Goal: Task Accomplishment & Management: Use online tool/utility

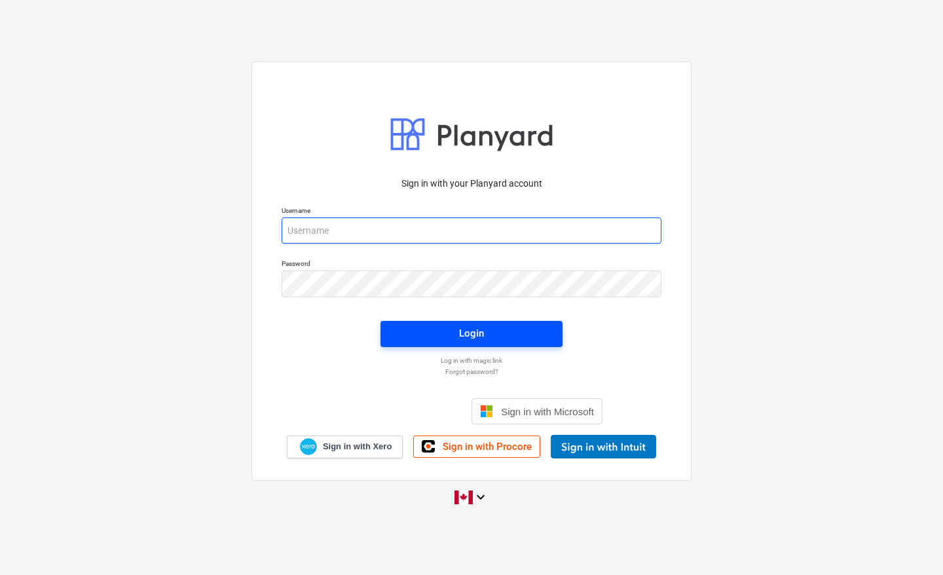
type input "[EMAIL_ADDRESS][DOMAIN_NAME]"
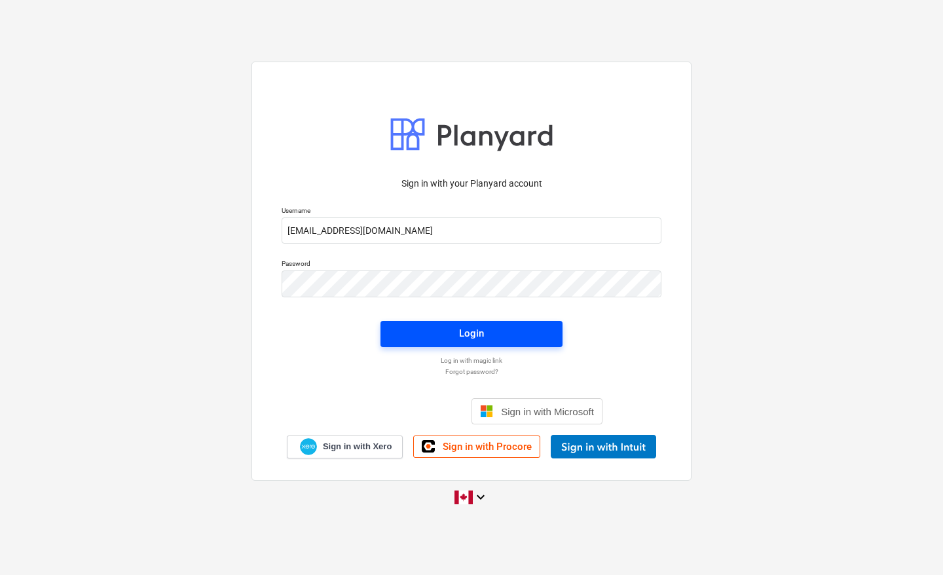
click at [469, 336] on div "Login" at bounding box center [471, 333] width 25 height 17
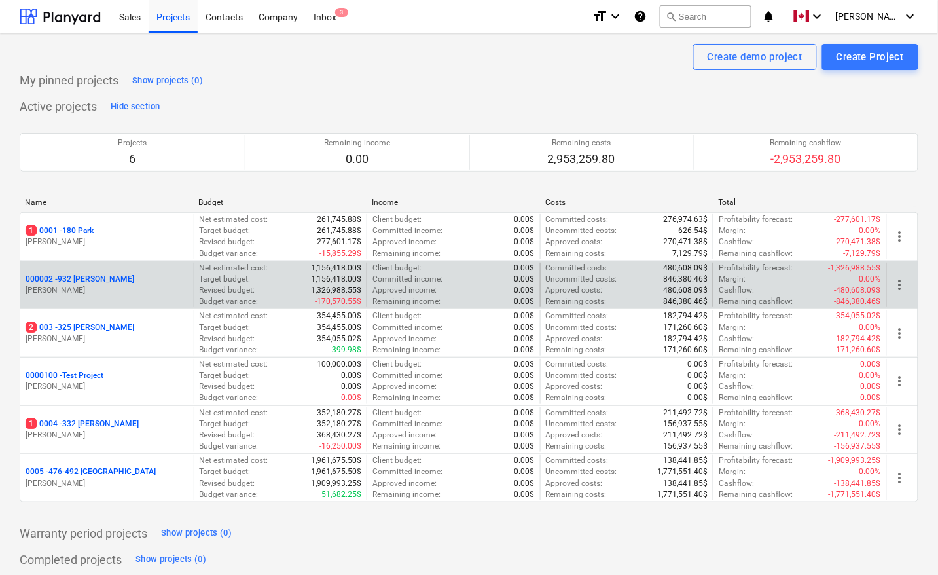
click at [77, 278] on p "000002 - 932 [PERSON_NAME]" at bounding box center [80, 279] width 109 height 11
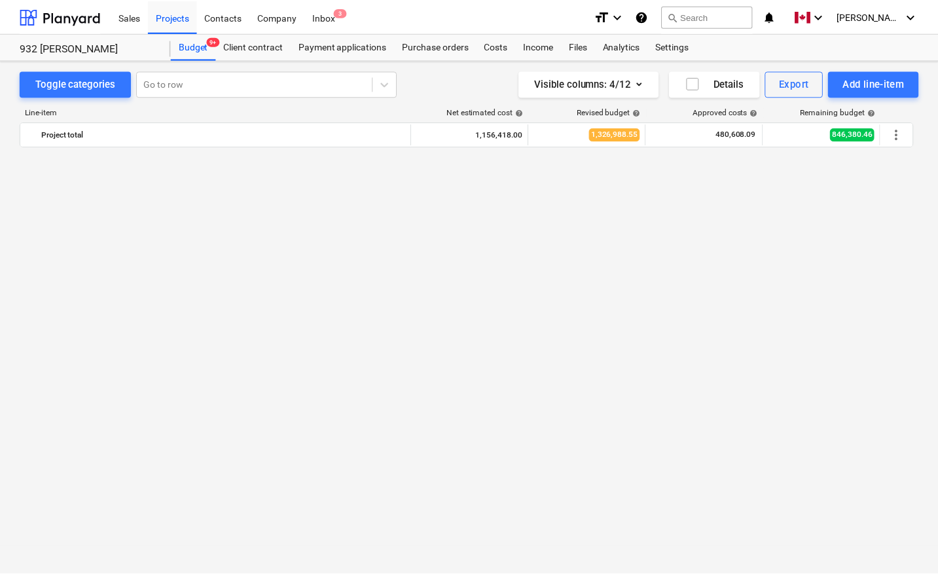
scroll to position [898, 0]
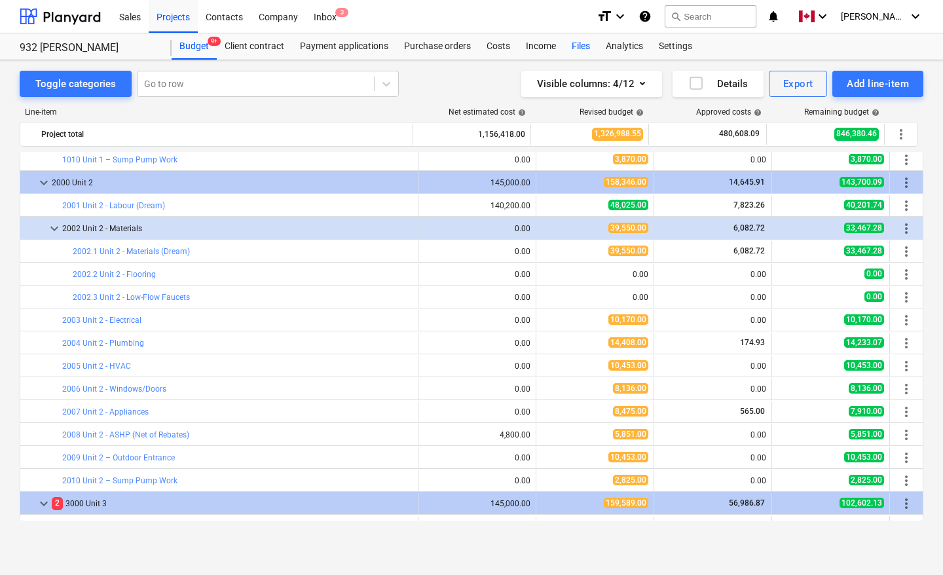
click at [573, 46] on div "Files" at bounding box center [581, 46] width 34 height 26
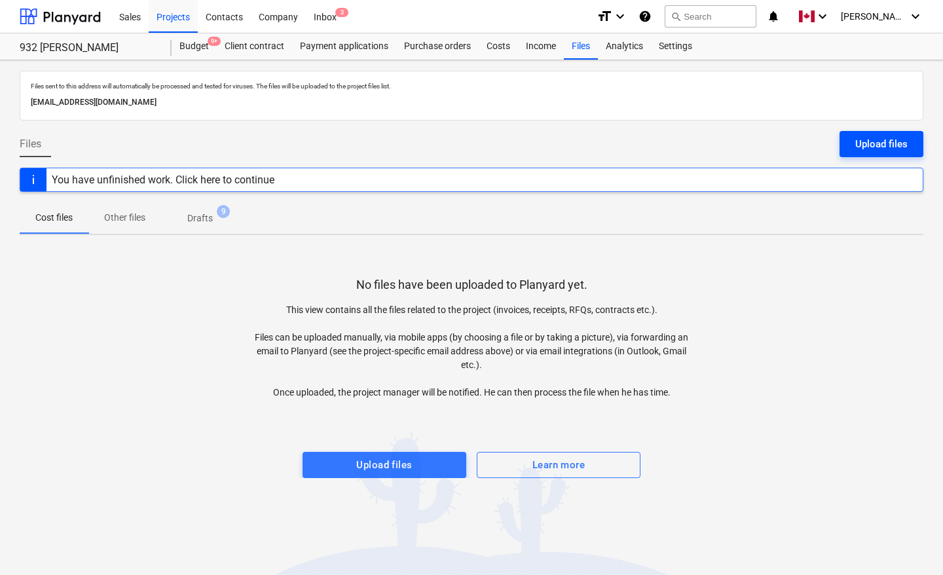
click at [889, 138] on div "Upload files" at bounding box center [881, 143] width 52 height 17
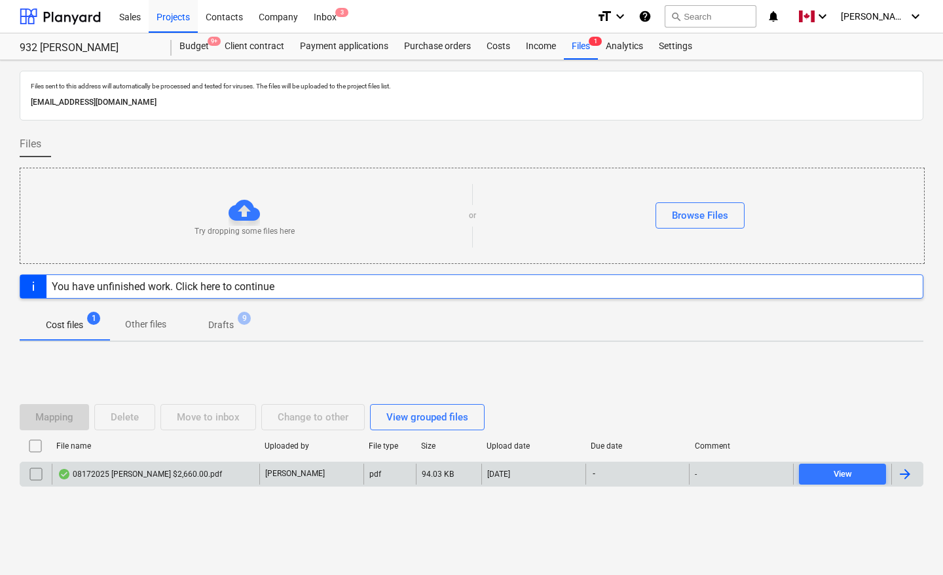
click at [897, 471] on div at bounding box center [905, 474] width 16 height 16
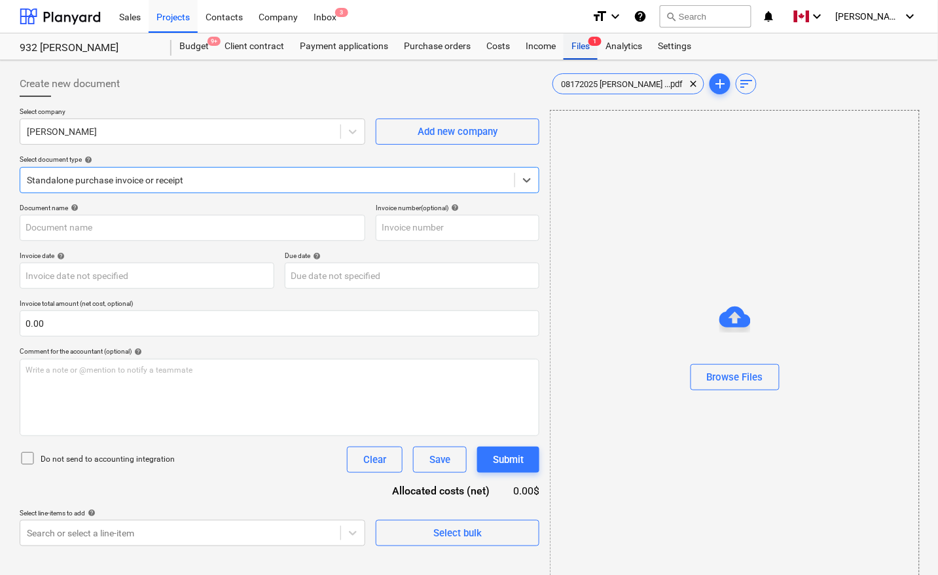
type input "08172025 [PERSON_NAME] $2,660.00.pdf"
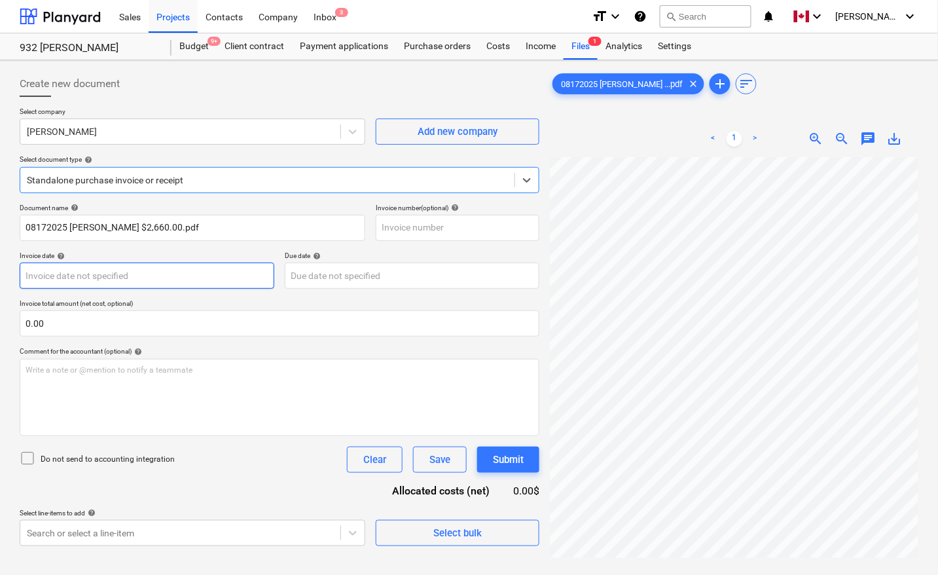
click at [83, 278] on body "Sales Projects Contacts Company Inbox 3 format_size keyboard_arrow_down help se…" at bounding box center [469, 287] width 938 height 575
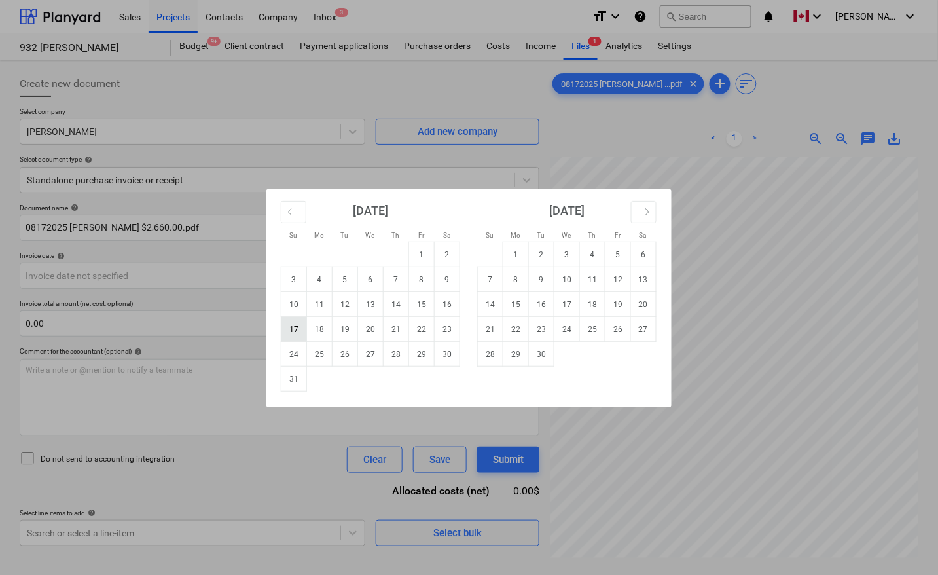
click at [293, 325] on td "17" at bounding box center [294, 329] width 26 height 25
type input "[DATE]"
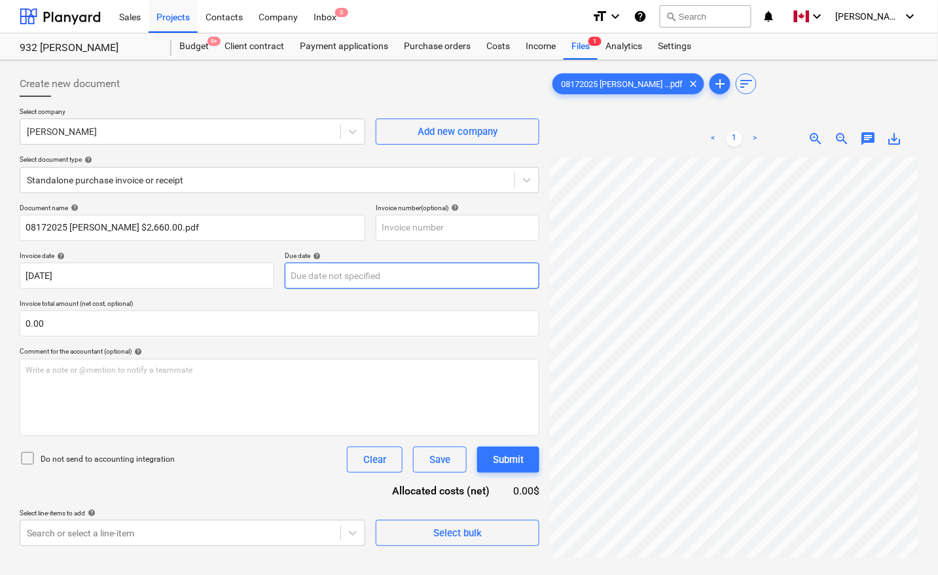
click at [312, 270] on body "Sales Projects Contacts Company Inbox 3 format_size keyboard_arrow_down help se…" at bounding box center [469, 287] width 938 height 575
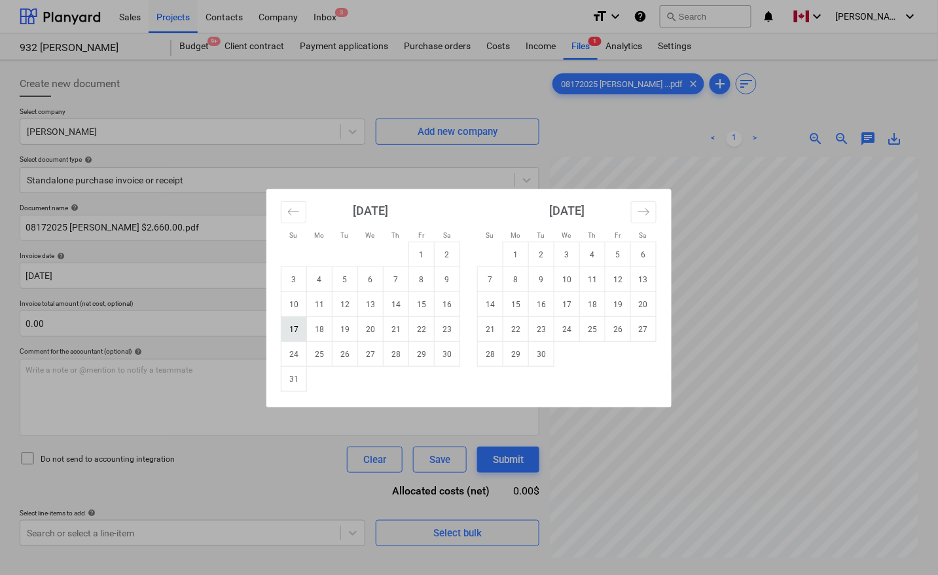
click at [300, 329] on td "17" at bounding box center [294, 329] width 26 height 25
type input "[DATE]"
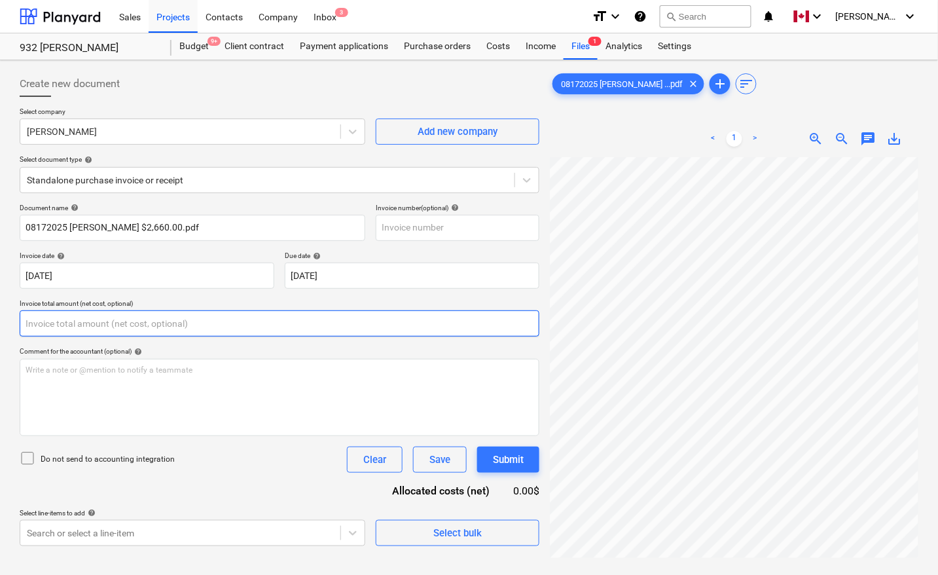
click at [118, 325] on input "text" at bounding box center [280, 323] width 520 height 26
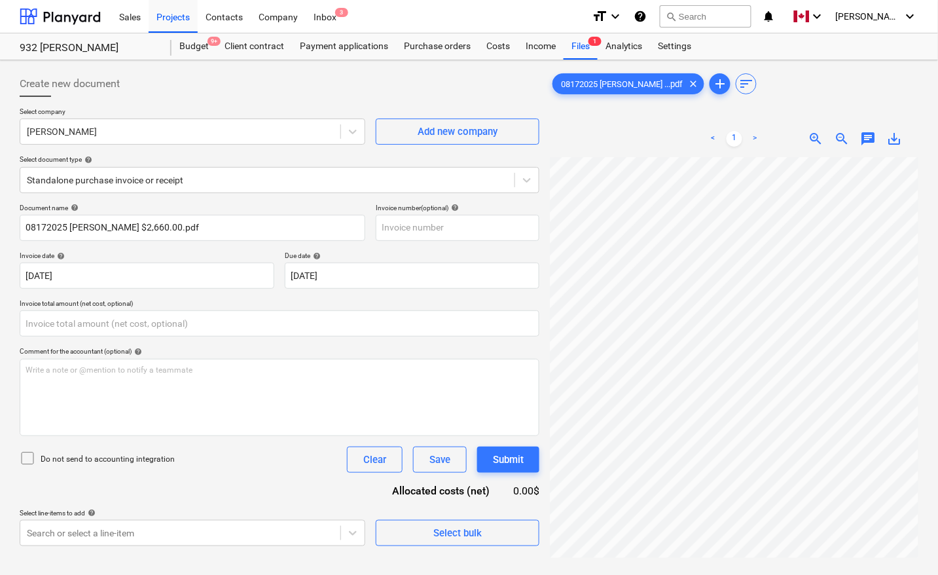
type input "0.00"
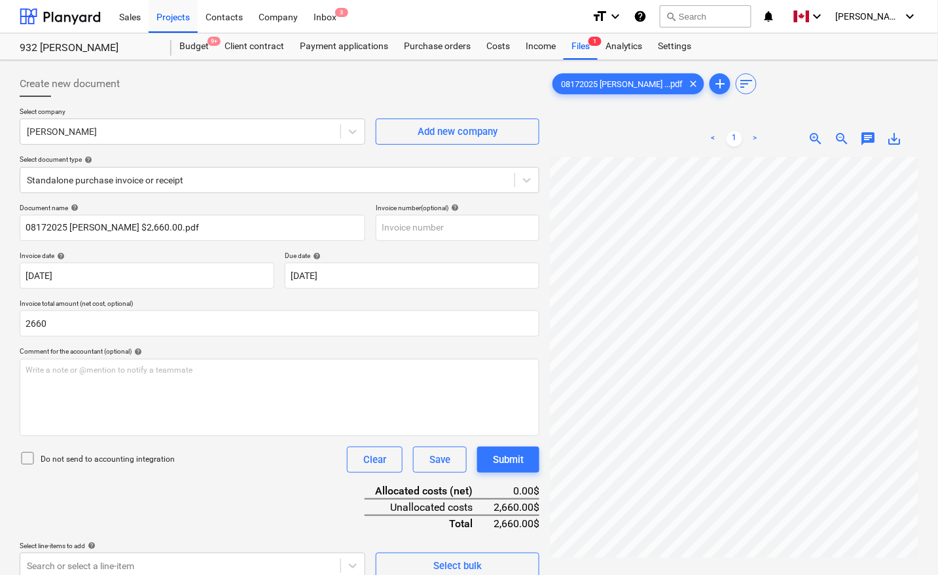
type input "2,660.00"
click at [168, 519] on div "Document name help 08172025 [PERSON_NAME] $2,660.00.pdf Invoice number (optiona…" at bounding box center [280, 391] width 520 height 375
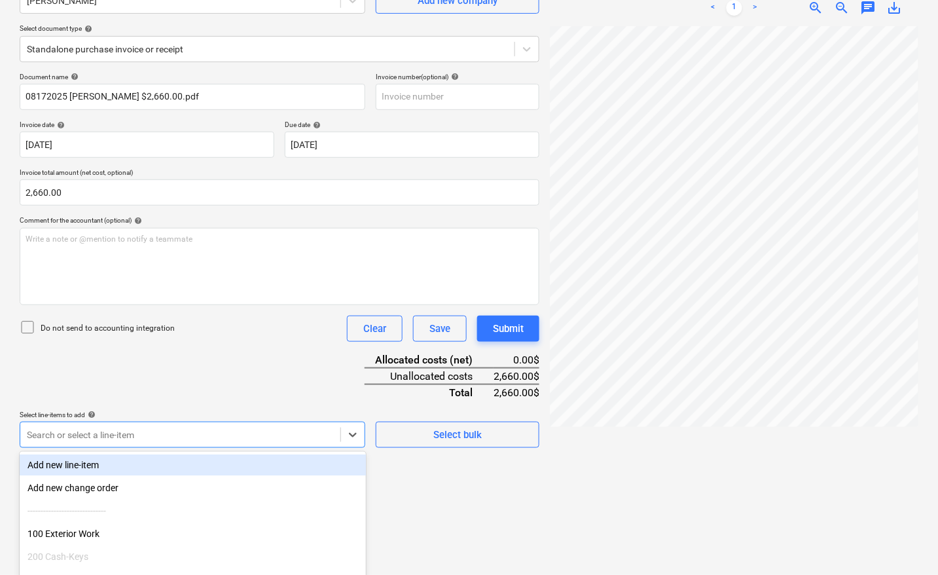
click at [161, 433] on body "Sales Projects Contacts Company Inbox 3 format_size keyboard_arrow_down help se…" at bounding box center [469, 156] width 938 height 575
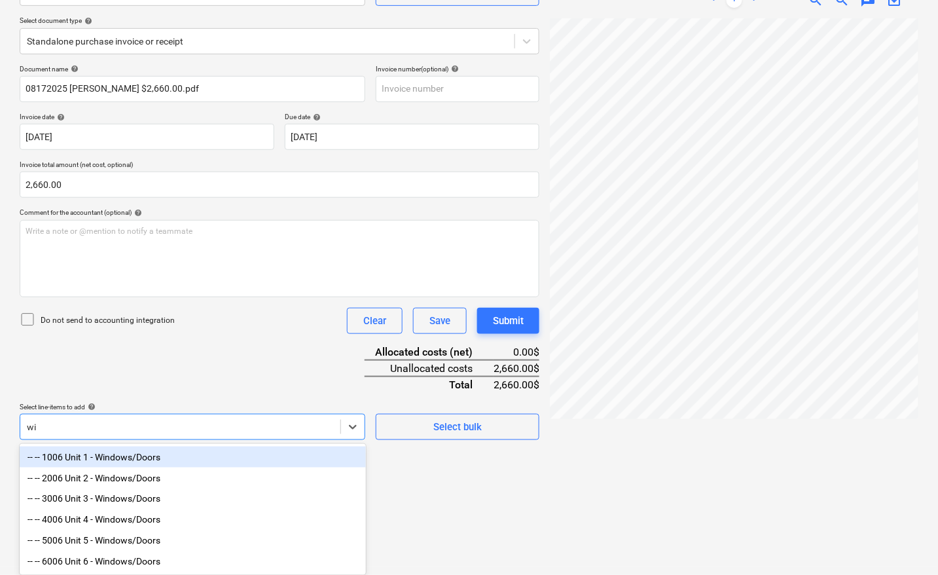
scroll to position [144, 0]
type input "windo"
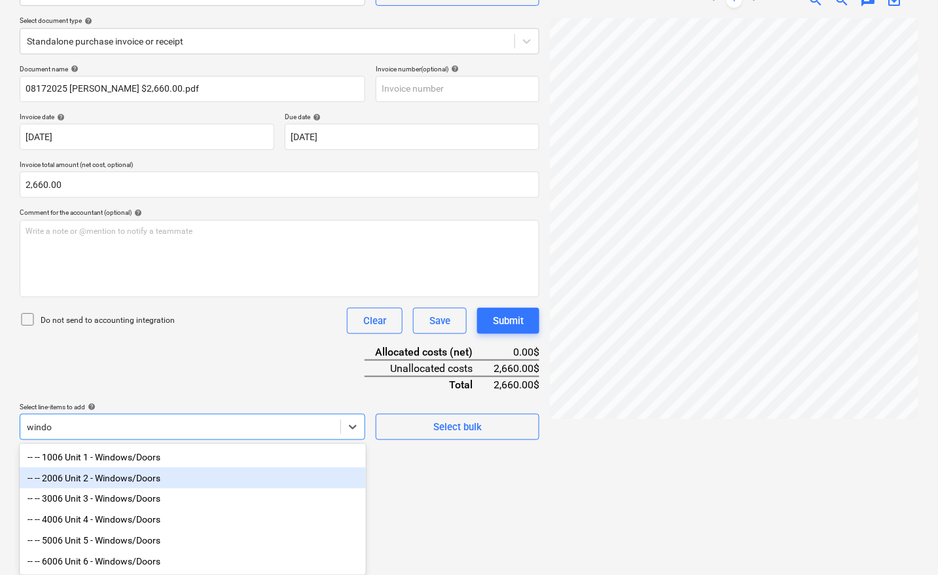
click at [108, 470] on div "-- -- 2006 Unit 2 - Windows/Doors" at bounding box center [193, 477] width 346 height 21
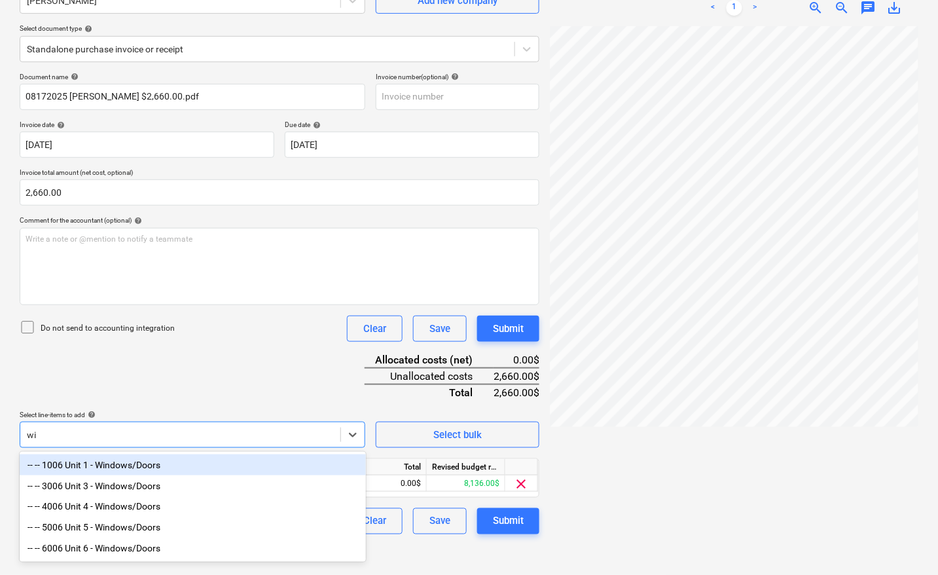
scroll to position [131, 0]
type input "windo"
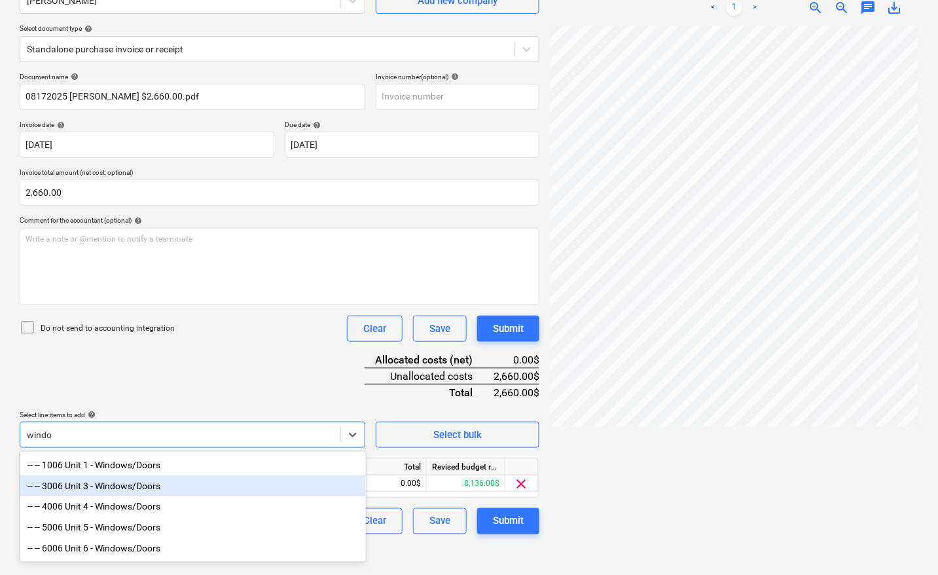
click at [100, 492] on div "-- -- 3006 Unit 3 - Windows/Doors" at bounding box center [193, 485] width 346 height 21
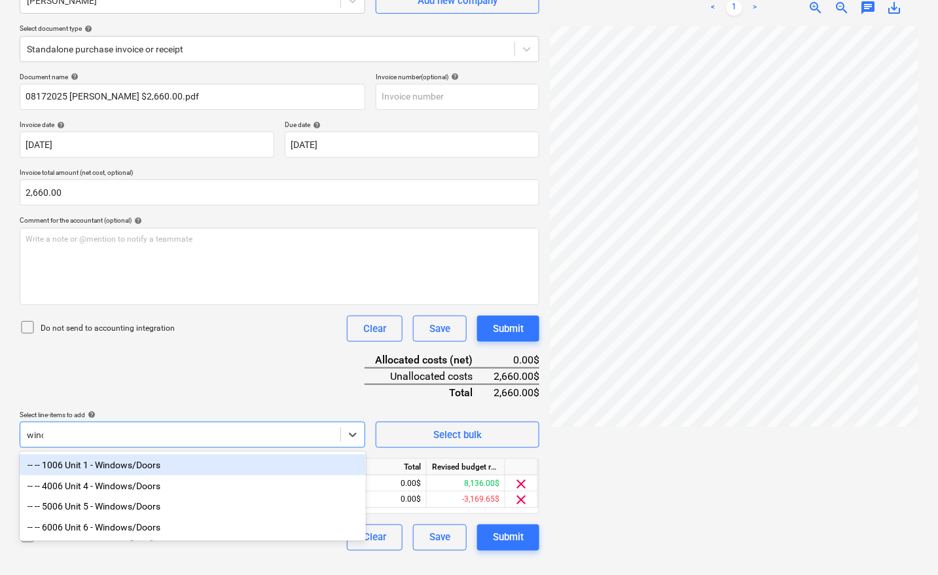
type input "windo"
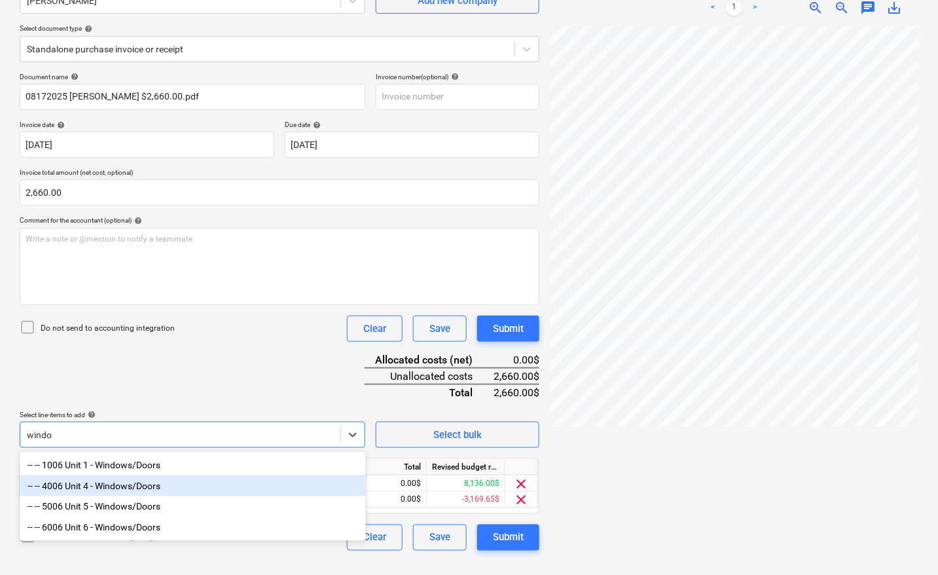
click at [102, 489] on div "-- -- 4006 Unit 4 - Windows/Doors" at bounding box center [193, 485] width 346 height 21
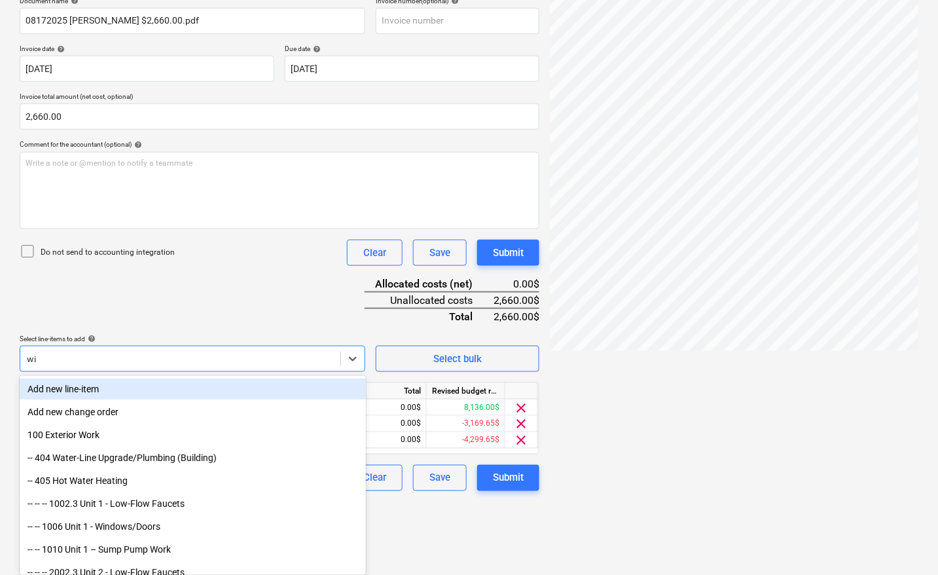
scroll to position [132, 0]
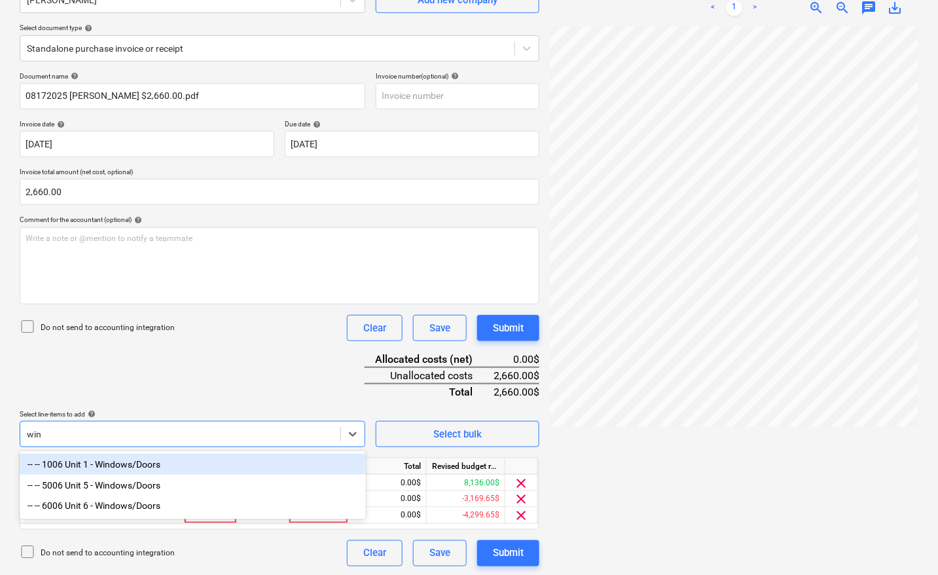
type input "wind"
click at [102, 489] on div "-- -- 5006 Unit 5 - Windows/Doors" at bounding box center [193, 485] width 346 height 21
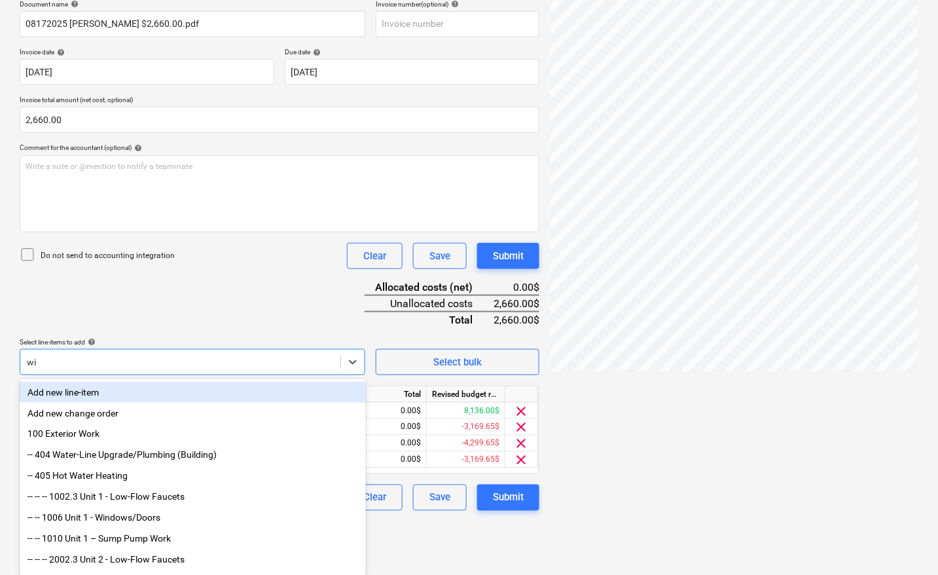
scroll to position [148, 0]
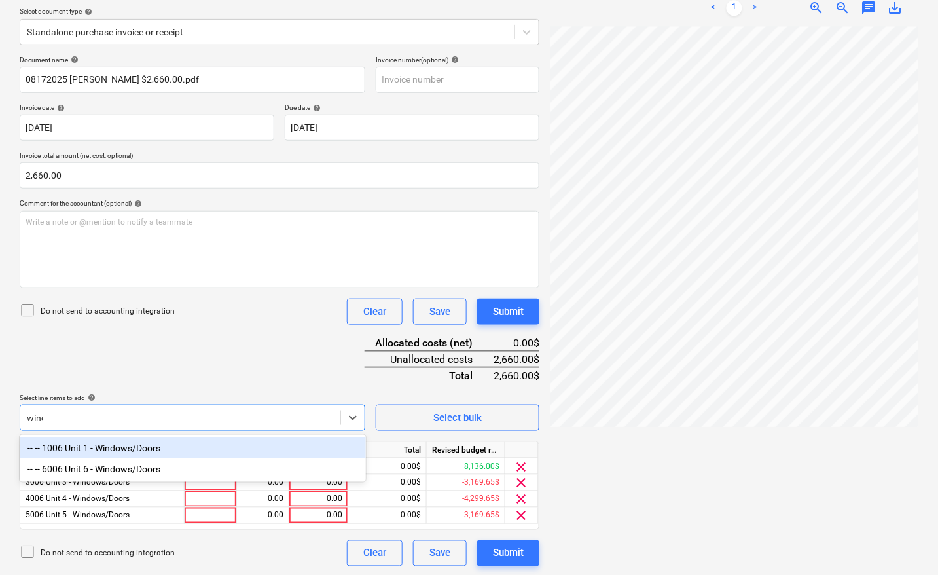
type input "windo"
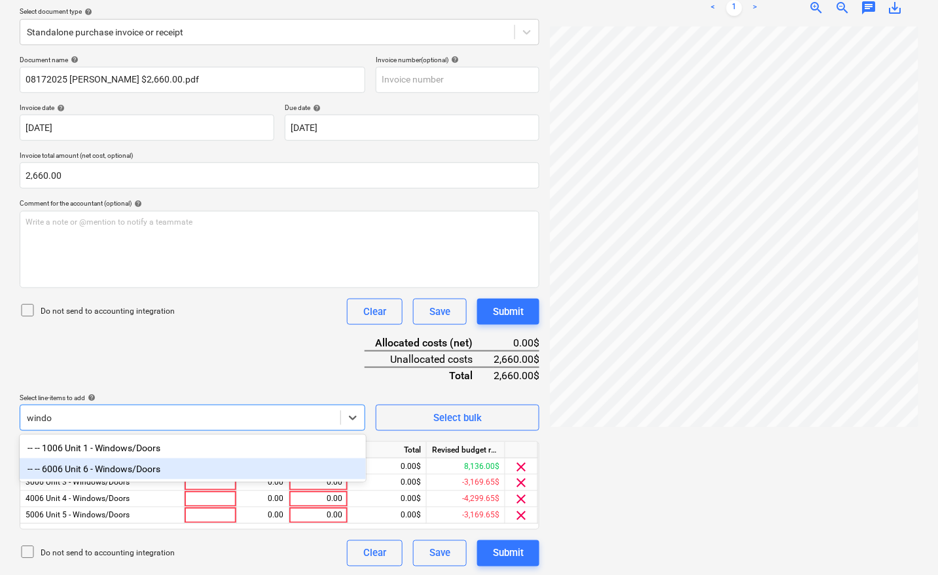
click at [102, 472] on div "-- -- 6006 Unit 6 - Windows/Doors" at bounding box center [193, 468] width 346 height 21
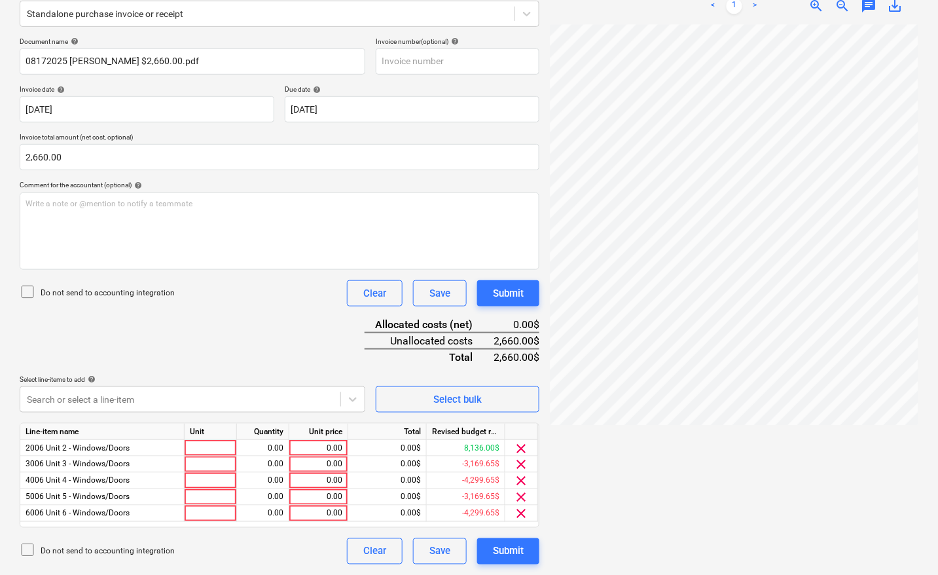
click at [717, 410] on div at bounding box center [734, 293] width 369 height 538
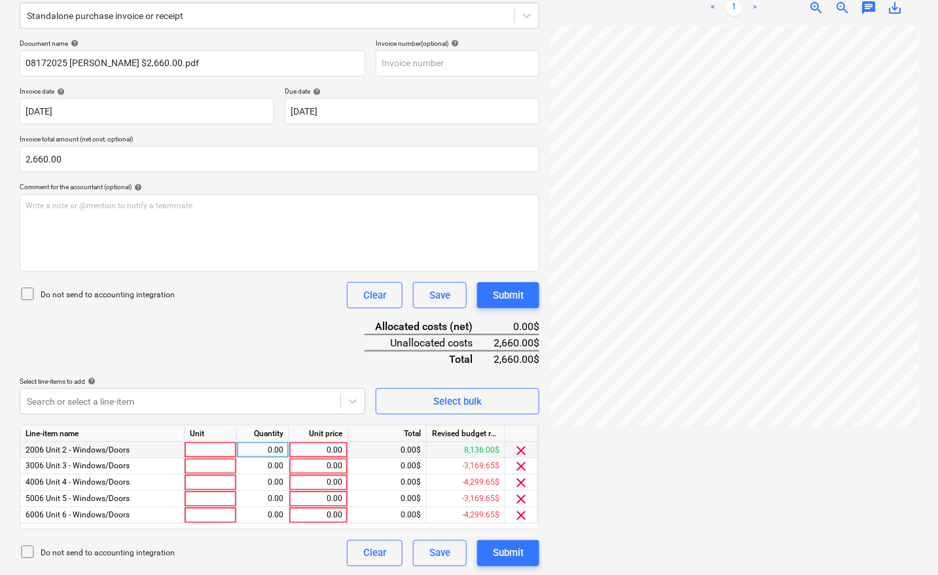
click at [207, 447] on div at bounding box center [211, 450] width 52 height 16
type input "pcs"
type input "6"
type input "532"
click at [187, 465] on div at bounding box center [211, 466] width 52 height 16
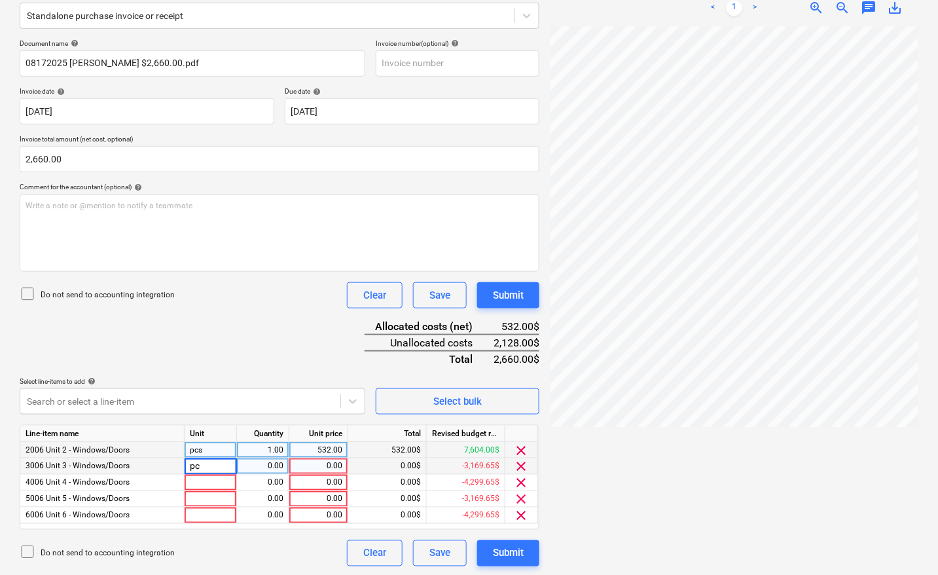
type input "pcs"
type input "532"
click at [204, 482] on div at bounding box center [211, 483] width 52 height 16
type input "pcs"
type input "532"
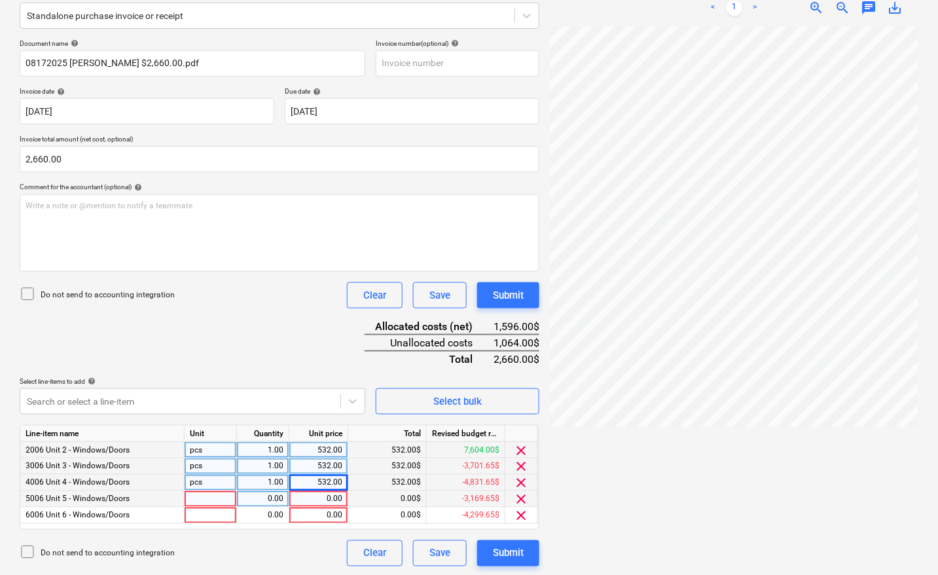
click at [201, 495] on div at bounding box center [211, 499] width 52 height 16
type input "pcs"
type input "532"
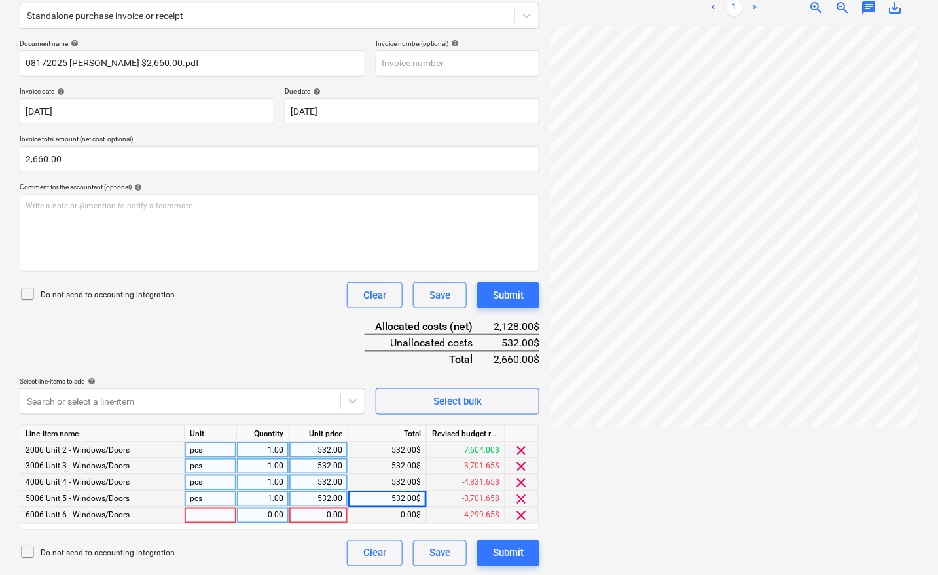
click at [201, 516] on div at bounding box center [211, 515] width 52 height 16
type input "pcs"
type input "532"
click at [297, 332] on div "Document name help 08172025 [PERSON_NAME] $2,660.00.pdf Invoice number (optiona…" at bounding box center [280, 302] width 520 height 527
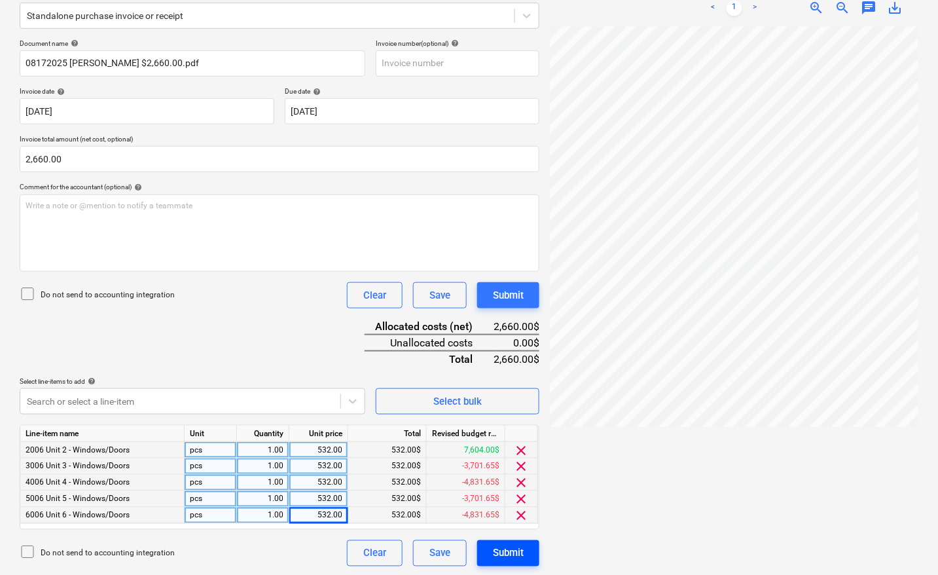
click at [508, 547] on div "Submit" at bounding box center [508, 553] width 31 height 17
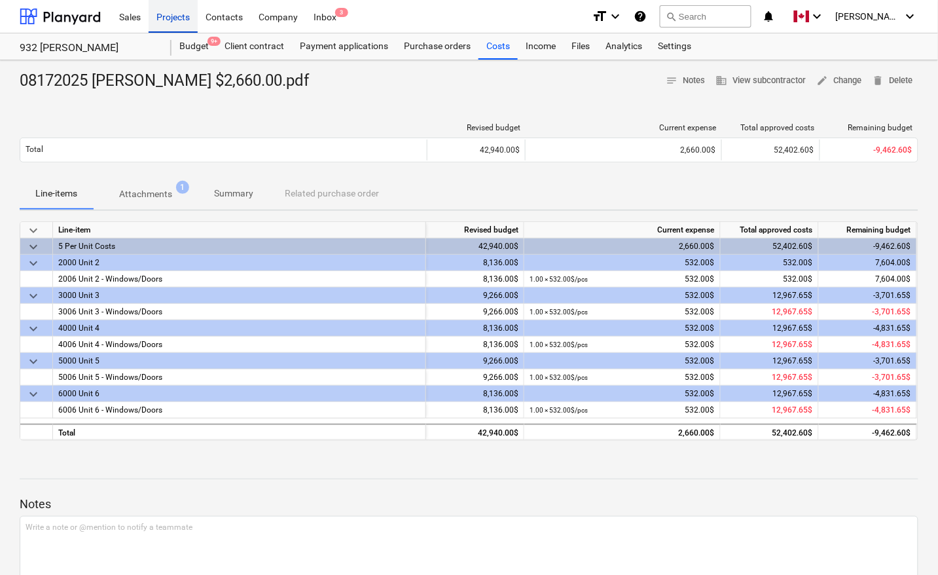
click at [183, 13] on div "Projects" at bounding box center [173, 15] width 49 height 33
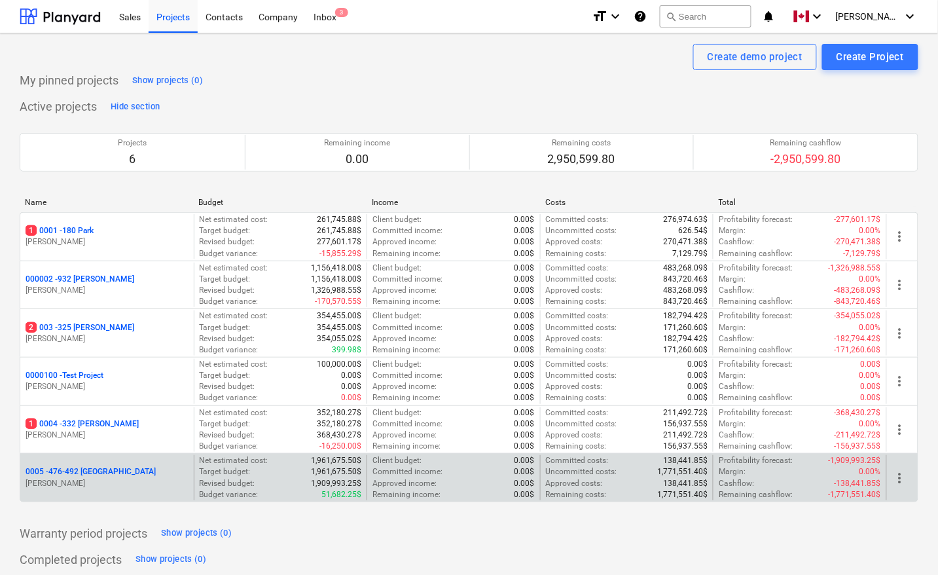
click at [85, 473] on p "0005 - 476-492 [GEOGRAPHIC_DATA]" at bounding box center [91, 471] width 130 height 11
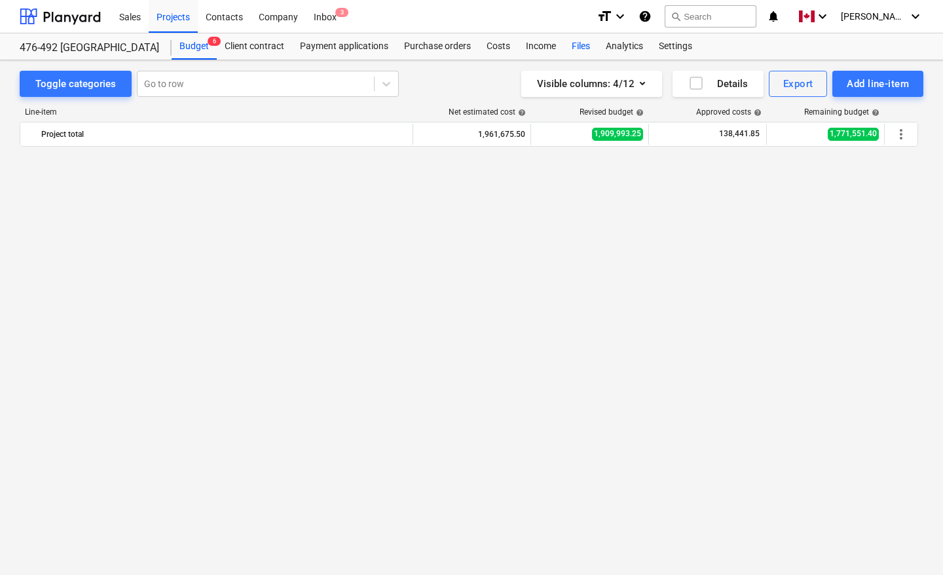
click at [581, 46] on div "Files" at bounding box center [581, 46] width 34 height 26
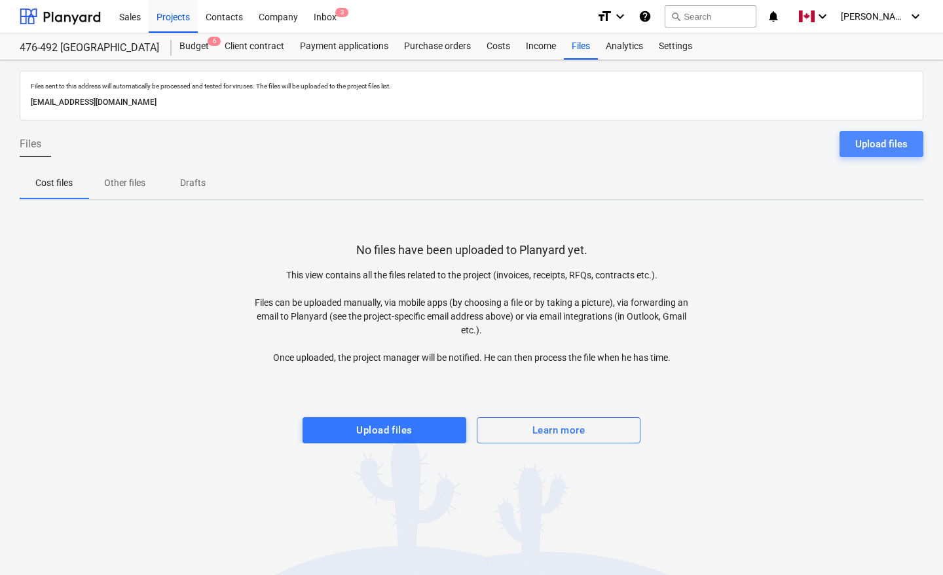
click at [892, 145] on div "Upload files" at bounding box center [881, 143] width 52 height 17
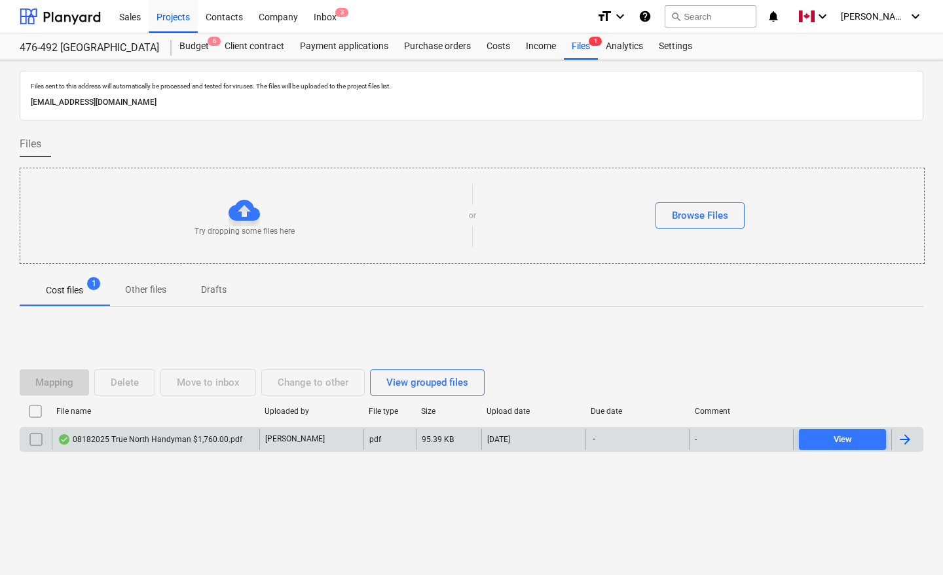
click at [910, 443] on div at bounding box center [905, 439] width 16 height 16
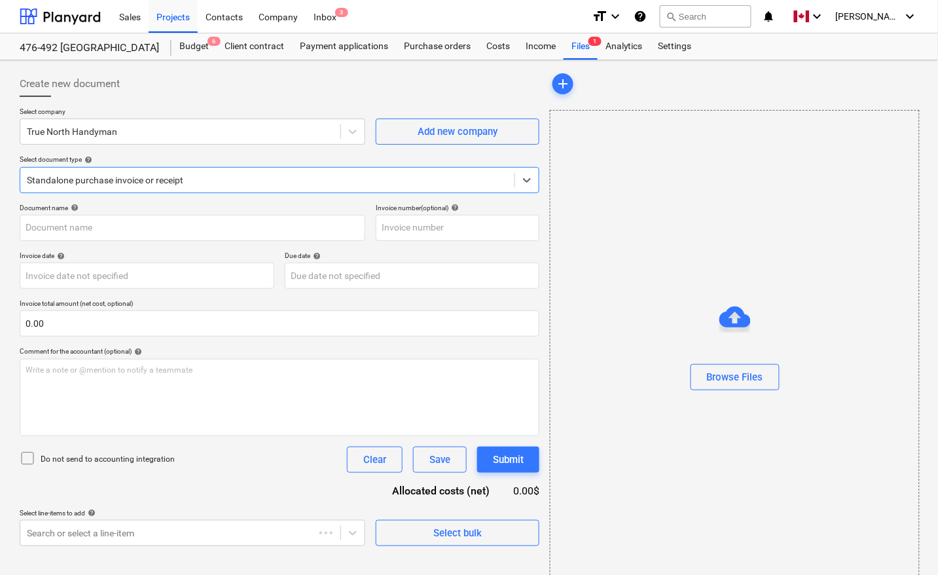
type input "08182025 True North Handyman $1,760.00.pdf"
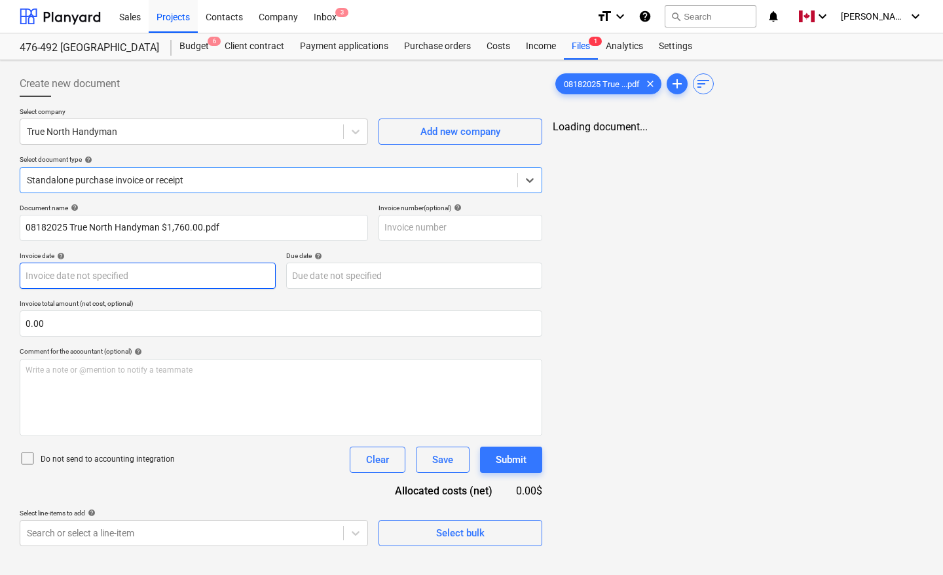
click at [73, 276] on body "Sales Projects Contacts Company Inbox 3 format_size keyboard_arrow_down help se…" at bounding box center [471, 287] width 943 height 575
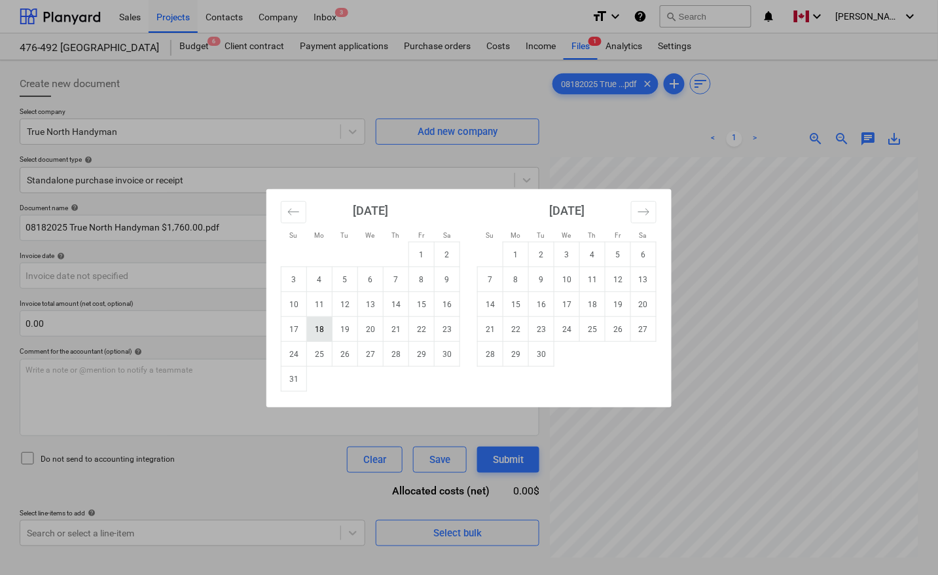
click at [325, 333] on td "18" at bounding box center [320, 329] width 26 height 25
type input "[DATE]"
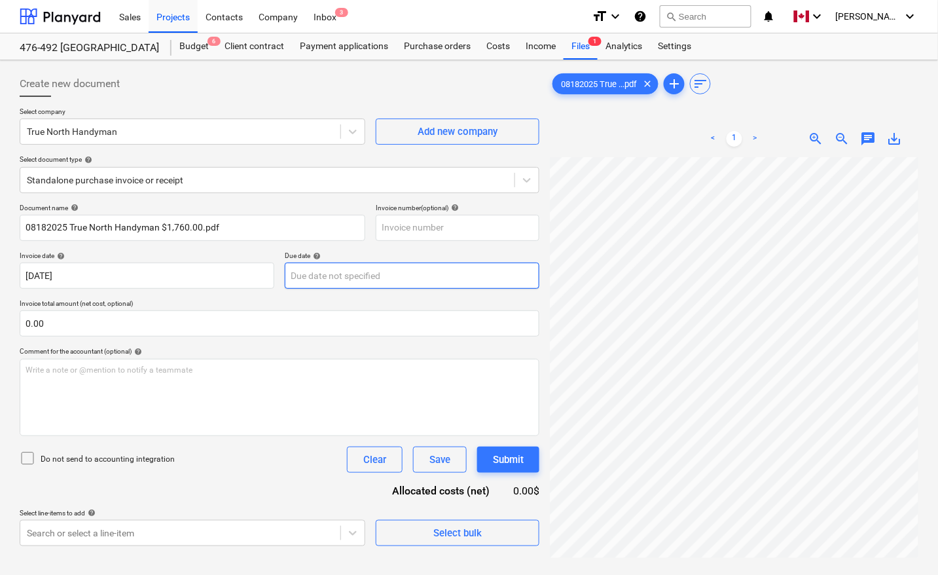
click at [338, 270] on body "Sales Projects Contacts Company Inbox 3 format_size keyboard_arrow_down help se…" at bounding box center [469, 287] width 938 height 575
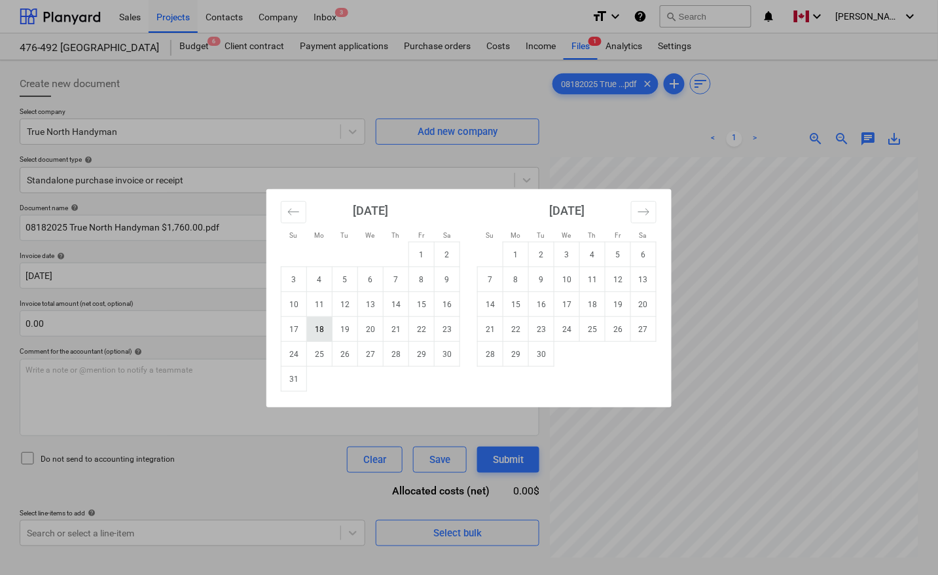
click at [325, 332] on td "18" at bounding box center [320, 329] width 26 height 25
type input "[DATE]"
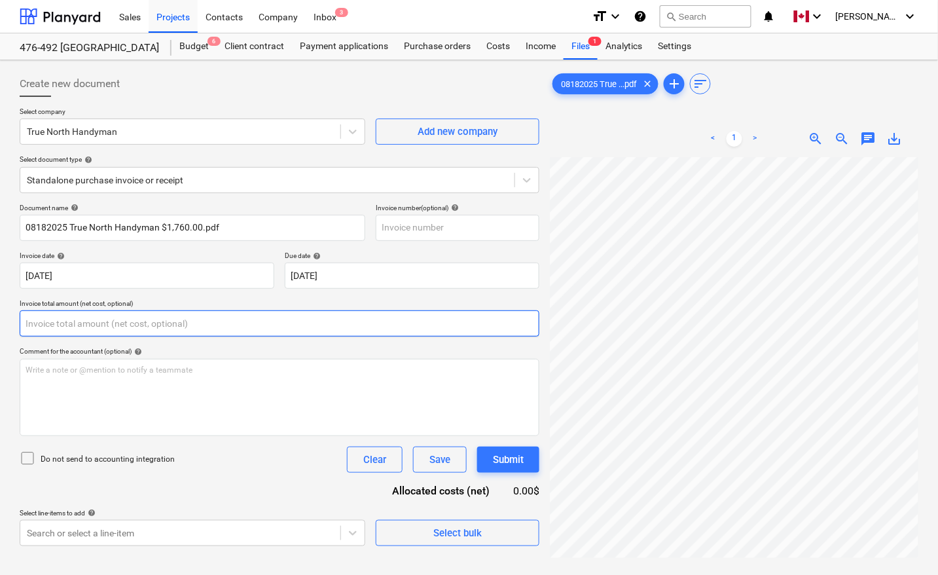
click at [185, 324] on input "text" at bounding box center [280, 323] width 520 height 26
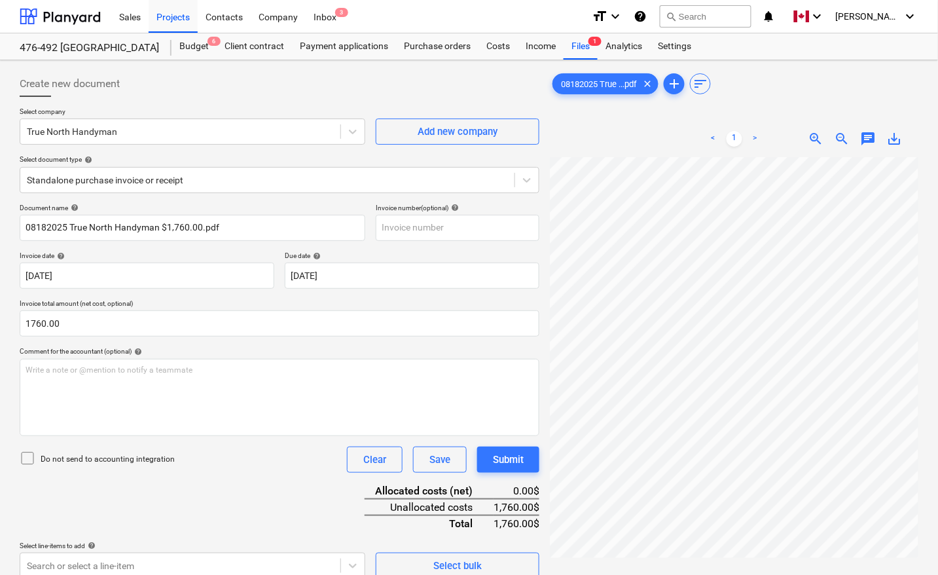
type input "1,760.00"
click at [282, 507] on div "Document name help 08182025 True North Handyman $1,760.00.pdf Invoice number (o…" at bounding box center [280, 391] width 520 height 375
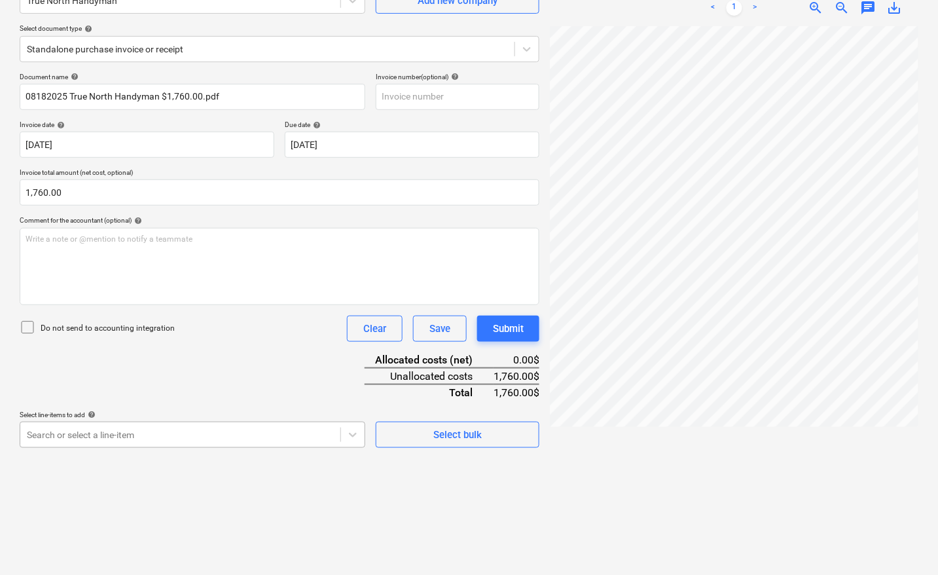
scroll to position [207, 0]
click at [112, 429] on body "Sales Projects Contacts Company Inbox 3 format_size keyboard_arrow_down help se…" at bounding box center [469, 156] width 938 height 575
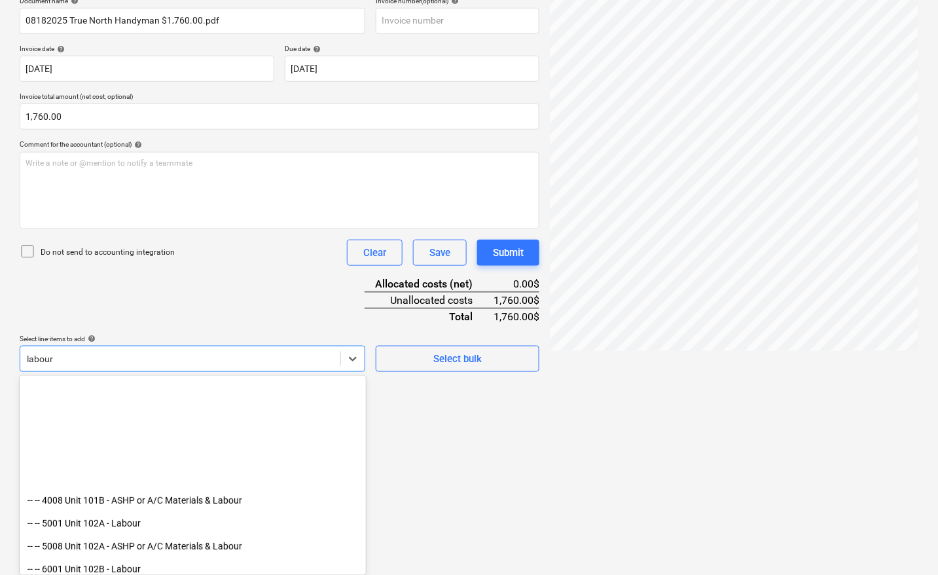
scroll to position [327, 0]
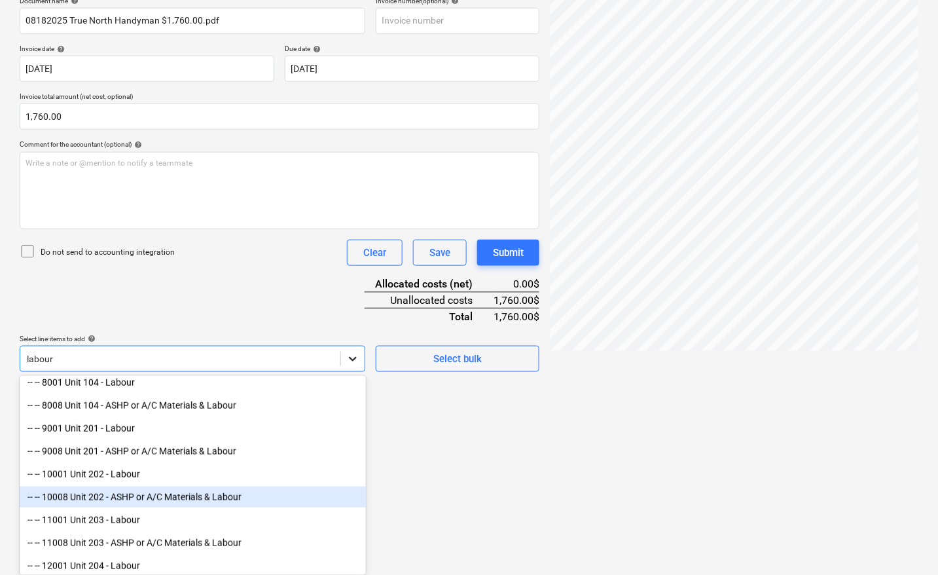
type input "labour"
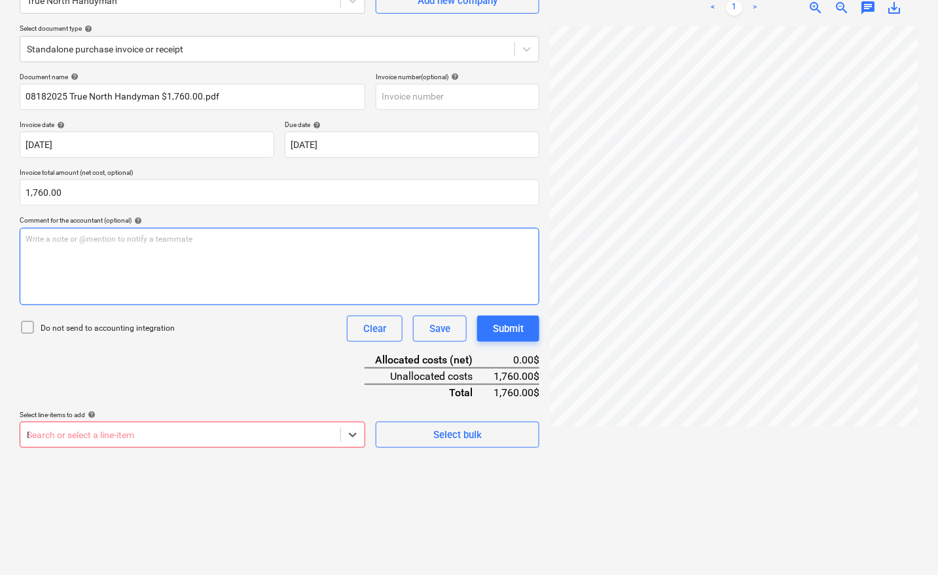
scroll to position [207, 0]
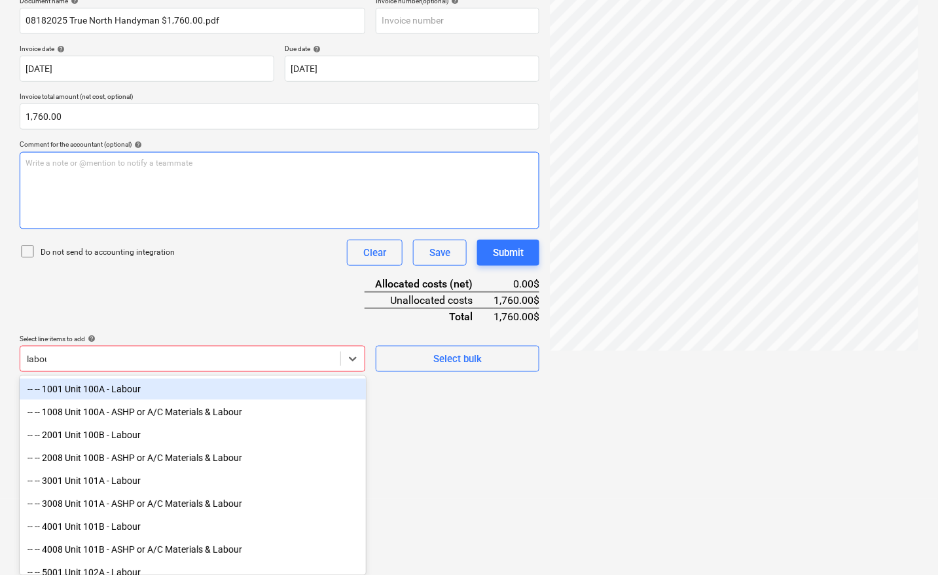
type input "labour"
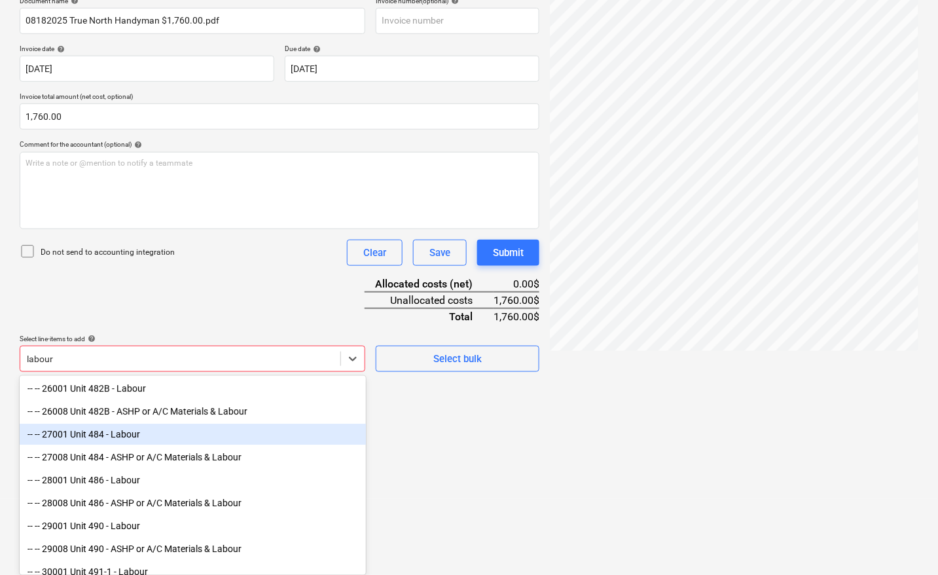
scroll to position [1064, 0]
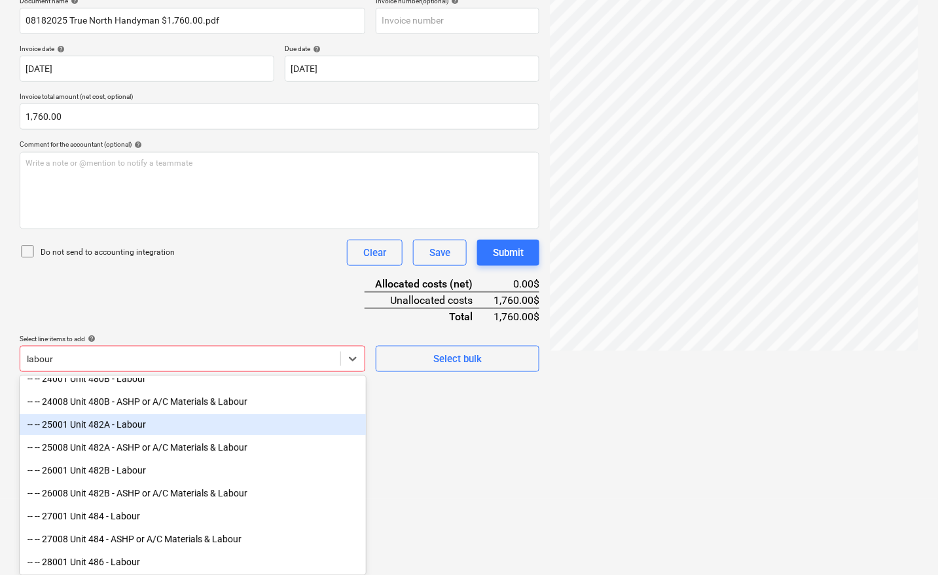
click at [146, 430] on div "-- -- 25001 Unit 482A - Labour" at bounding box center [193, 424] width 346 height 21
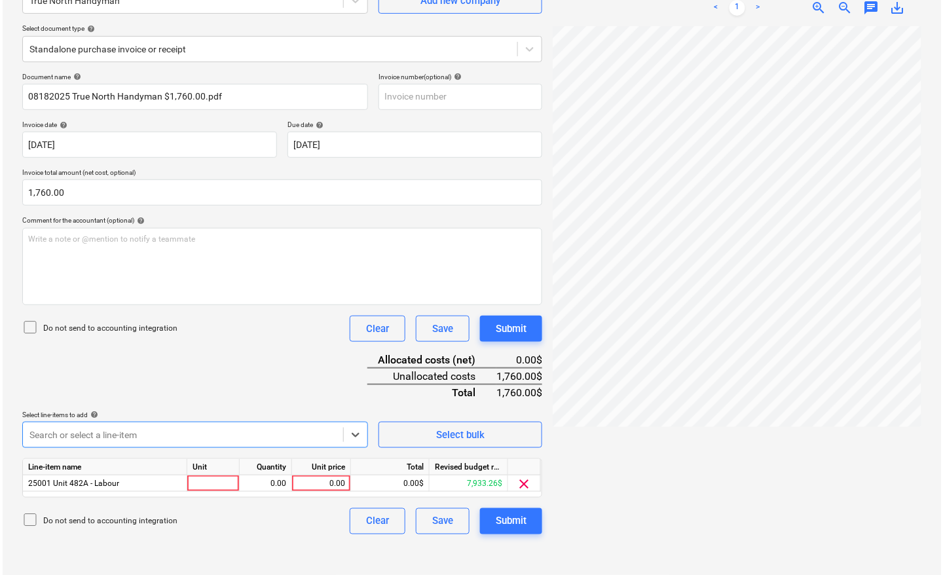
scroll to position [131, 0]
click at [209, 482] on div at bounding box center [211, 483] width 52 height 16
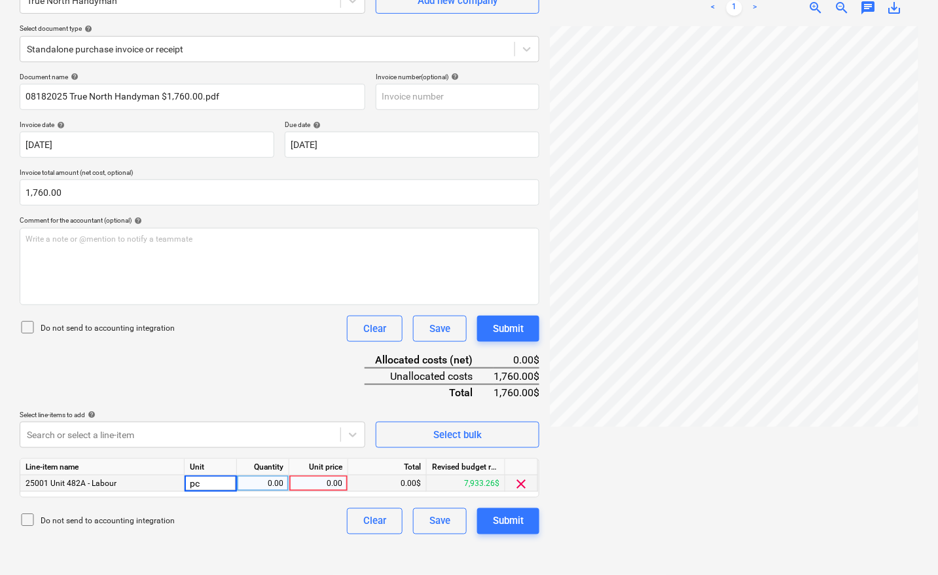
type input "pcs"
type input "1760"
click at [514, 518] on div "Submit" at bounding box center [508, 521] width 31 height 17
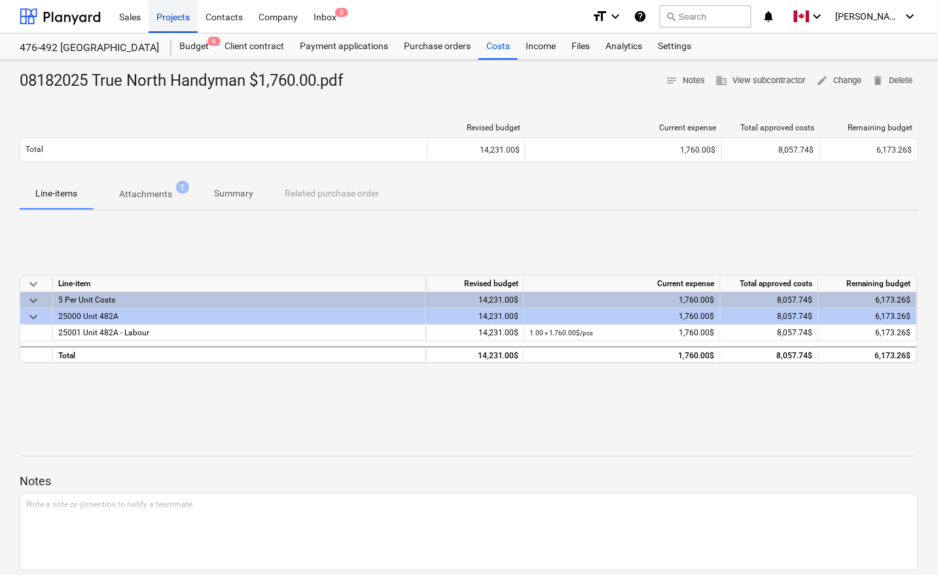
click at [175, 17] on div "Projects" at bounding box center [173, 15] width 49 height 33
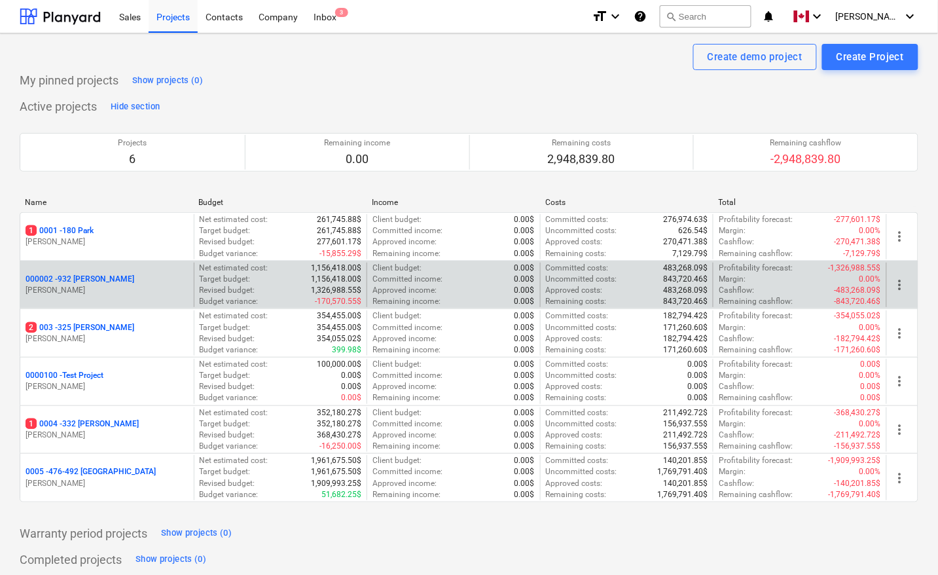
click at [80, 279] on p "000002 - 932 [PERSON_NAME]" at bounding box center [80, 279] width 109 height 11
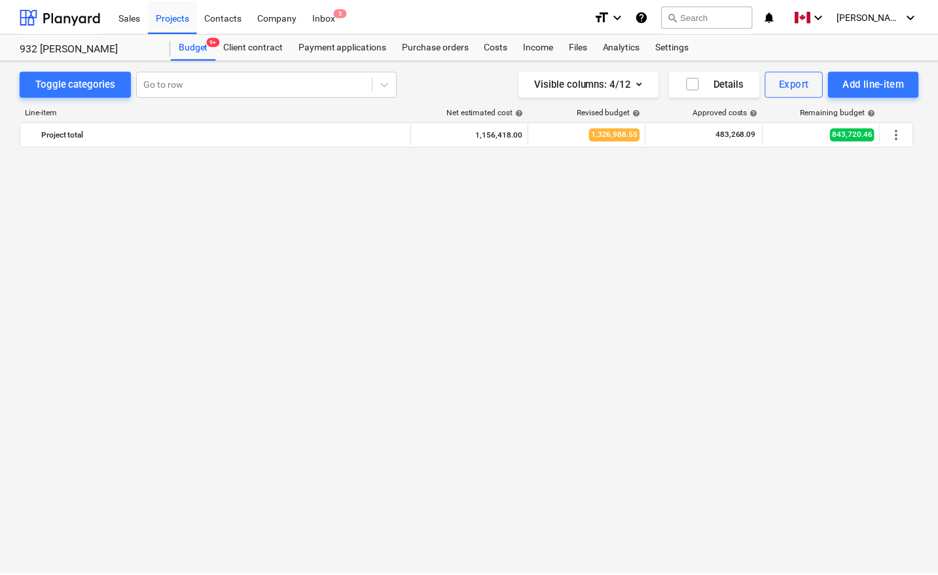
scroll to position [898, 0]
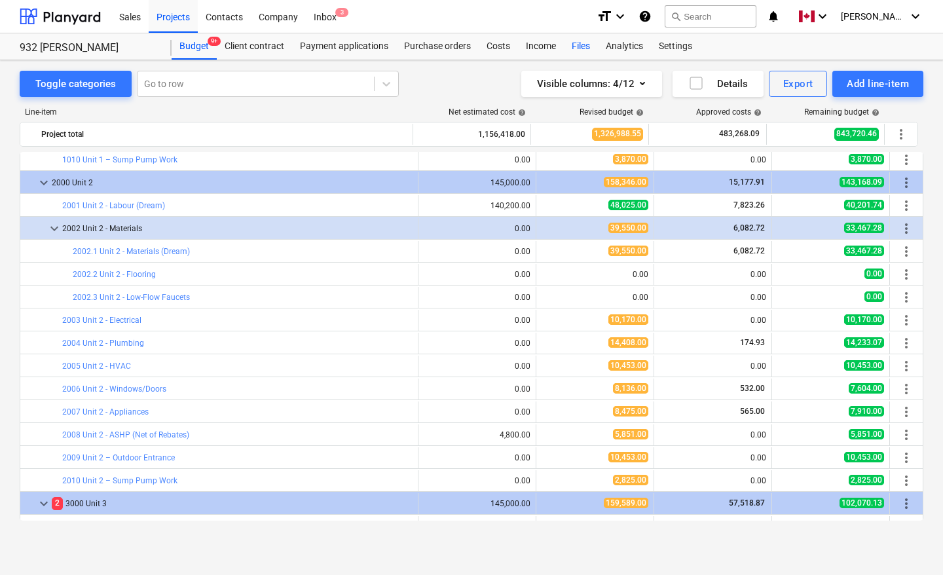
click at [574, 45] on div "Files" at bounding box center [581, 46] width 34 height 26
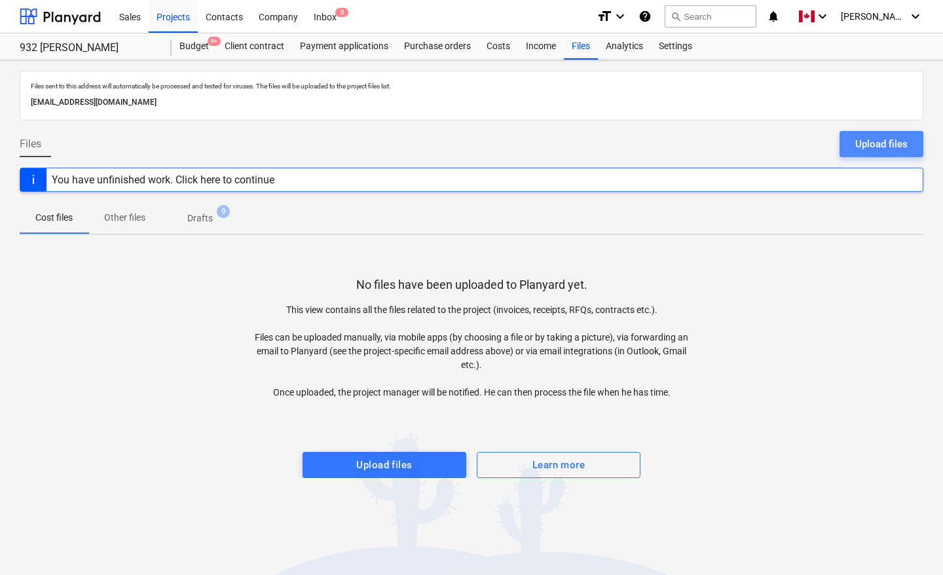
click at [882, 144] on div "Upload files" at bounding box center [881, 143] width 52 height 17
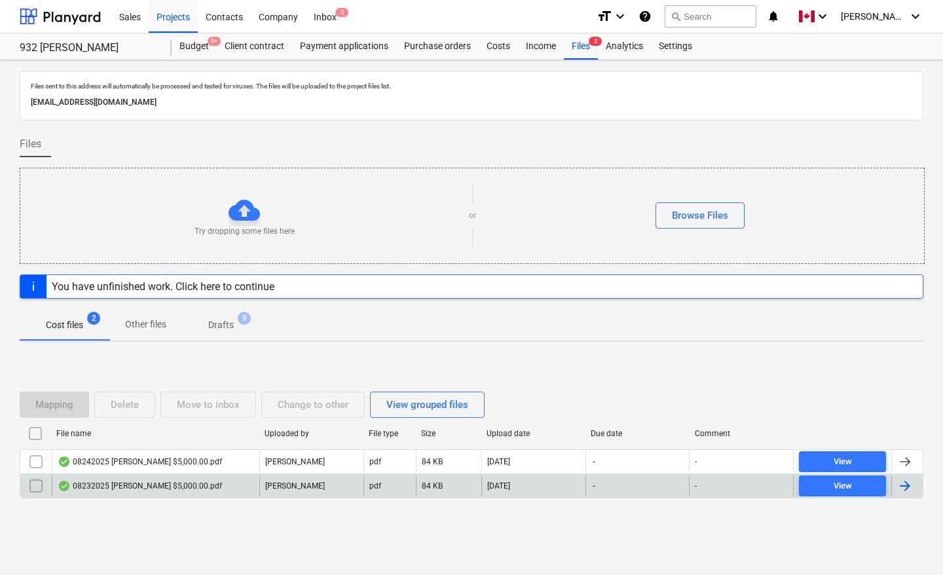
click at [908, 485] on div at bounding box center [905, 486] width 16 height 16
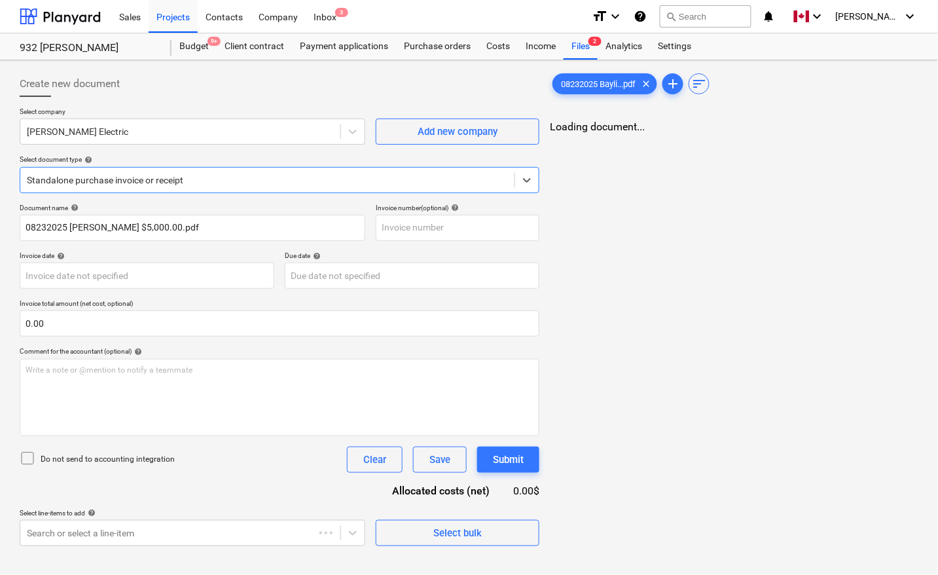
type input "08232025 [PERSON_NAME] $5,000.00.pdf"
click at [115, 272] on body "Sales Projects Contacts Company Inbox 3 format_size keyboard_arrow_down help se…" at bounding box center [471, 287] width 943 height 575
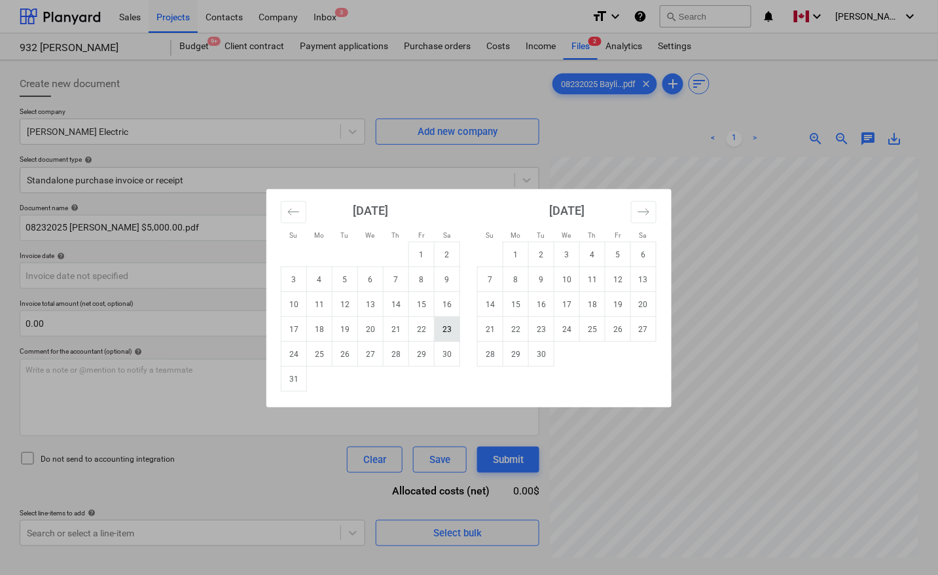
click at [441, 327] on td "23" at bounding box center [448, 329] width 26 height 25
type input "[DATE]"
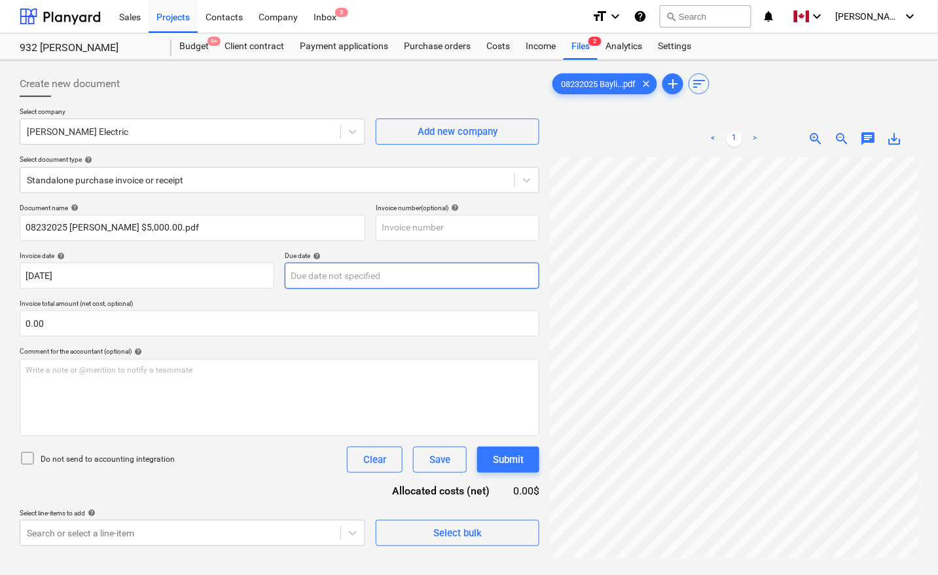
click at [414, 272] on body "Sales Projects Contacts Company Inbox 3 format_size keyboard_arrow_down help se…" at bounding box center [469, 287] width 938 height 575
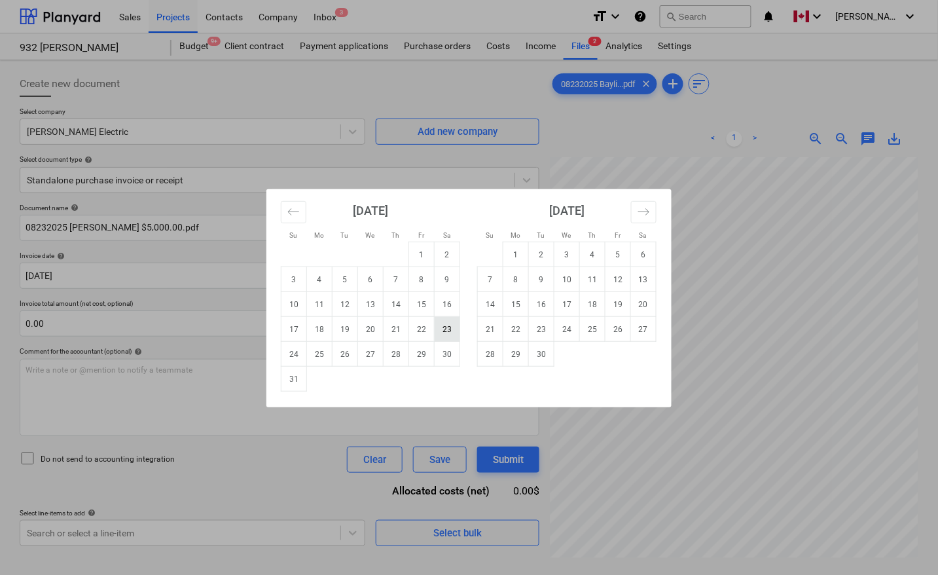
click at [444, 322] on td "23" at bounding box center [448, 329] width 26 height 25
type input "[DATE]"
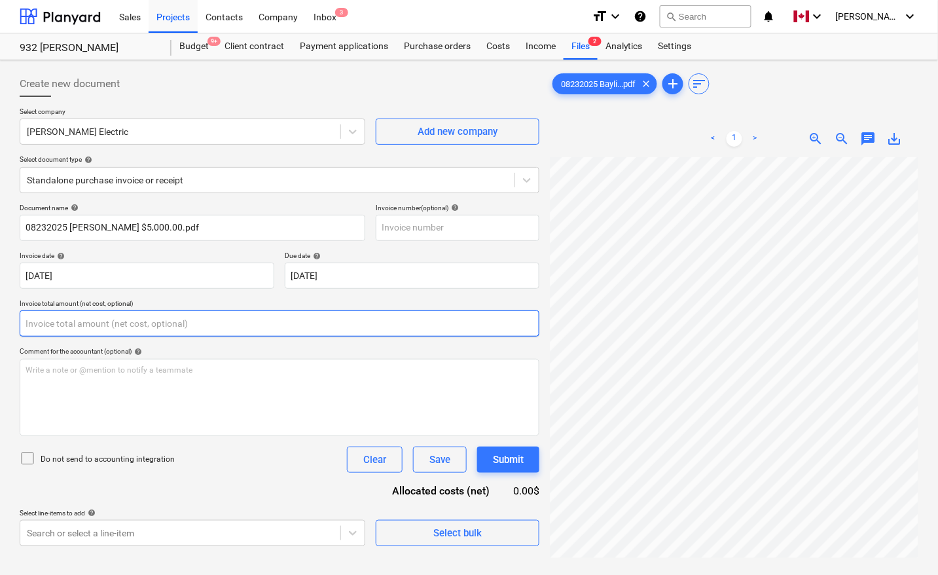
click at [77, 319] on input "text" at bounding box center [280, 323] width 520 height 26
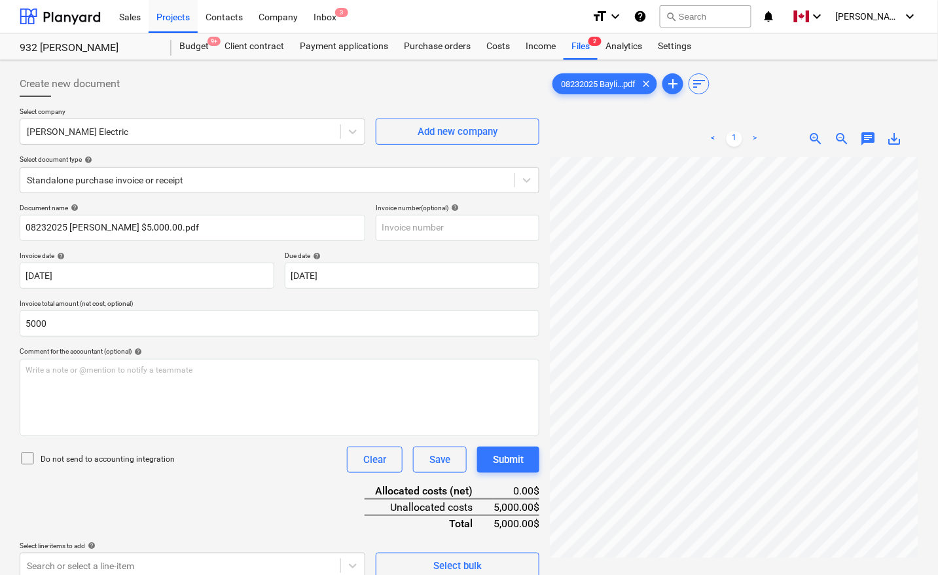
type input "5,000.00"
click at [221, 496] on div "Document name help 08232025 [PERSON_NAME] $5,000.00.pdf Invoice number (optiona…" at bounding box center [280, 391] width 520 height 375
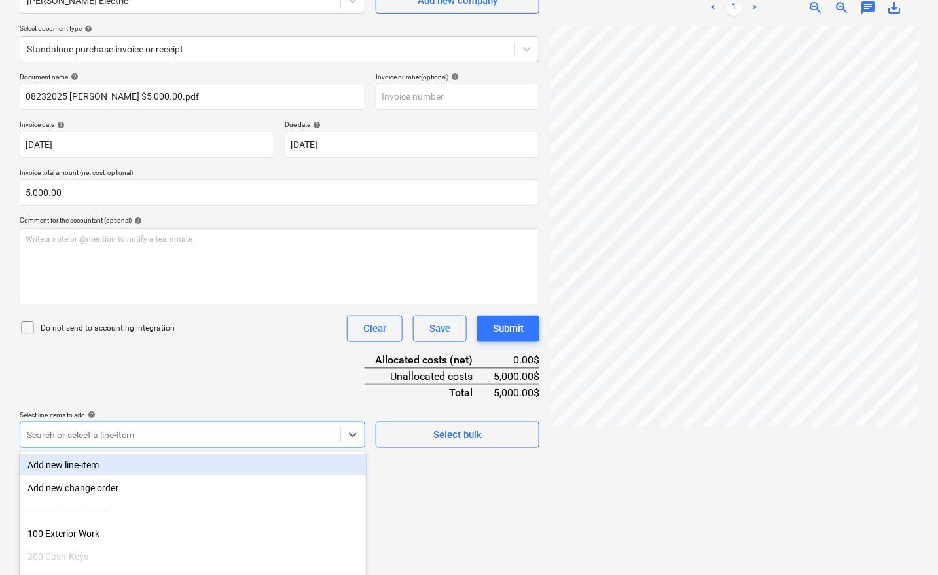
scroll to position [207, 0]
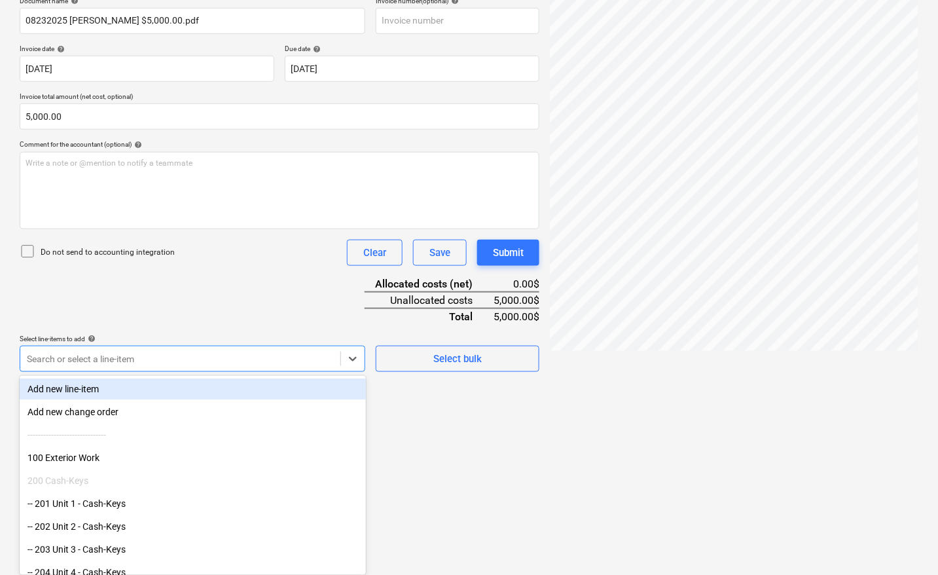
click at [141, 368] on body "Sales Projects Contacts Company Inbox 3 format_size keyboard_arrow_down help se…" at bounding box center [469, 80] width 938 height 575
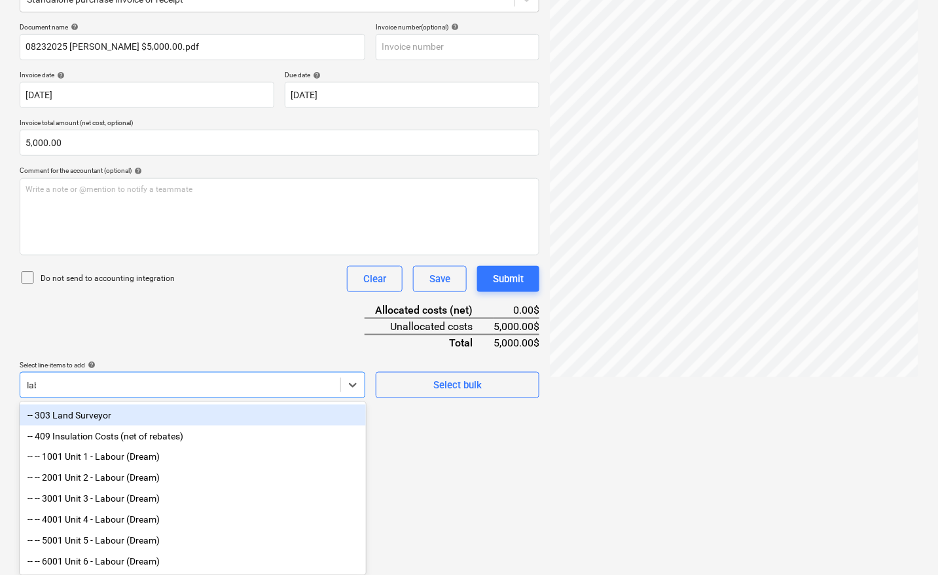
scroll to position [144, 0]
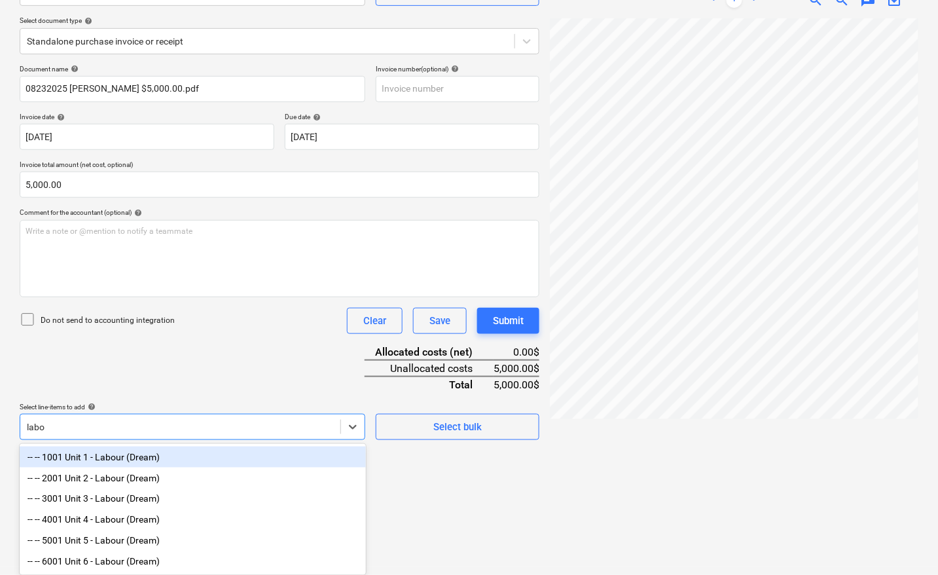
type input "labou"
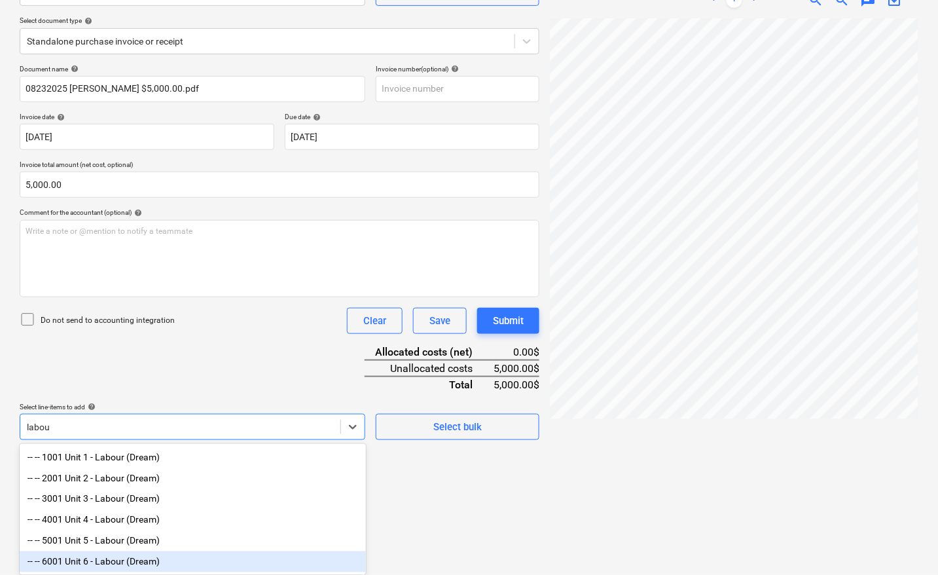
click at [128, 553] on div "-- -- 6001 Unit 6 - Labour (Dream)" at bounding box center [193, 561] width 346 height 21
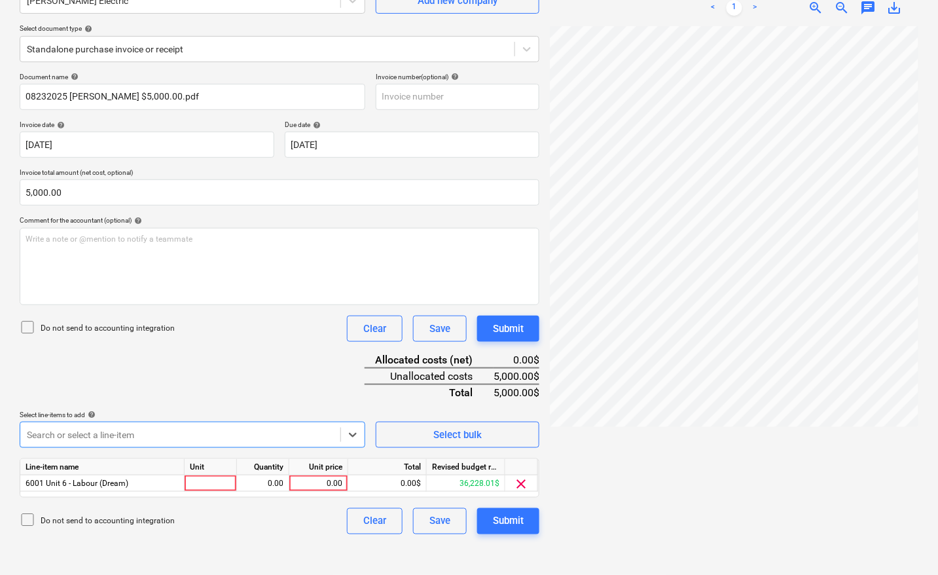
scroll to position [131, 0]
click at [207, 484] on div at bounding box center [211, 483] width 52 height 16
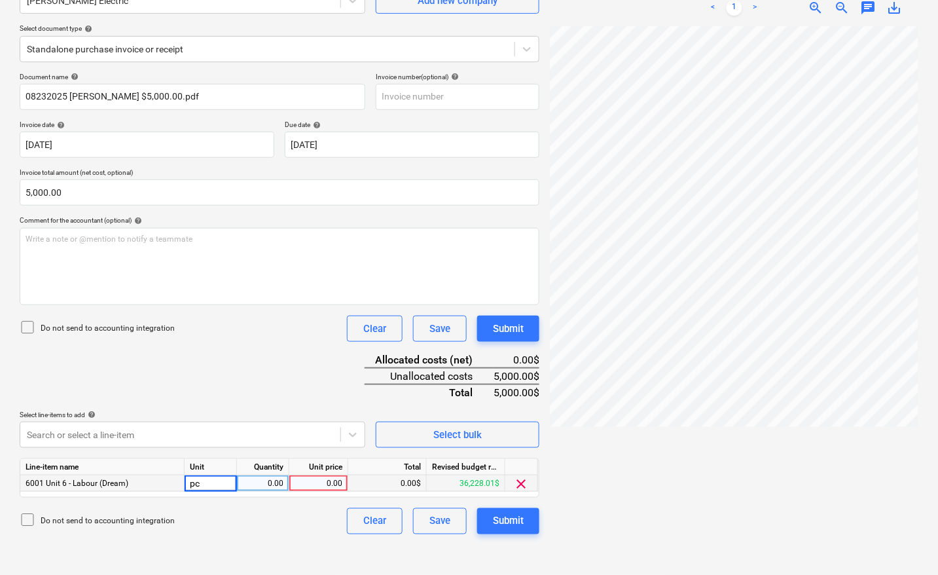
type input "pcs"
type input "5000"
click at [293, 378] on div "Document name help 08232025 [PERSON_NAME] $5,000.00.pdf Invoice number (optiona…" at bounding box center [280, 303] width 520 height 461
click at [511, 513] on div "Submit" at bounding box center [508, 521] width 31 height 17
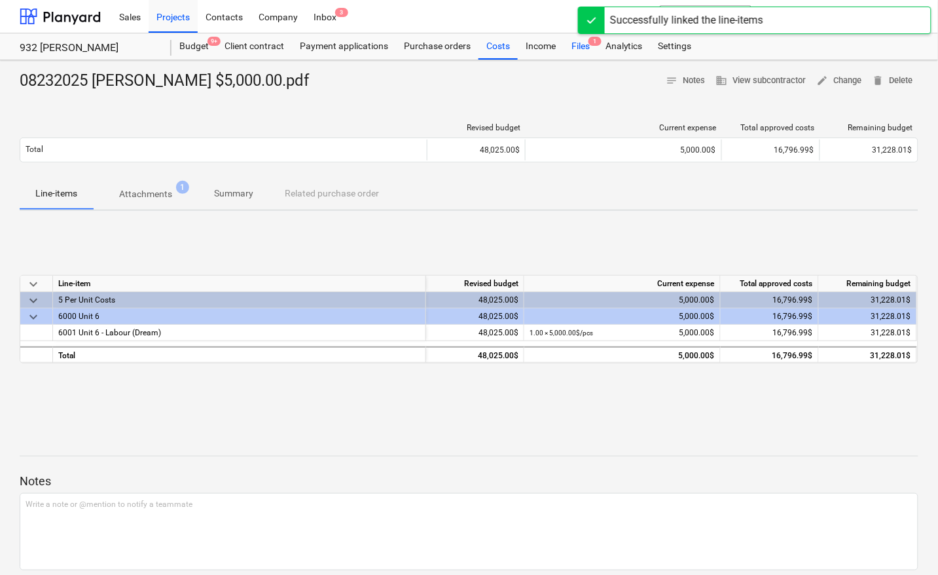
click at [584, 50] on div "Files 1" at bounding box center [581, 46] width 34 height 26
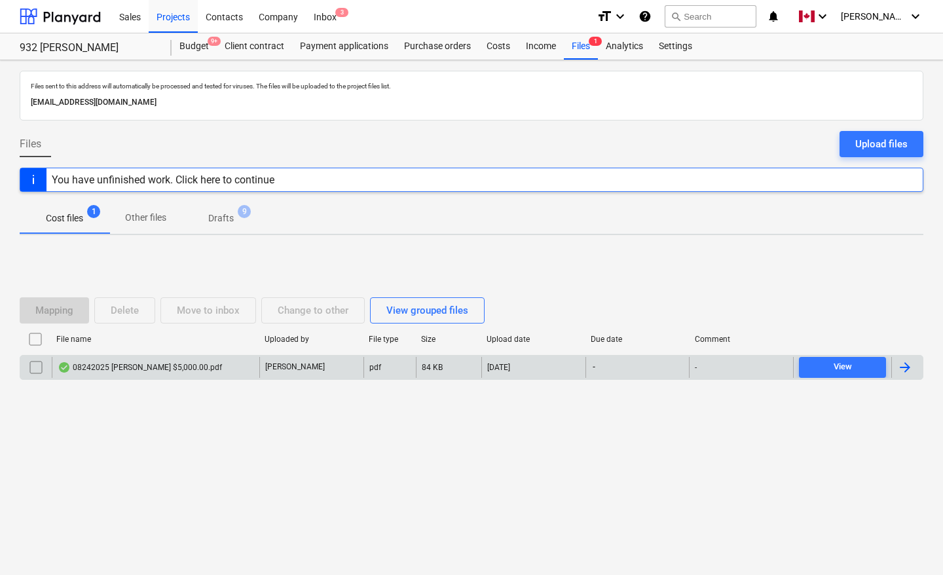
click at [913, 367] on div at bounding box center [906, 367] width 31 height 21
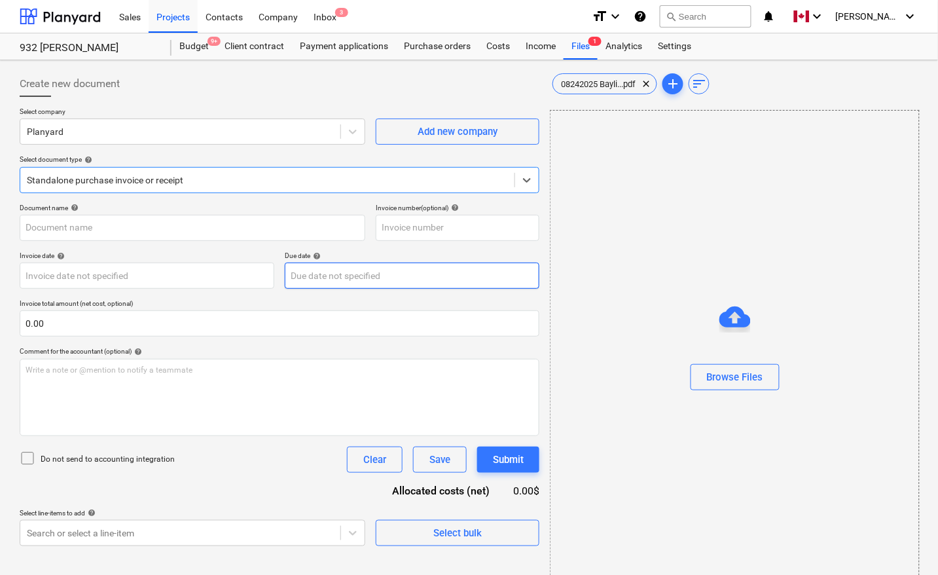
type input "08242025 [PERSON_NAME] $5,000.00.pdf"
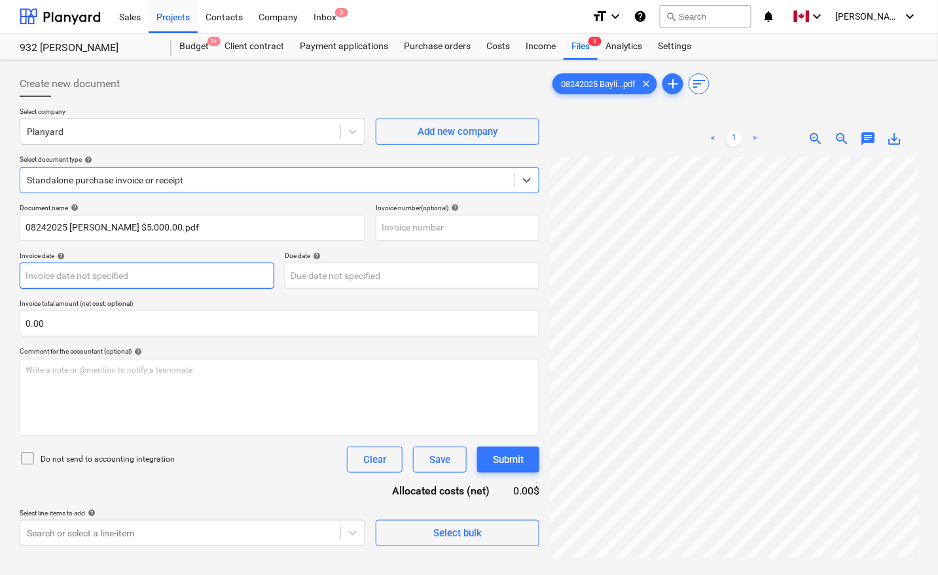
click at [94, 276] on body "Sales Projects Contacts Company Inbox 3 format_size keyboard_arrow_down help se…" at bounding box center [469, 287] width 938 height 575
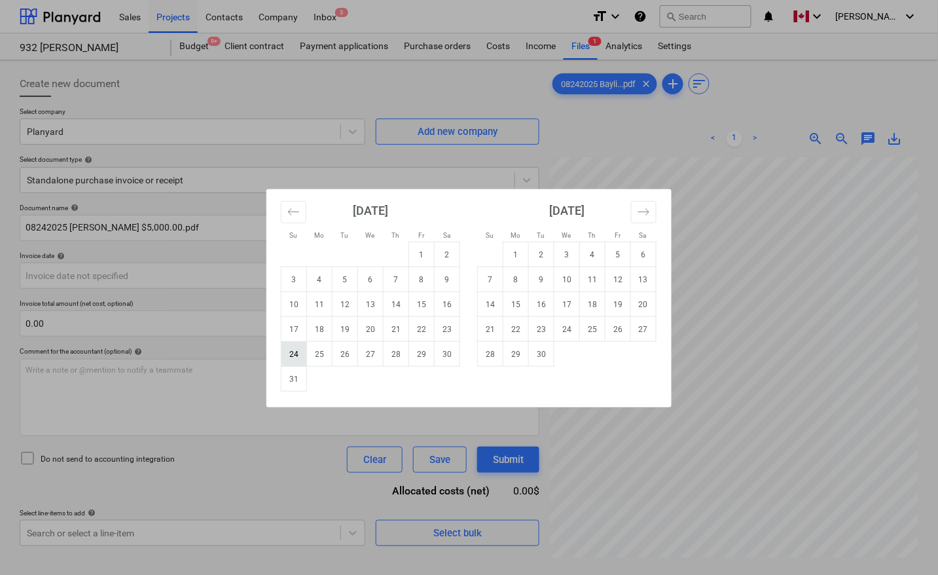
click at [295, 352] on td "24" at bounding box center [294, 354] width 26 height 25
type input "[DATE]"
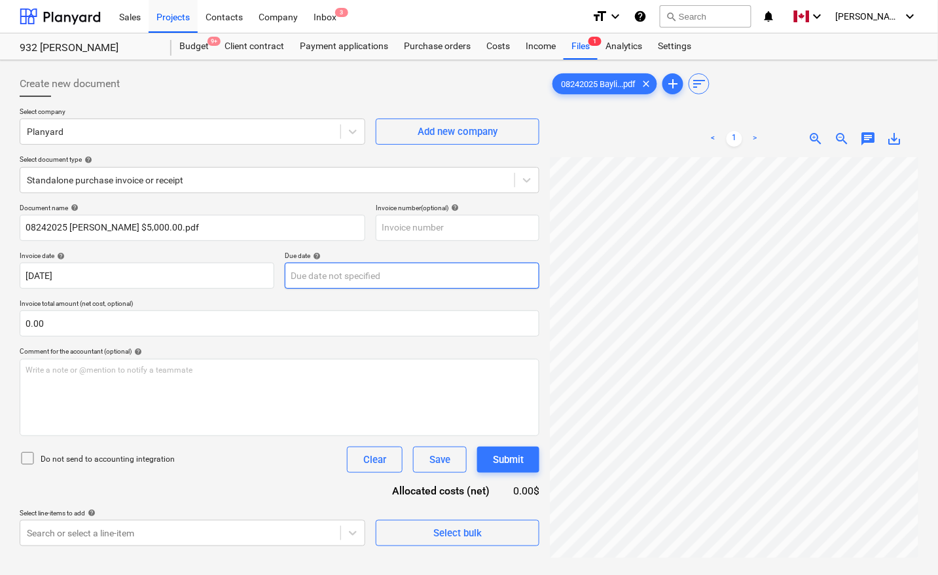
click at [363, 272] on body "Sales Projects Contacts Company Inbox 3 format_size keyboard_arrow_down help se…" at bounding box center [469, 287] width 938 height 575
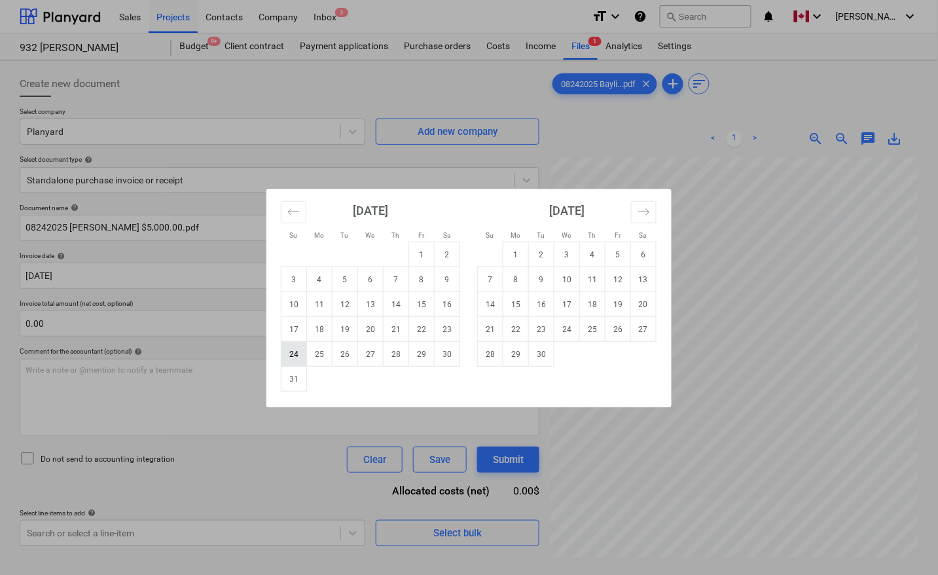
click at [298, 357] on td "24" at bounding box center [294, 354] width 26 height 25
type input "[DATE]"
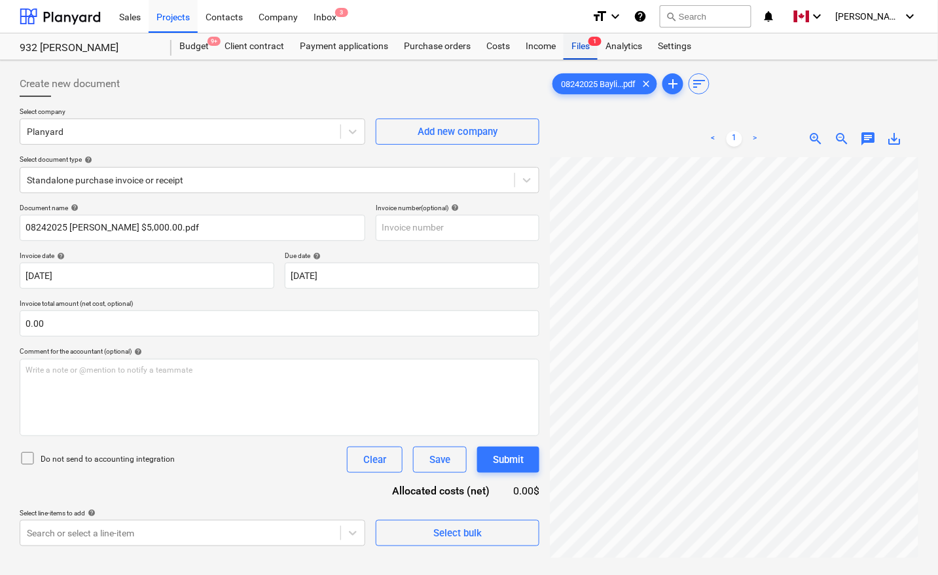
click at [581, 44] on div "Files 1" at bounding box center [581, 46] width 34 height 26
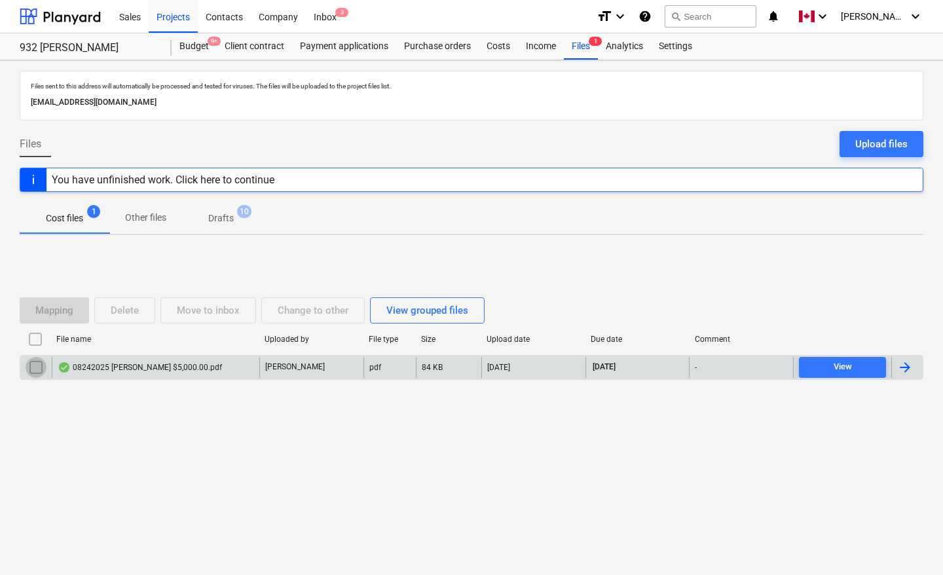
click at [33, 370] on input "checkbox" at bounding box center [36, 367] width 21 height 21
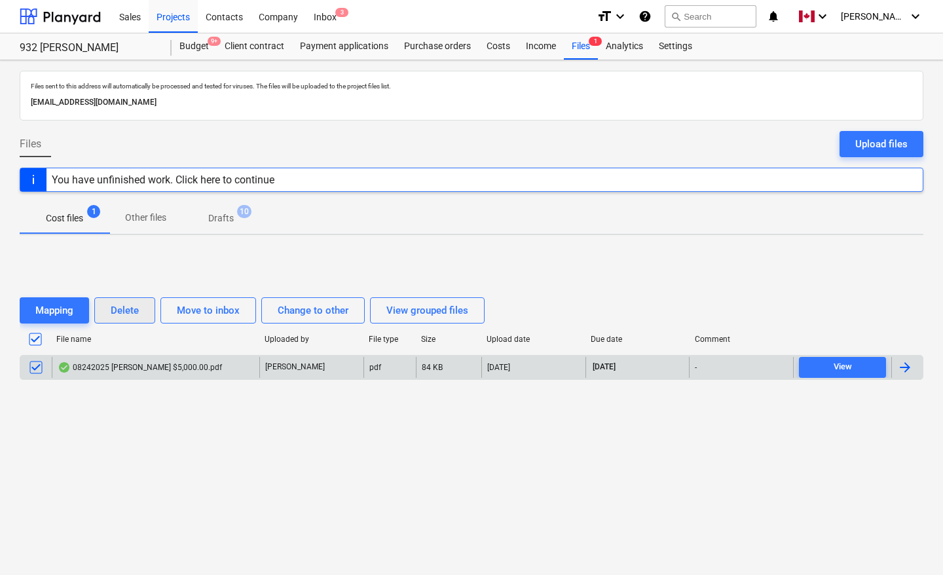
click at [124, 306] on div "Delete" at bounding box center [125, 310] width 28 height 17
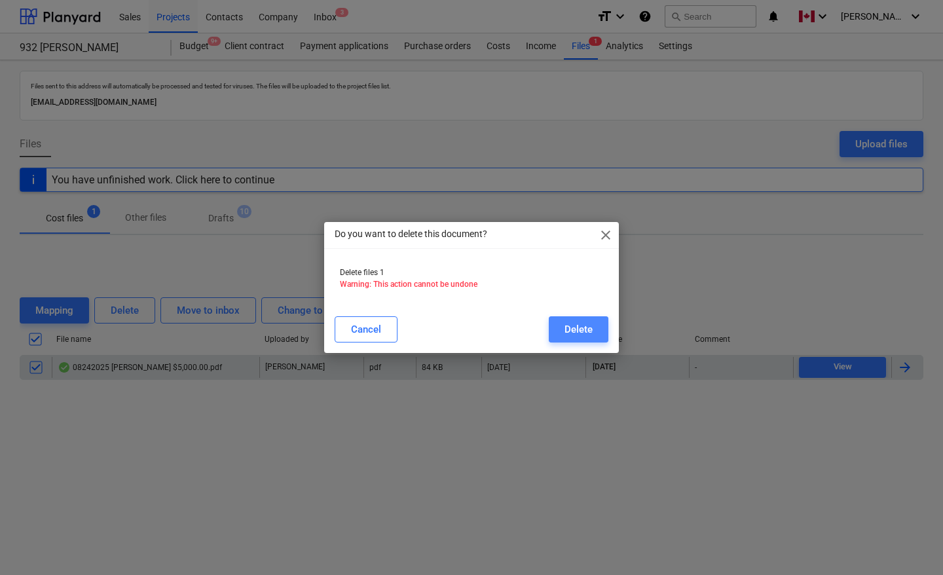
click at [577, 328] on div "Delete" at bounding box center [578, 329] width 28 height 17
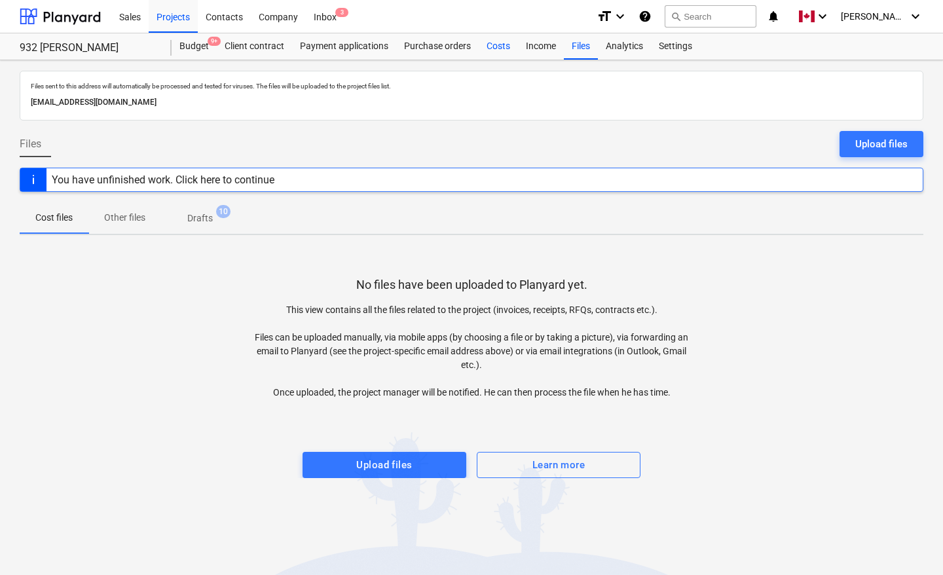
click at [490, 46] on div "Costs" at bounding box center [497, 46] width 39 height 26
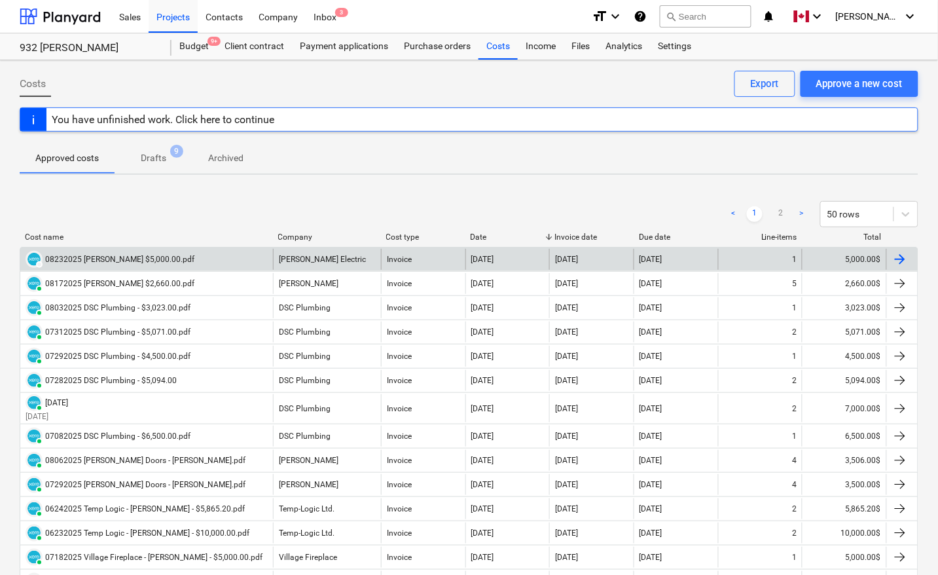
click at [216, 262] on div "DRAFT 08232025 [PERSON_NAME] $5,000.00.pdf" at bounding box center [146, 259] width 253 height 21
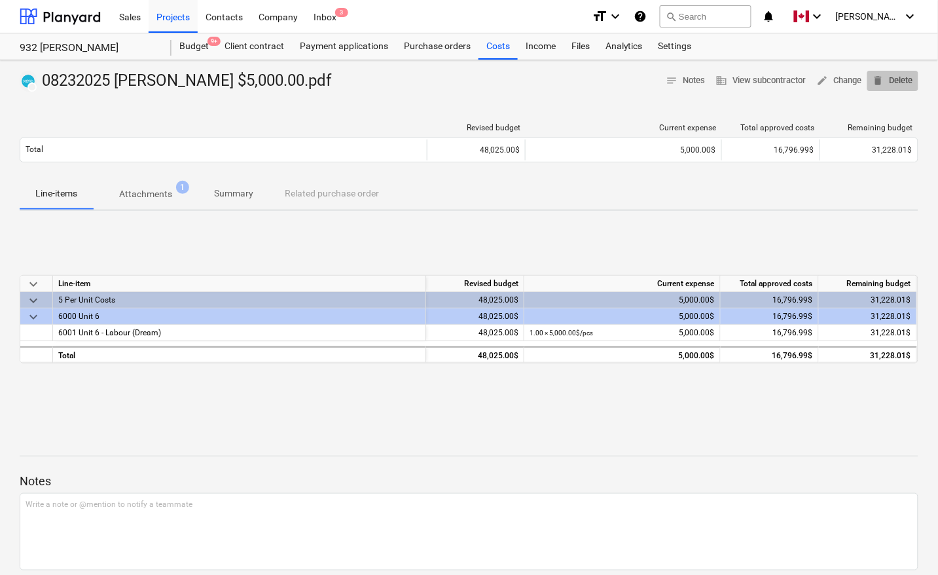
click at [898, 79] on span "delete Delete" at bounding box center [893, 80] width 41 height 15
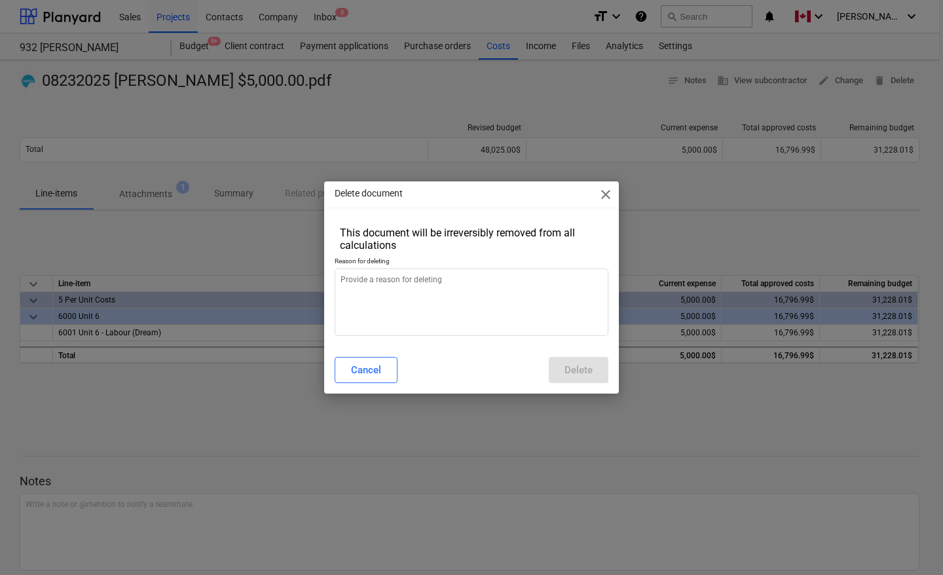
type textarea "x"
click at [477, 283] on textarea at bounding box center [471, 301] width 274 height 67
type textarea "N"
type textarea "x"
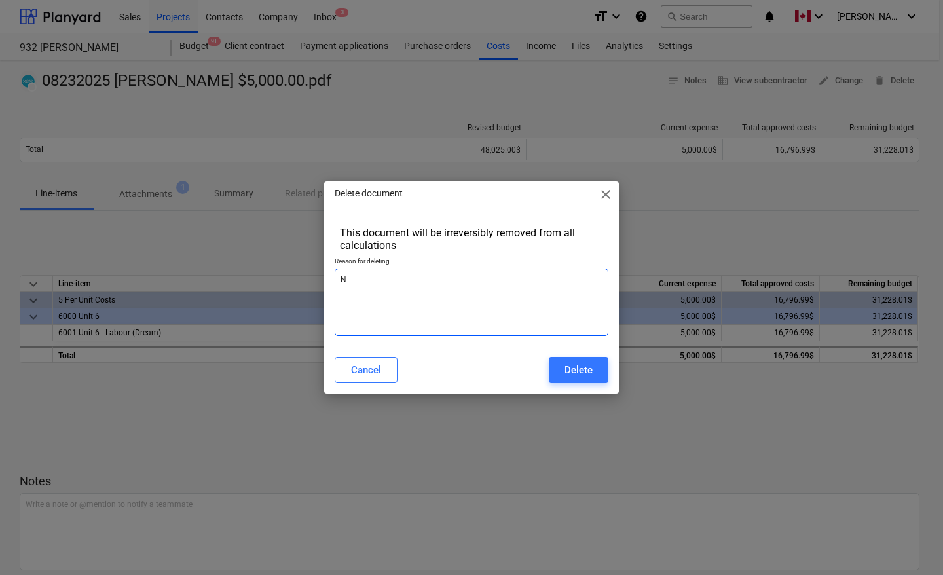
type textarea "No"
type textarea "x"
type textarea "Not"
type textarea "x"
type textarea "Not"
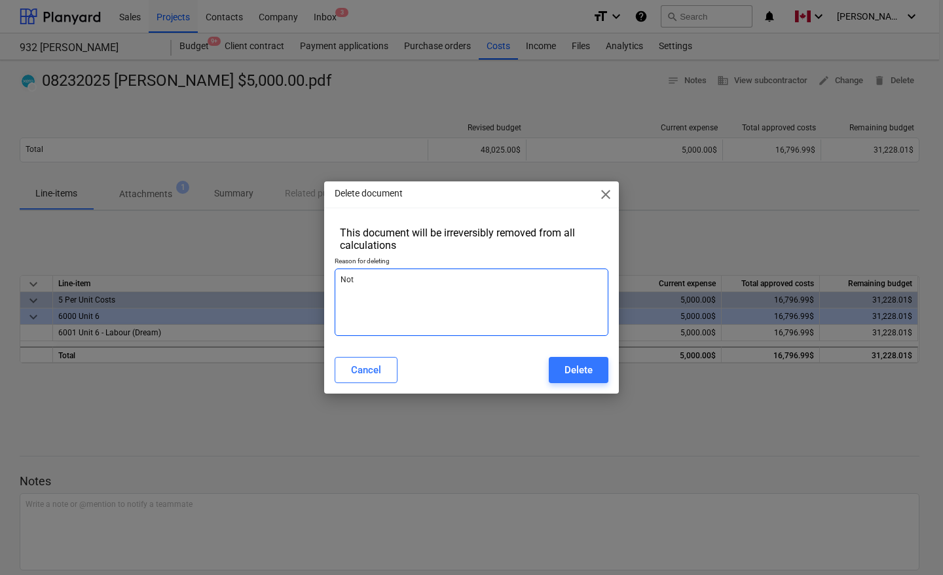
type textarea "x"
type textarea "Not y"
type textarea "x"
type textarea "Not ye"
type textarea "x"
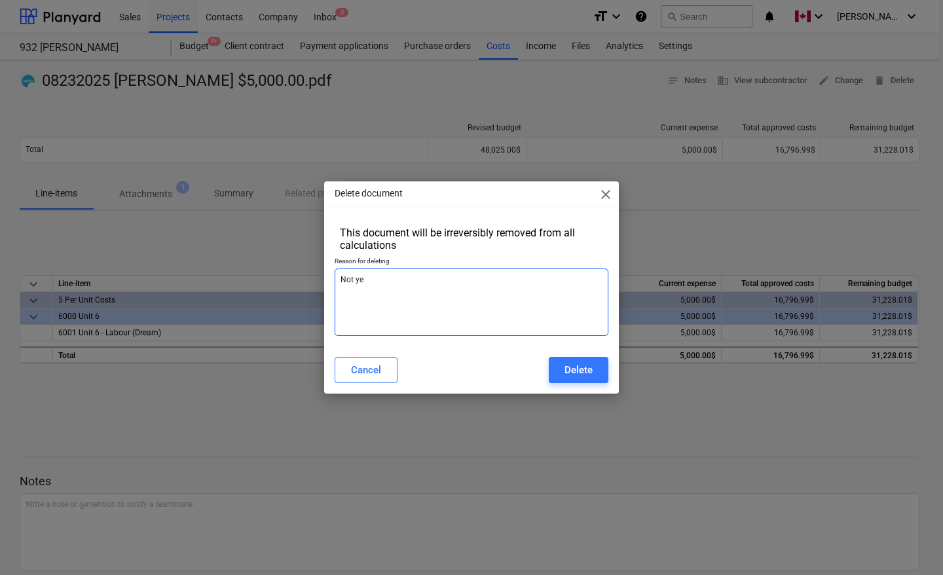
type textarea "Not yet"
type textarea "x"
type textarea "Not yet"
type textarea "x"
type textarea "Not yet r"
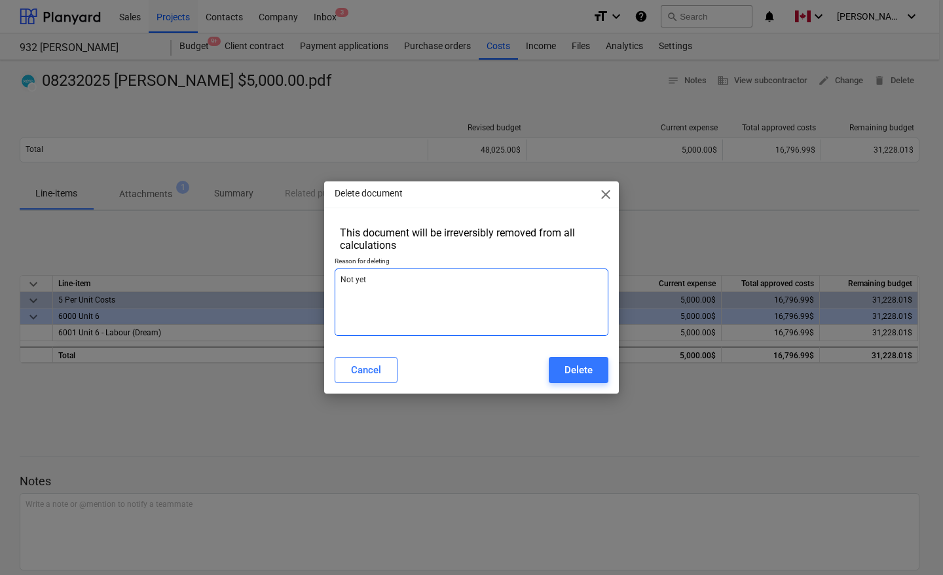
type textarea "x"
type textarea "Not yet re"
type textarea "x"
type textarea "Not yet rea"
type textarea "x"
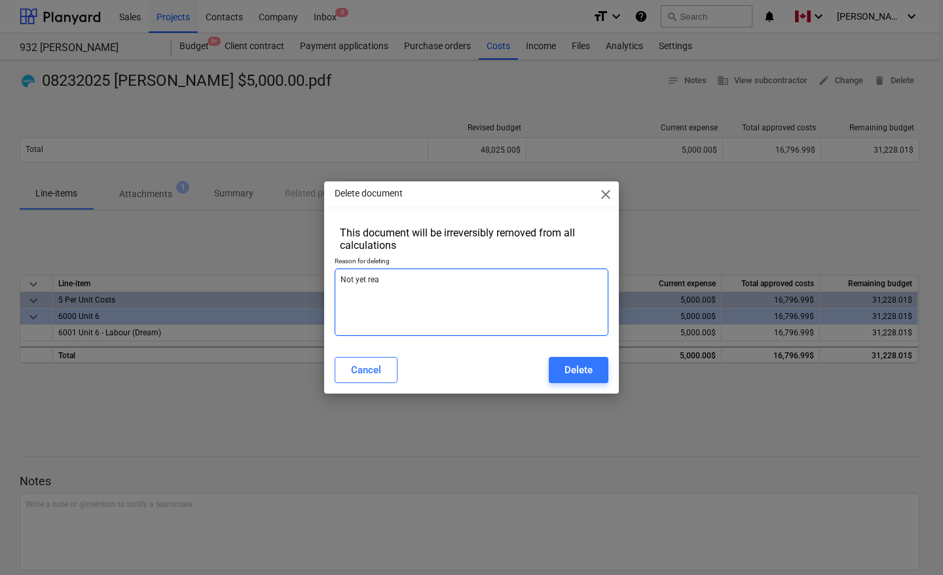
type textarea "Not yet read"
type textarea "x"
type textarea "Not yet ready"
type textarea "x"
type textarea "Not yet ready"
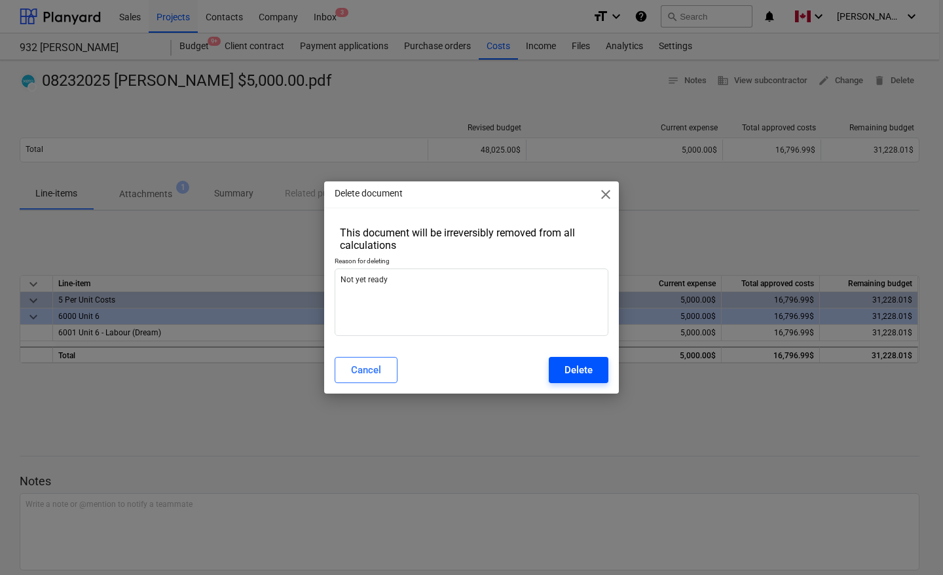
click at [570, 367] on div "Delete" at bounding box center [578, 369] width 28 height 17
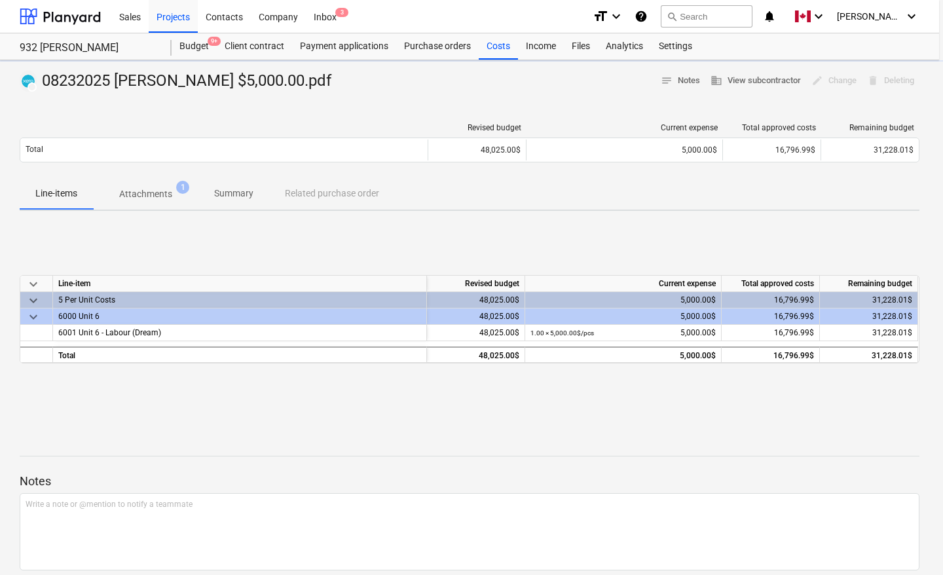
type textarea "x"
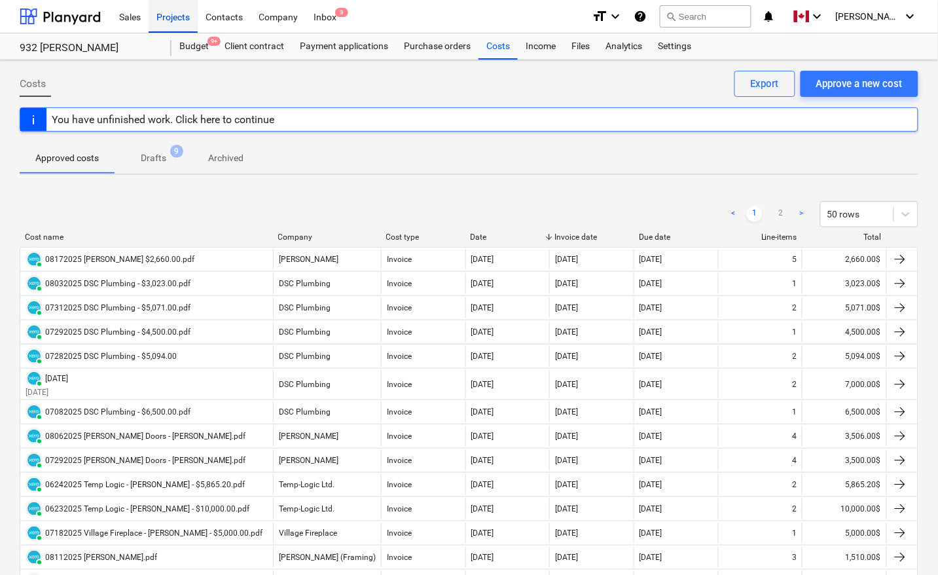
click at [180, 10] on div "Projects" at bounding box center [173, 15] width 49 height 33
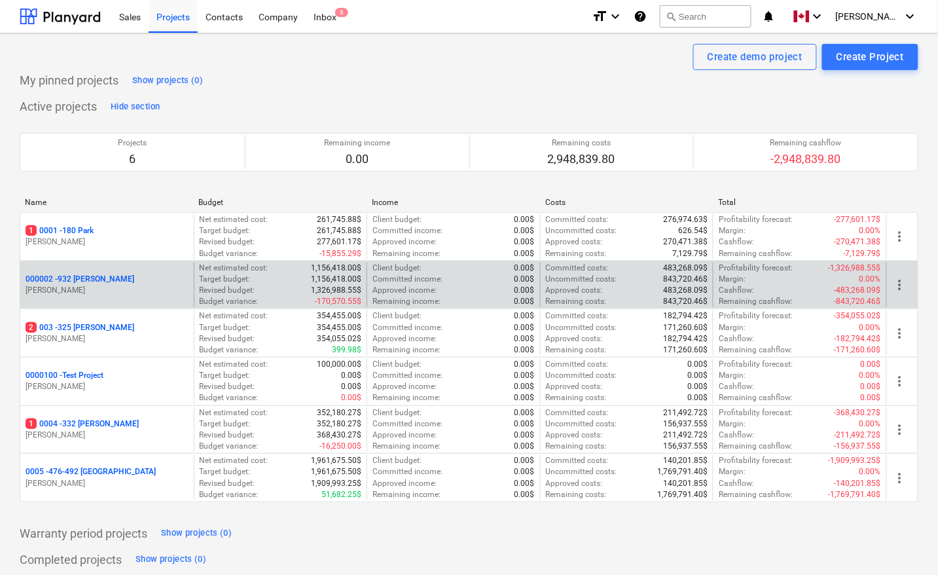
click at [77, 277] on p "000002 - 932 [PERSON_NAME]" at bounding box center [80, 279] width 109 height 11
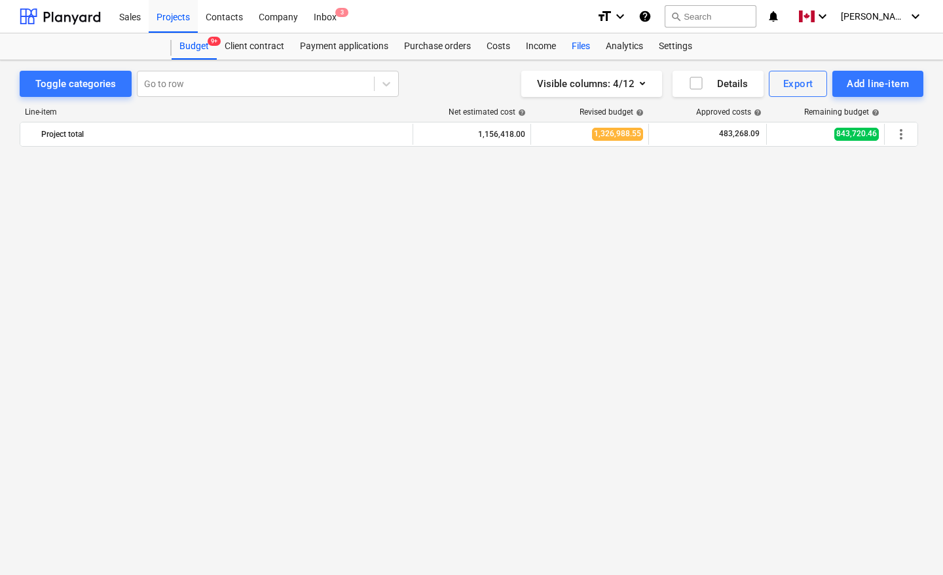
click at [577, 47] on div "Files" at bounding box center [581, 46] width 34 height 26
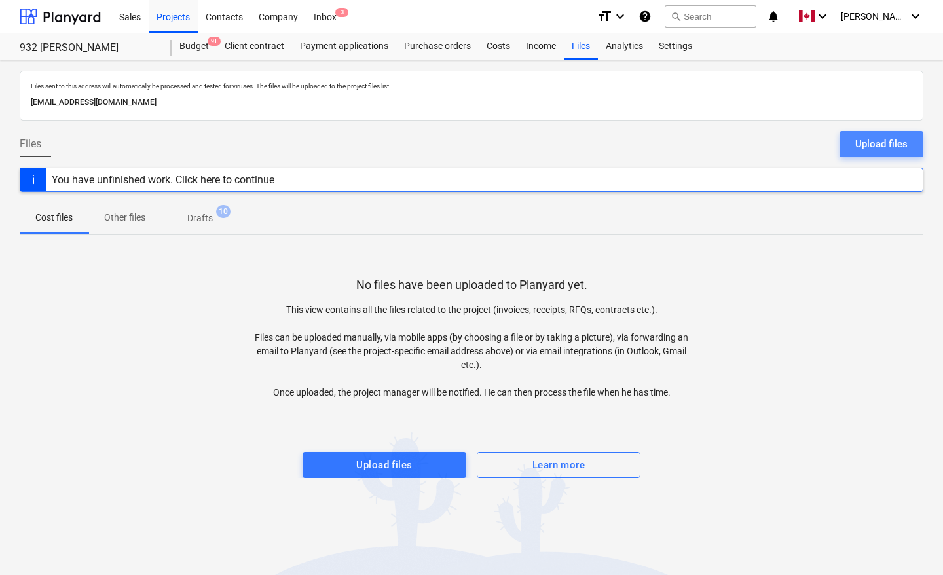
click at [884, 139] on div "Upload files" at bounding box center [881, 143] width 52 height 17
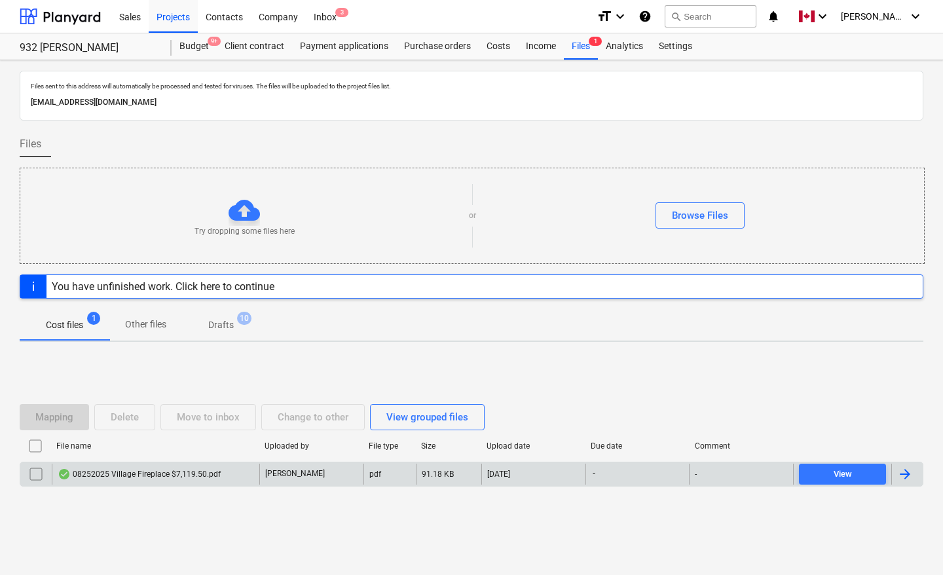
click at [910, 469] on div at bounding box center [905, 474] width 16 height 16
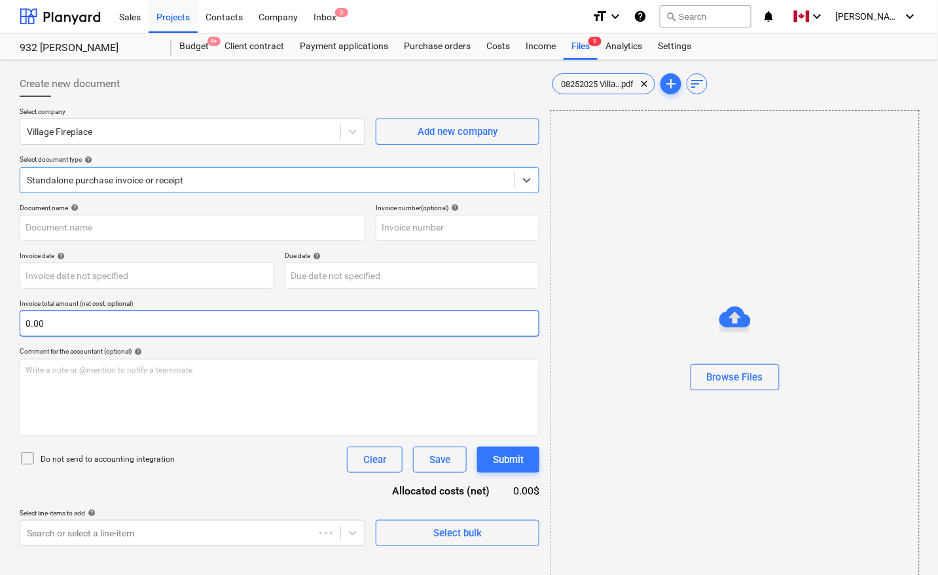
type input "08252025 Village Fireplace $7,119.50.pdf"
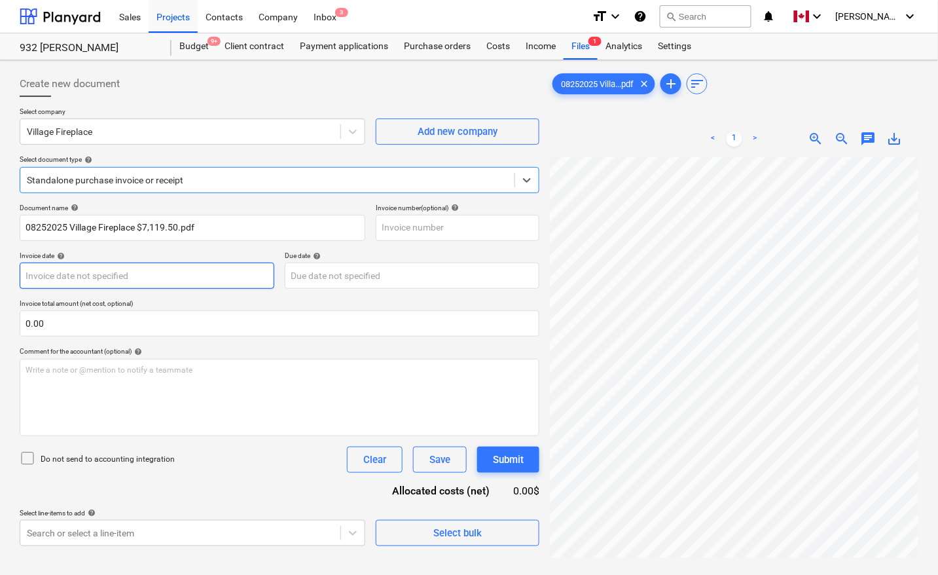
click at [105, 280] on body "Sales Projects Contacts Company Inbox 3 format_size keyboard_arrow_down help se…" at bounding box center [469, 287] width 938 height 575
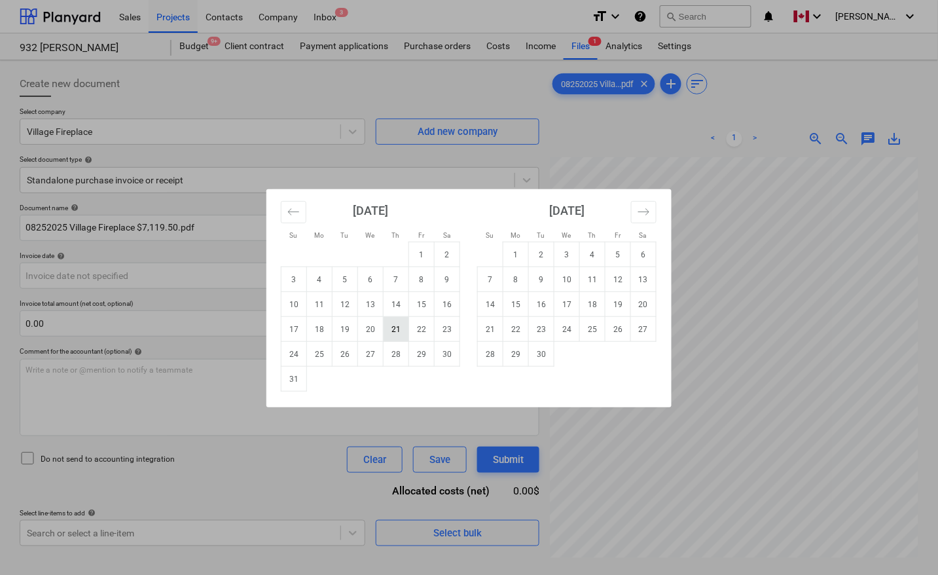
click at [393, 331] on td "21" at bounding box center [397, 329] width 26 height 25
type input "[DATE]"
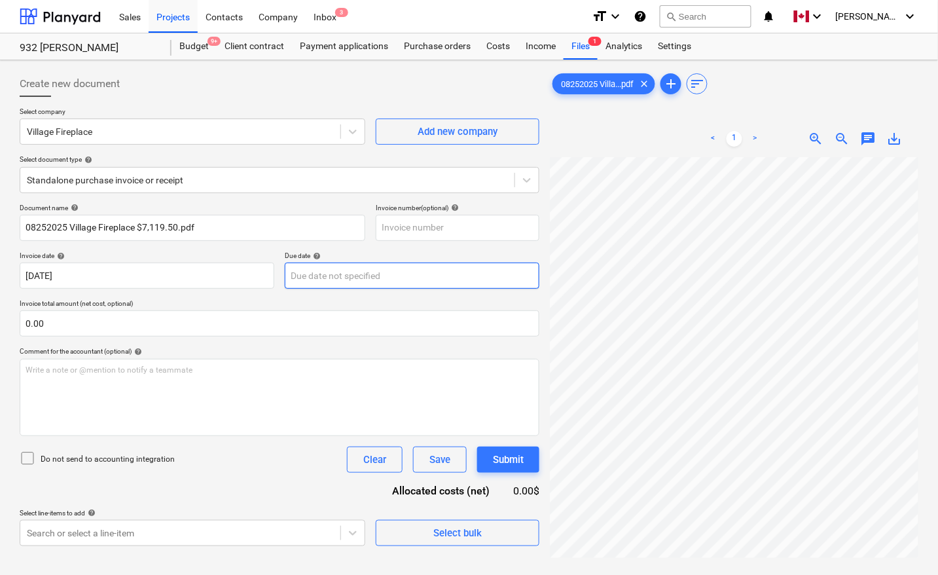
click at [378, 276] on body "Sales Projects Contacts Company Inbox 3 format_size keyboard_arrow_down help se…" at bounding box center [469, 287] width 938 height 575
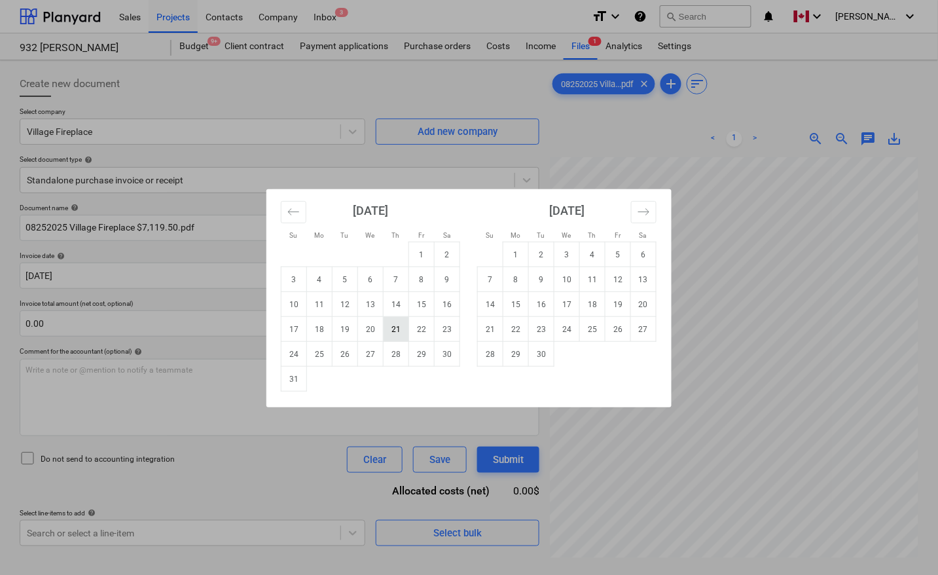
click at [397, 329] on td "21" at bounding box center [397, 329] width 26 height 25
type input "[DATE]"
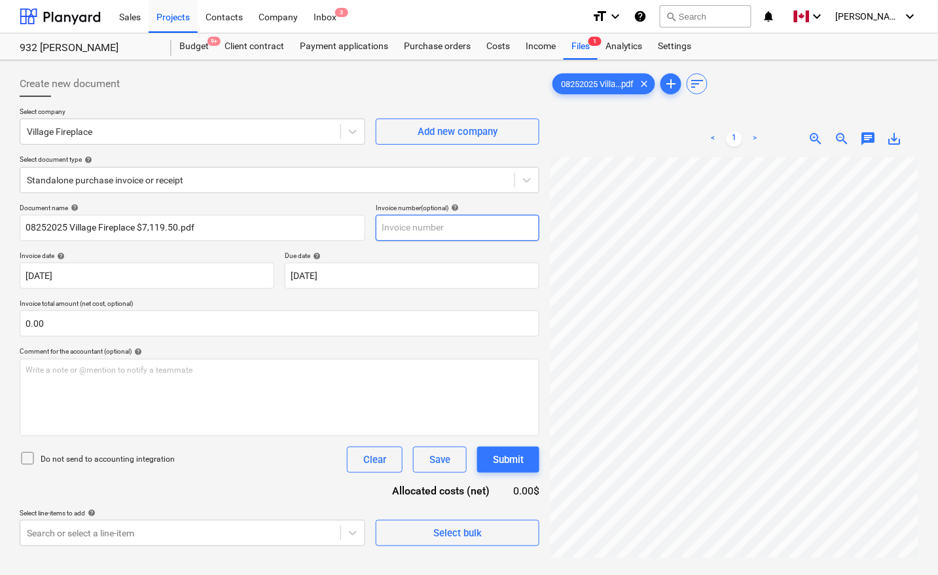
click at [404, 232] on input "text" at bounding box center [458, 228] width 164 height 26
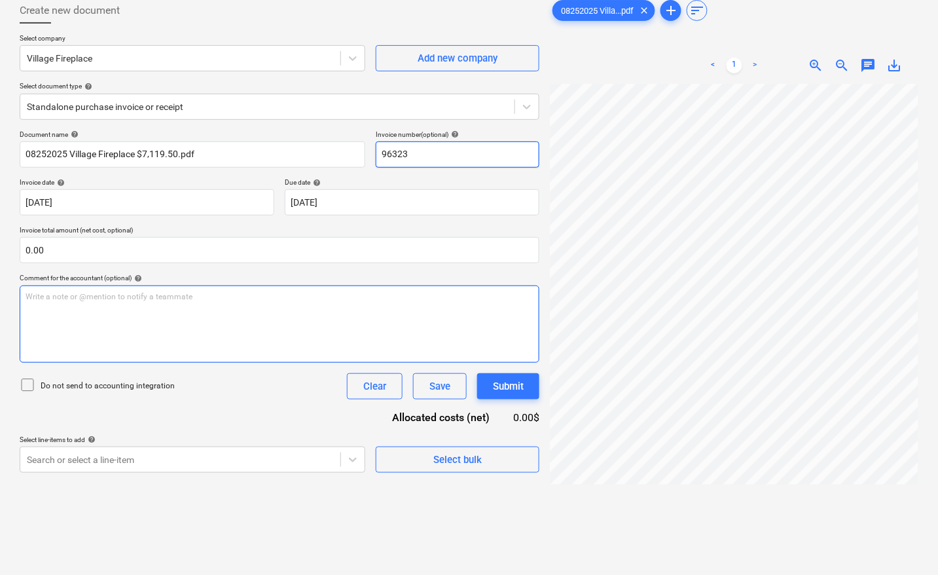
scroll to position [82, 0]
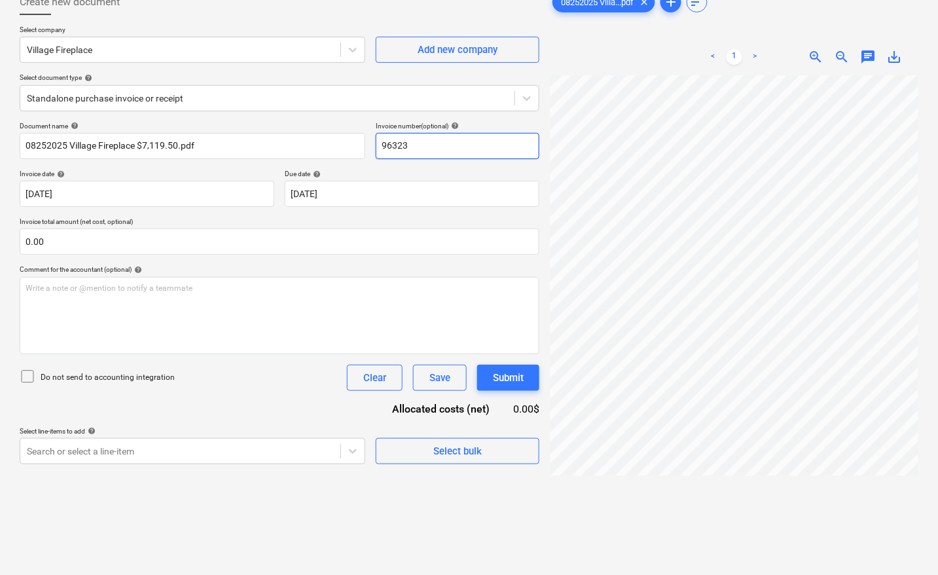
type input "96323"
click at [112, 450] on body "Sales Projects Contacts Company Inbox 3 format_size keyboard_arrow_down help se…" at bounding box center [469, 205] width 938 height 575
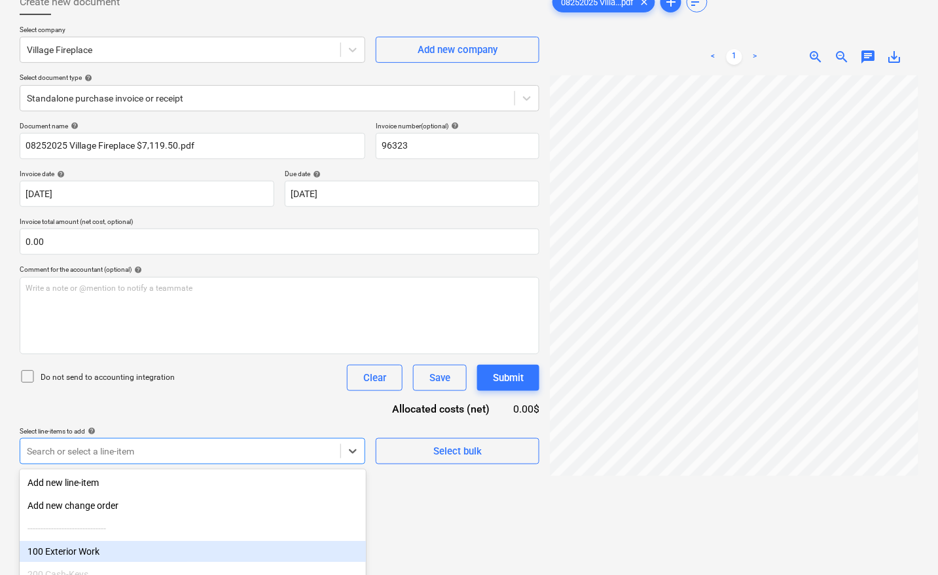
scroll to position [175, 0]
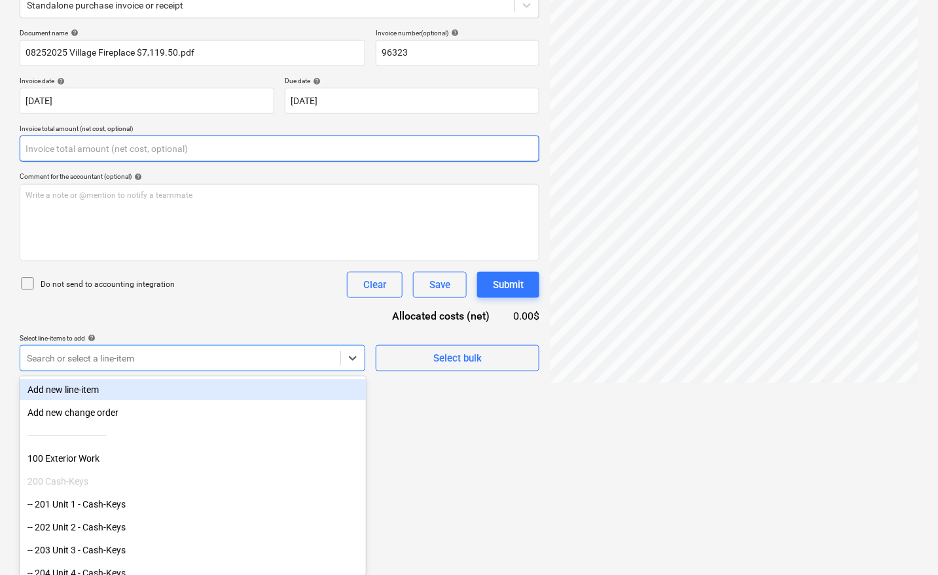
click at [99, 156] on div "Document name help 08252025 Village Fireplace $7,119.50.pdf Invoice number (opt…" at bounding box center [280, 200] width 520 height 342
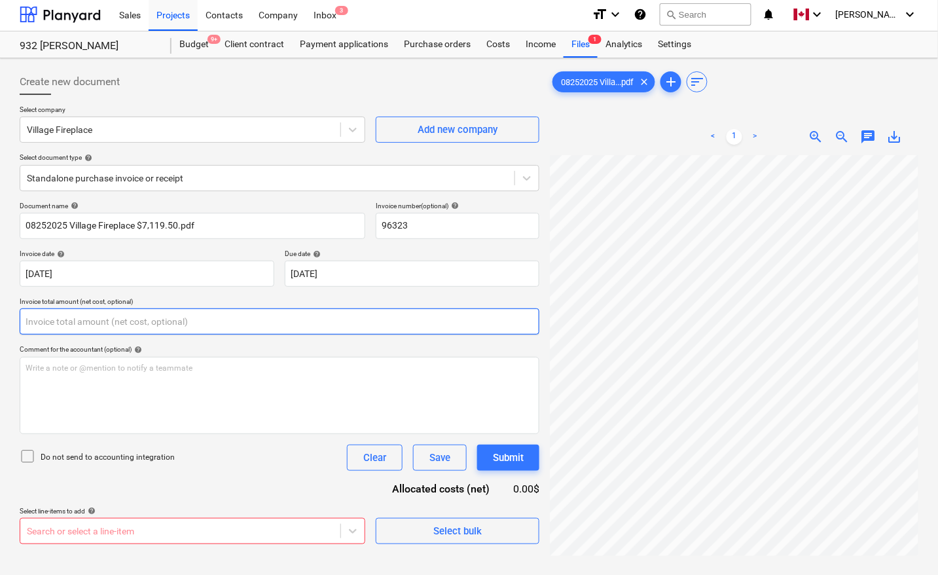
scroll to position [0, 0]
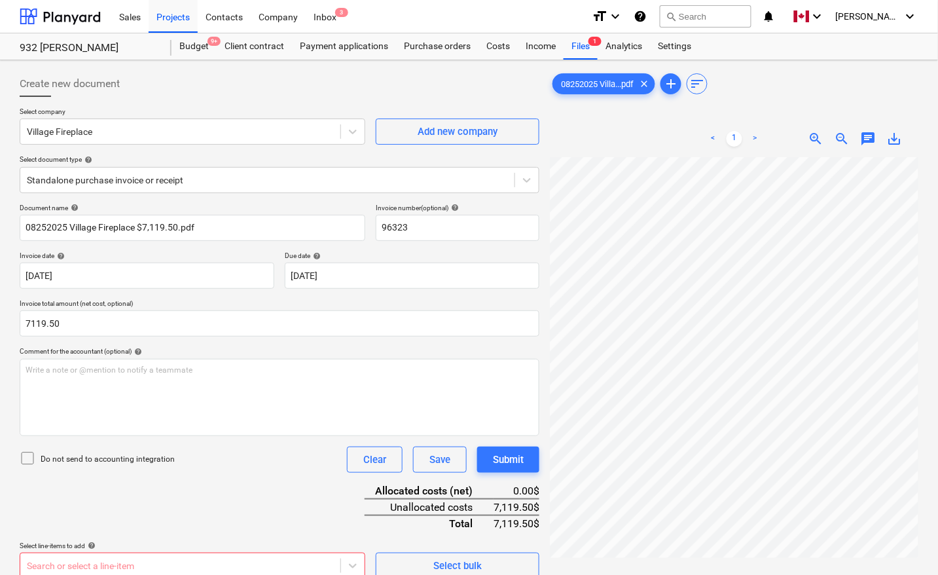
type input "7,119.50"
click at [283, 484] on div "Document name help 08252025 Village Fireplace $7,119.50.pdf Invoice number (opt…" at bounding box center [280, 391] width 520 height 375
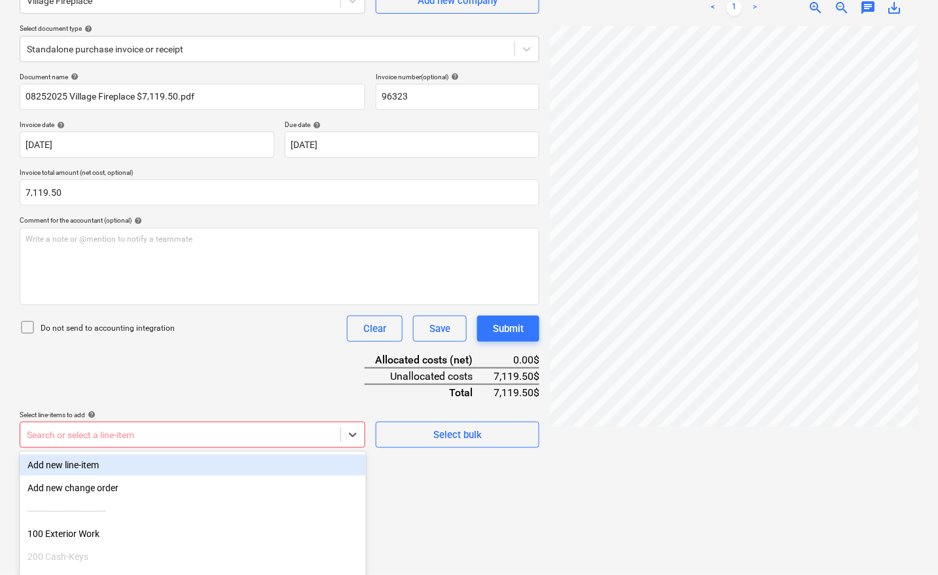
scroll to position [207, 0]
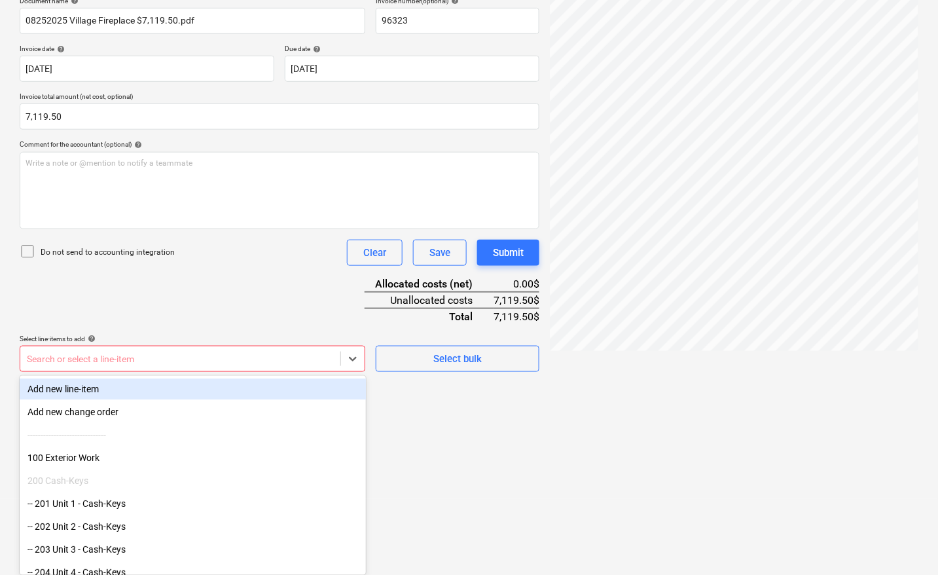
click at [102, 368] on body "Sales Projects Contacts Company Inbox 3 format_size keyboard_arrow_down help se…" at bounding box center [469, 80] width 938 height 575
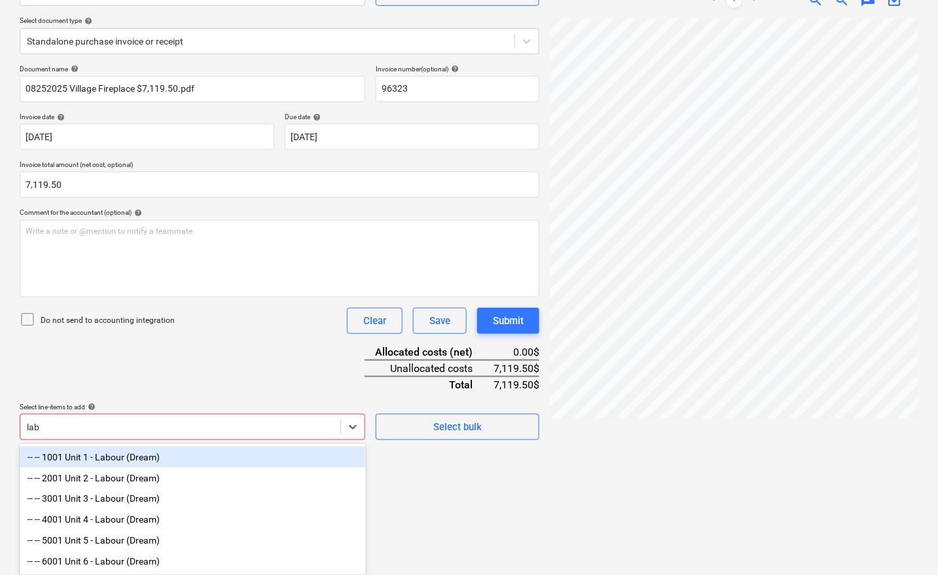
scroll to position [144, 0]
type input "labour"
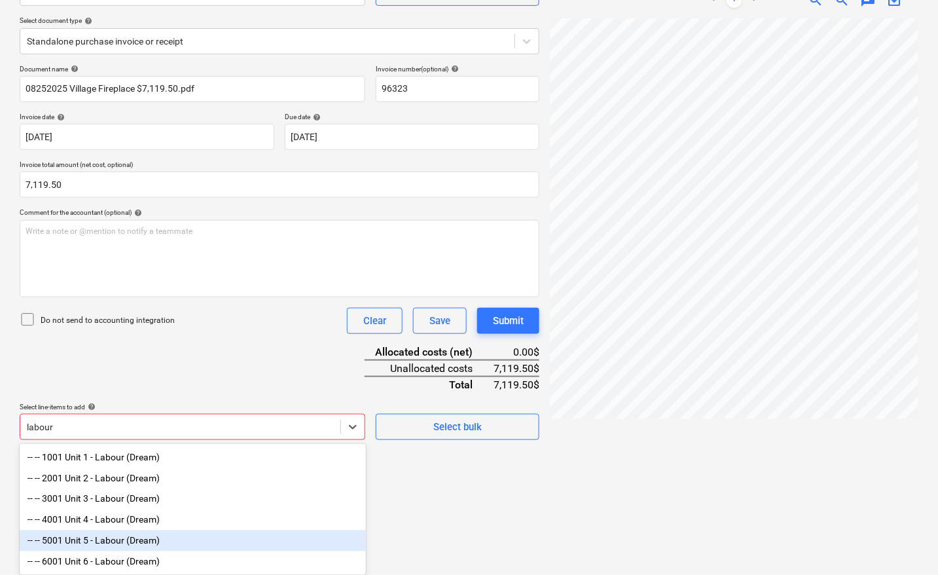
click at [111, 541] on div "-- -- 5001 Unit 5 - Labour (Dream)" at bounding box center [193, 540] width 346 height 21
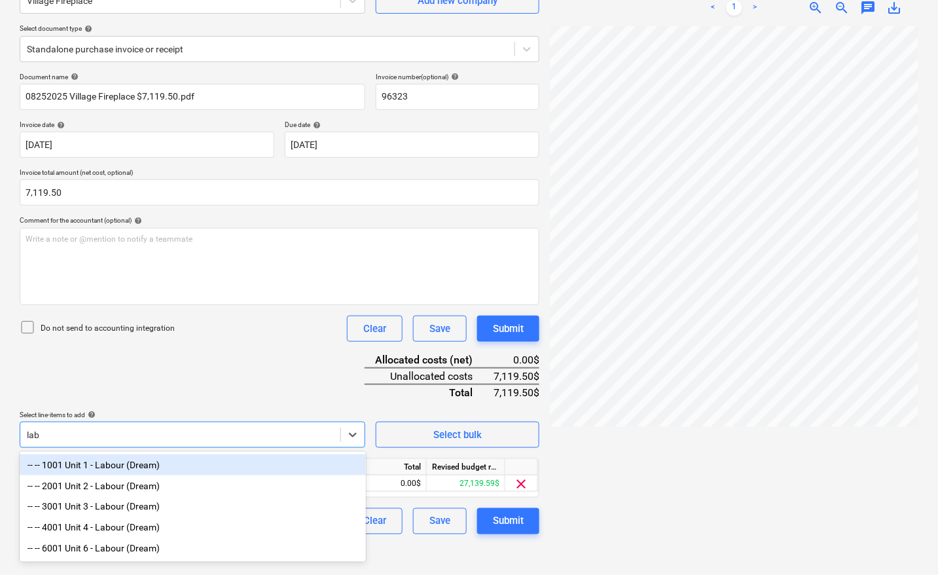
scroll to position [131, 0]
type input "labour"
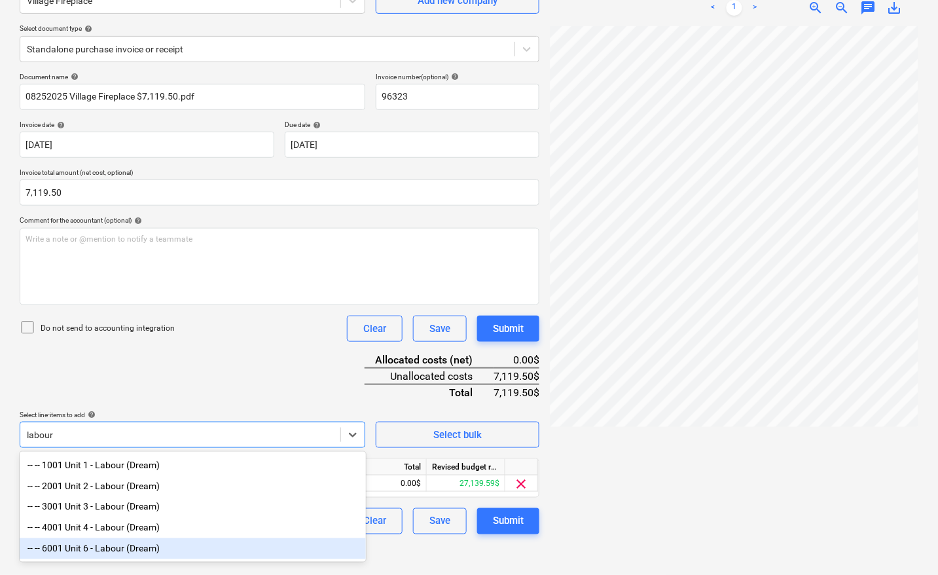
click at [113, 555] on div "-- -- 6001 Unit 6 - Labour (Dream)" at bounding box center [193, 548] width 346 height 21
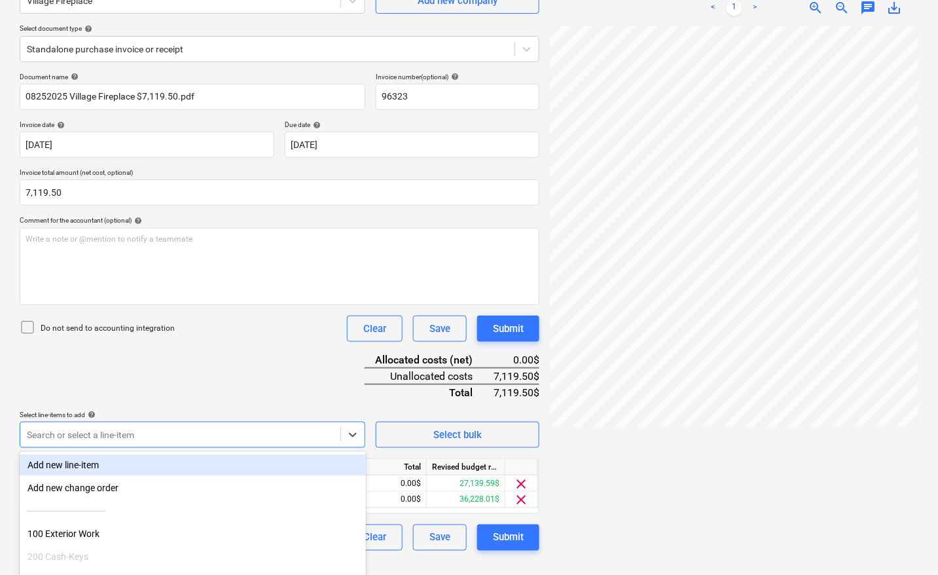
scroll to position [144, 0]
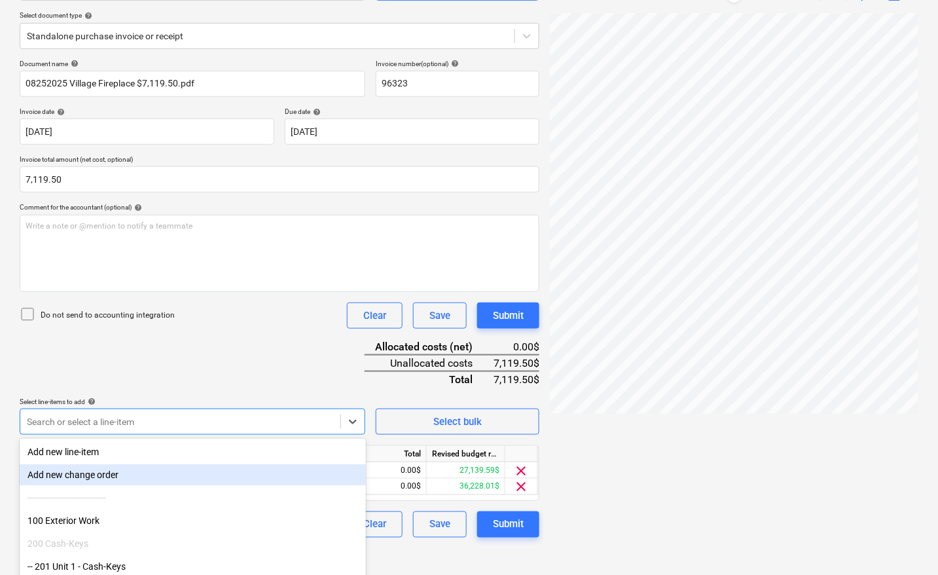
click at [687, 452] on div at bounding box center [734, 282] width 369 height 538
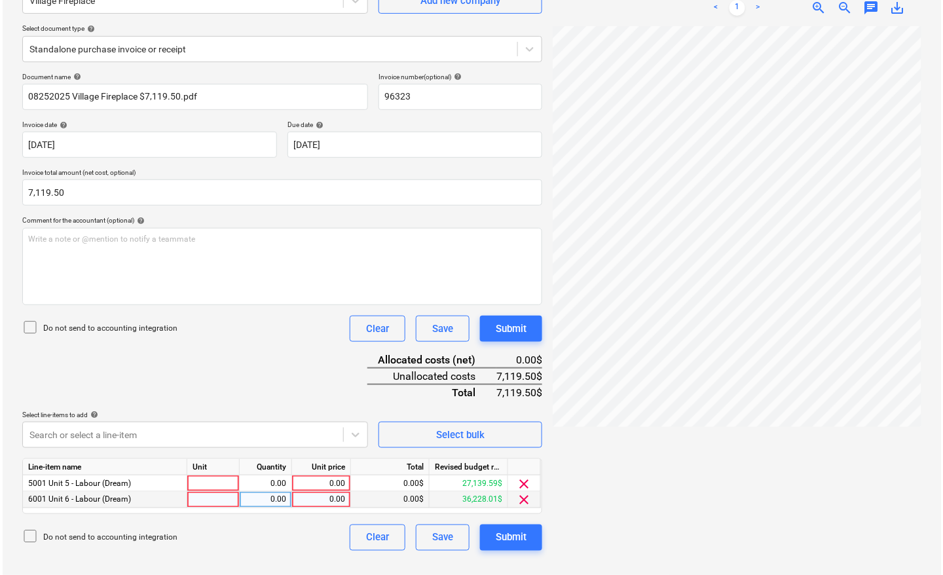
scroll to position [131, 0]
click at [206, 479] on div at bounding box center [211, 483] width 52 height 16
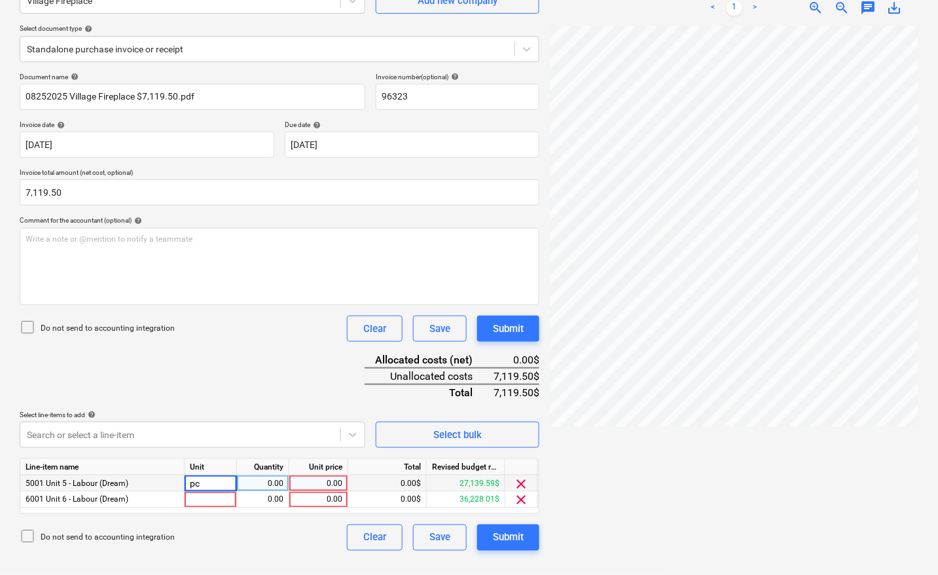
type input "pcs"
type input "3559.75"
click at [213, 501] on div at bounding box center [211, 500] width 52 height 16
type input "pcs"
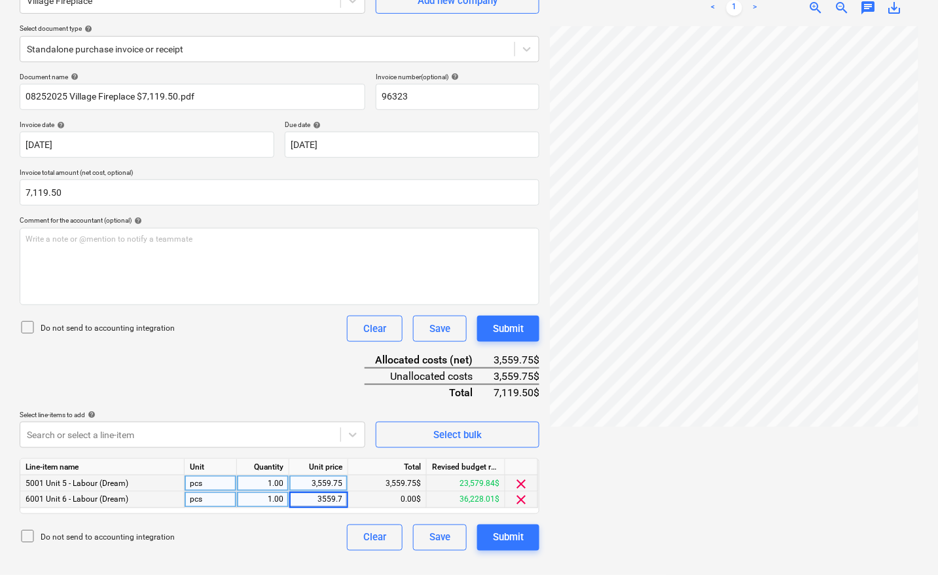
type input "3559.75"
click at [626, 457] on div at bounding box center [734, 295] width 369 height 538
click at [520, 537] on div "Submit" at bounding box center [508, 537] width 31 height 17
